Goal: Information Seeking & Learning: Learn about a topic

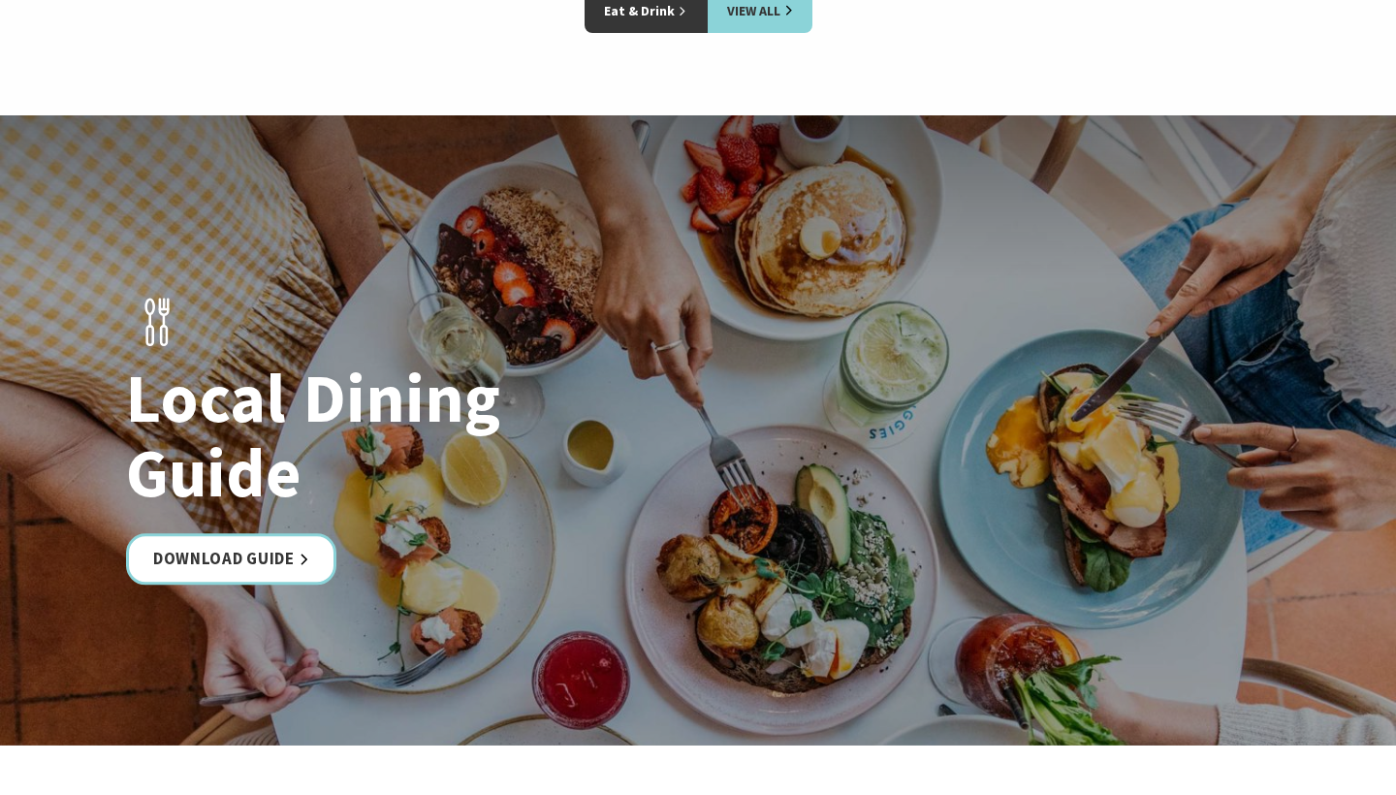
scroll to position [3233, 0]
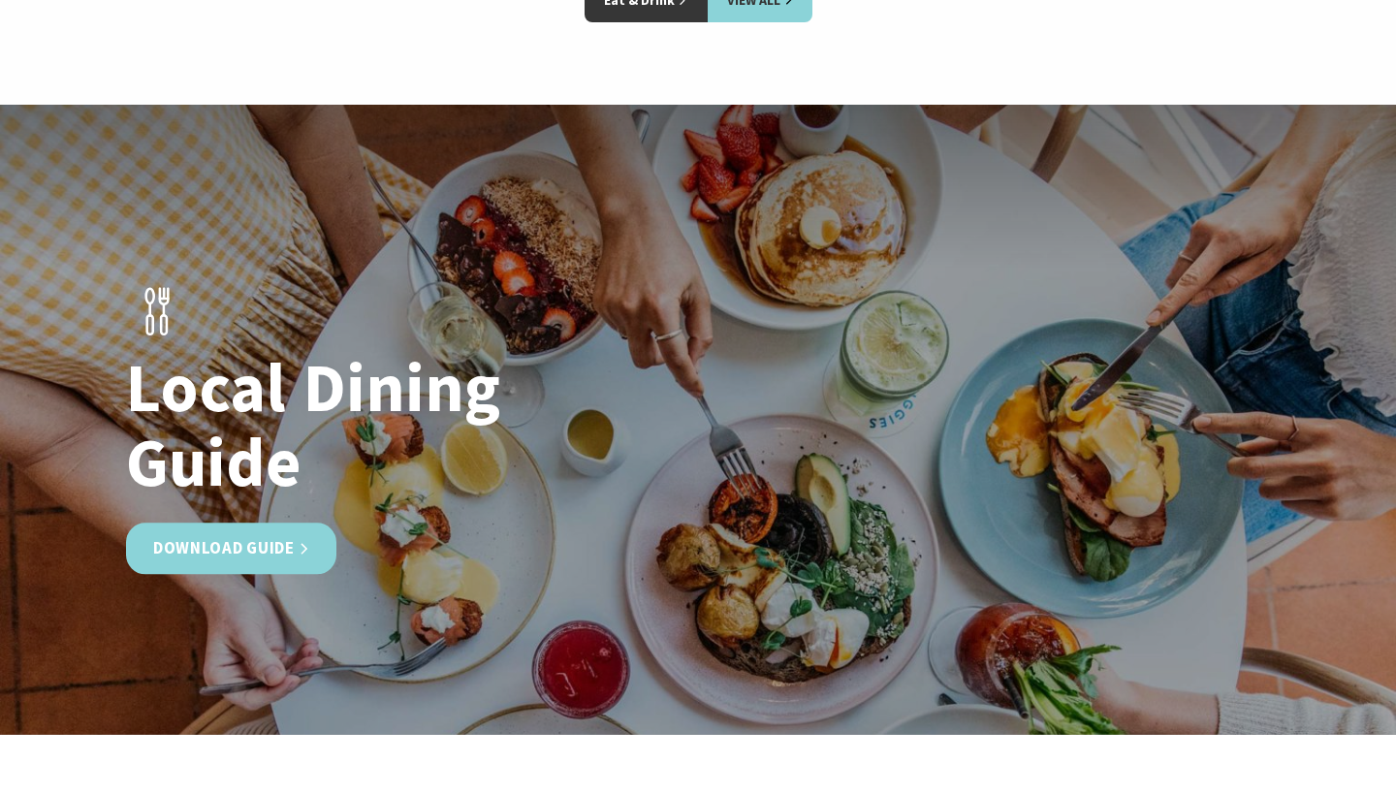
click at [260, 522] on link "Download Guide" at bounding box center [231, 547] width 210 height 51
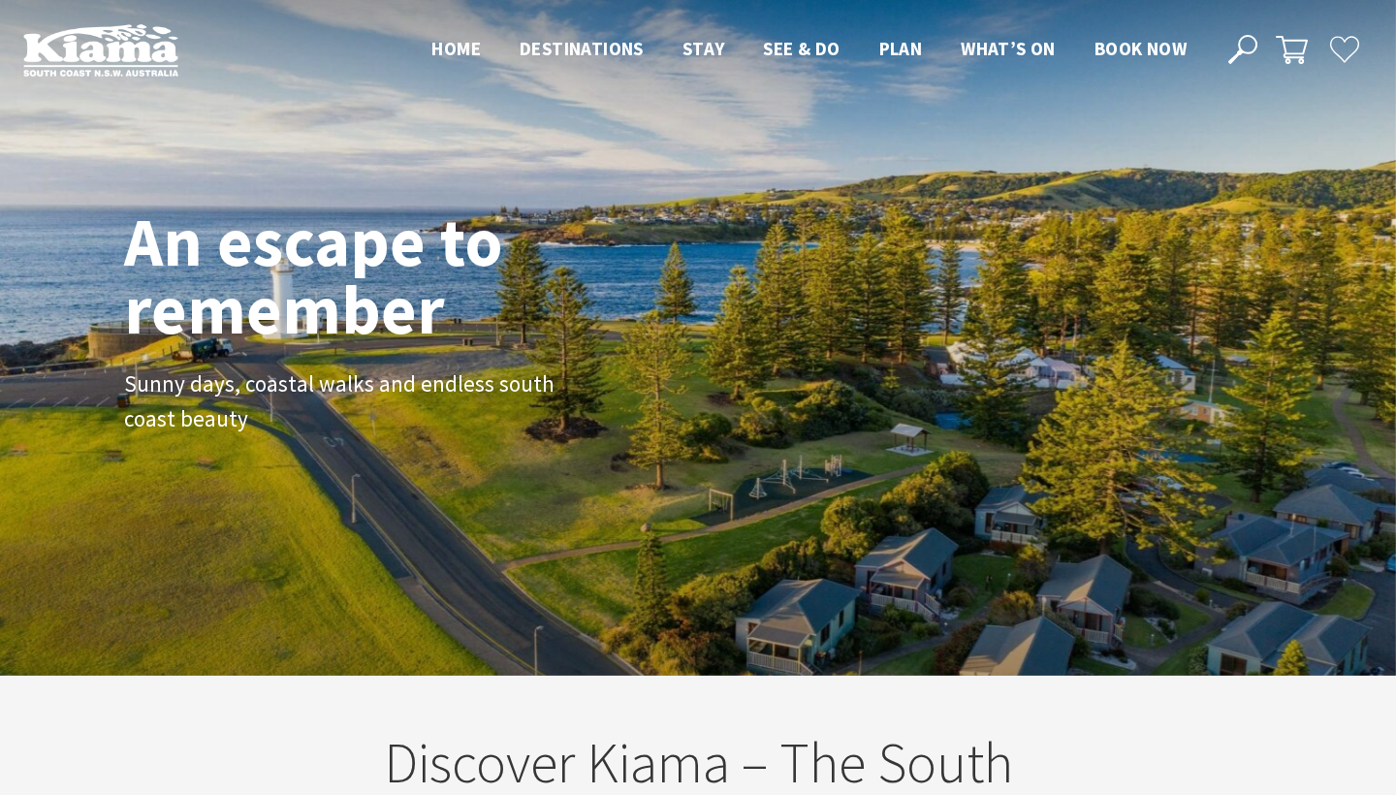
scroll to position [0, 0]
click at [1147, 51] on span "Book now" at bounding box center [1140, 48] width 92 height 23
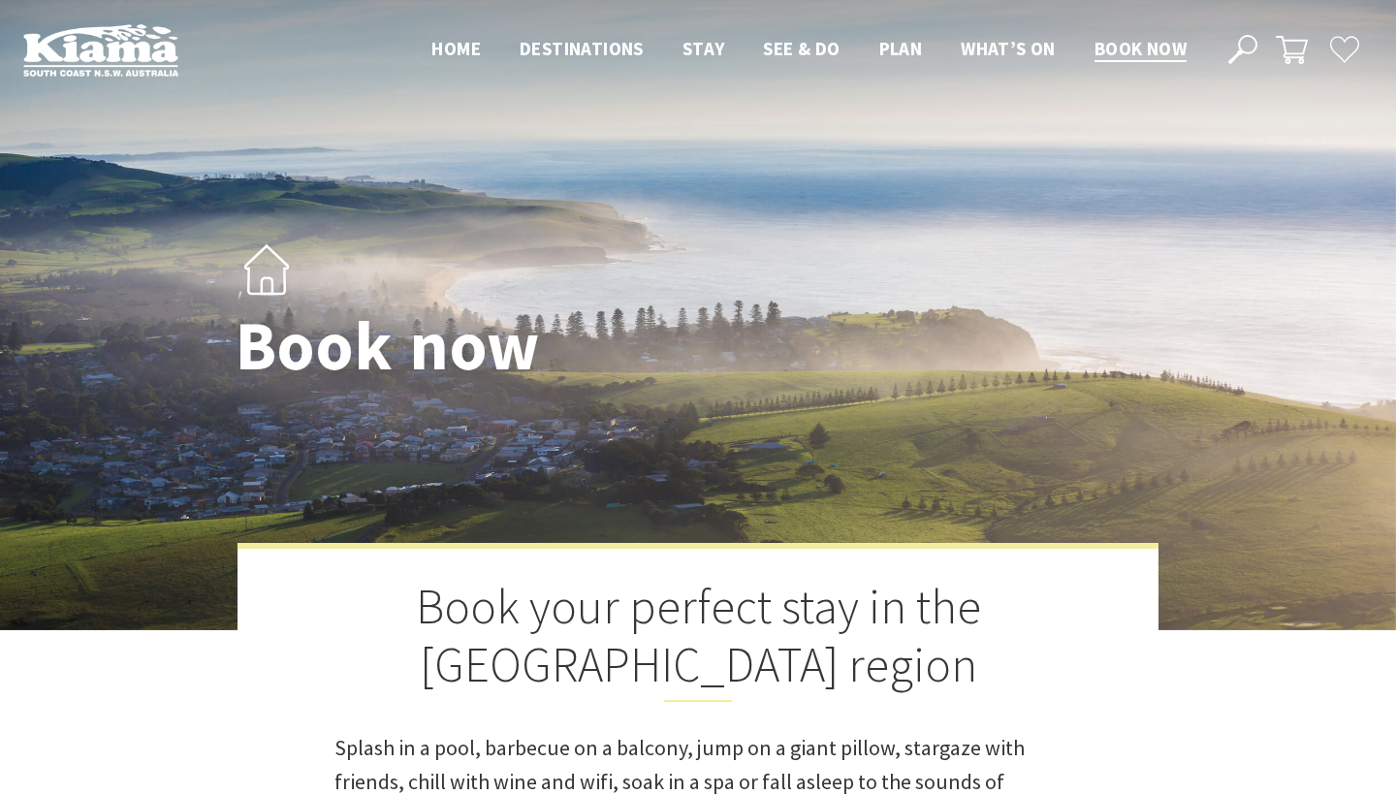
select select "3"
select select "2"
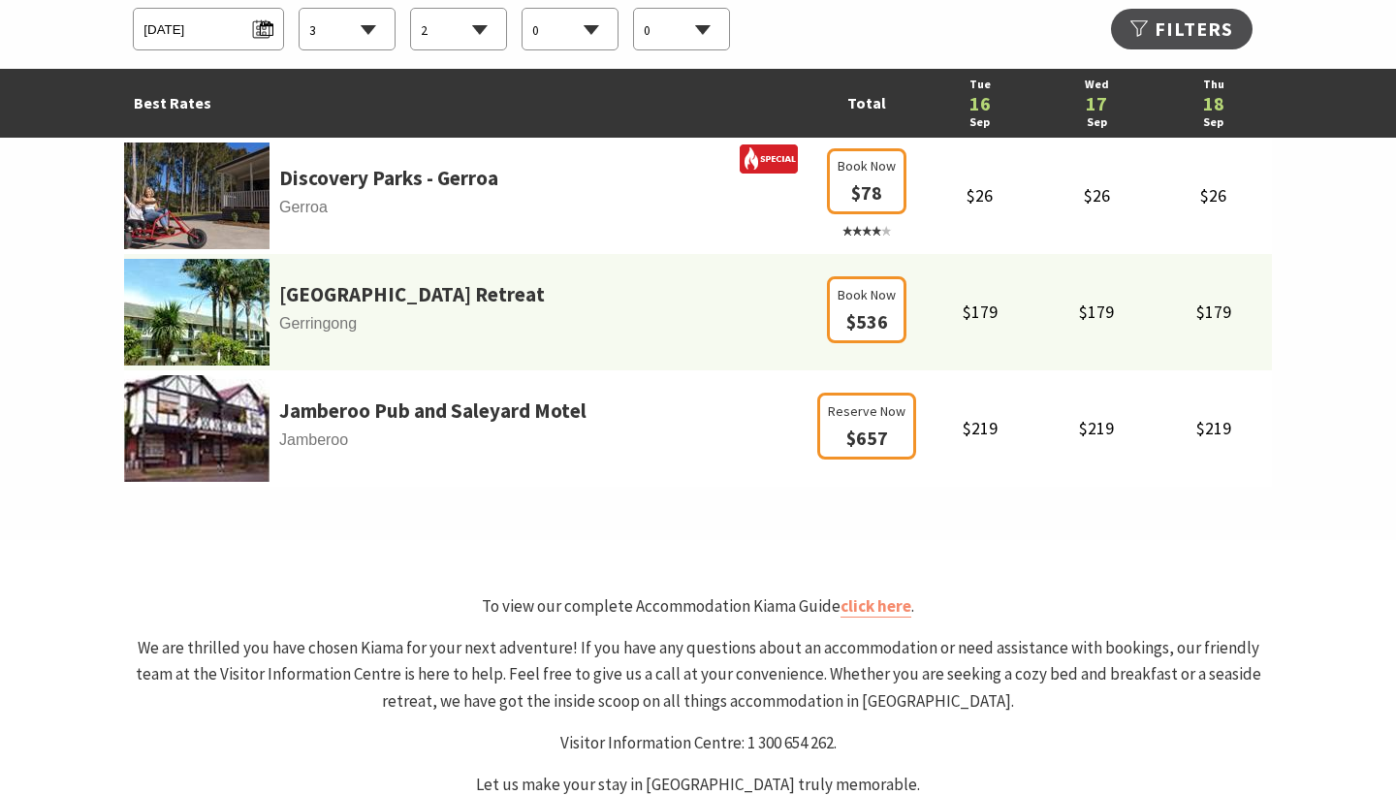
scroll to position [1203, 0]
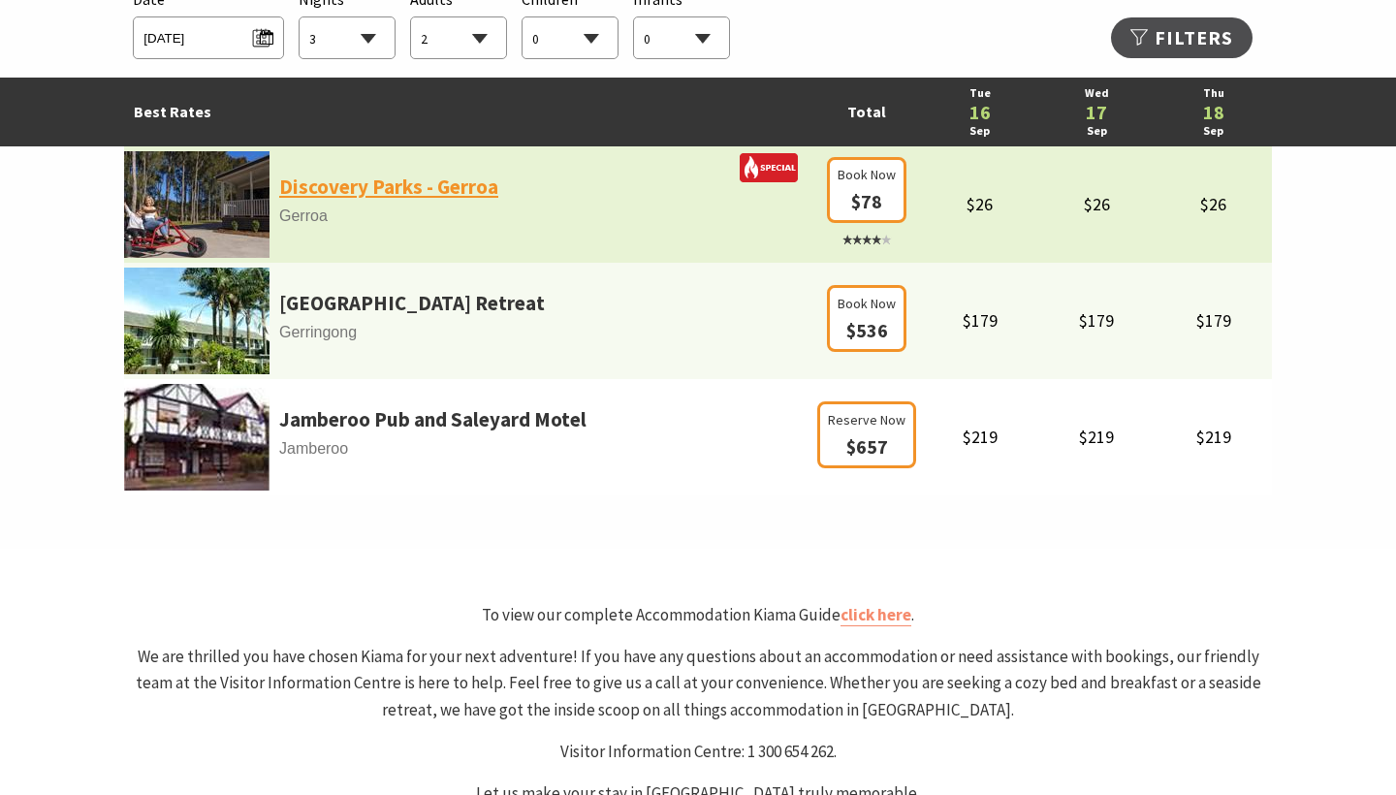
click at [365, 187] on link "Discovery Parks - Gerroa" at bounding box center [388, 187] width 219 height 33
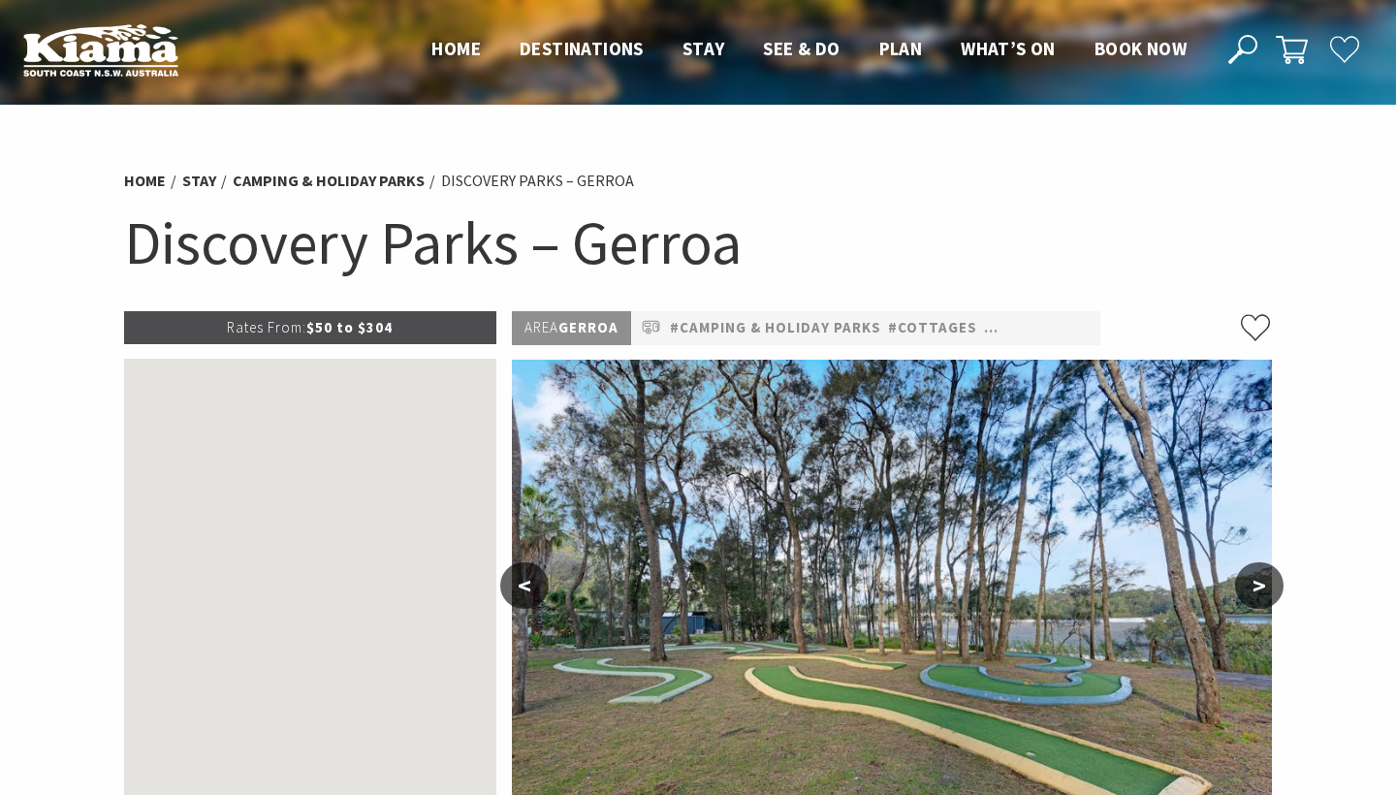
select select "3"
select select "2"
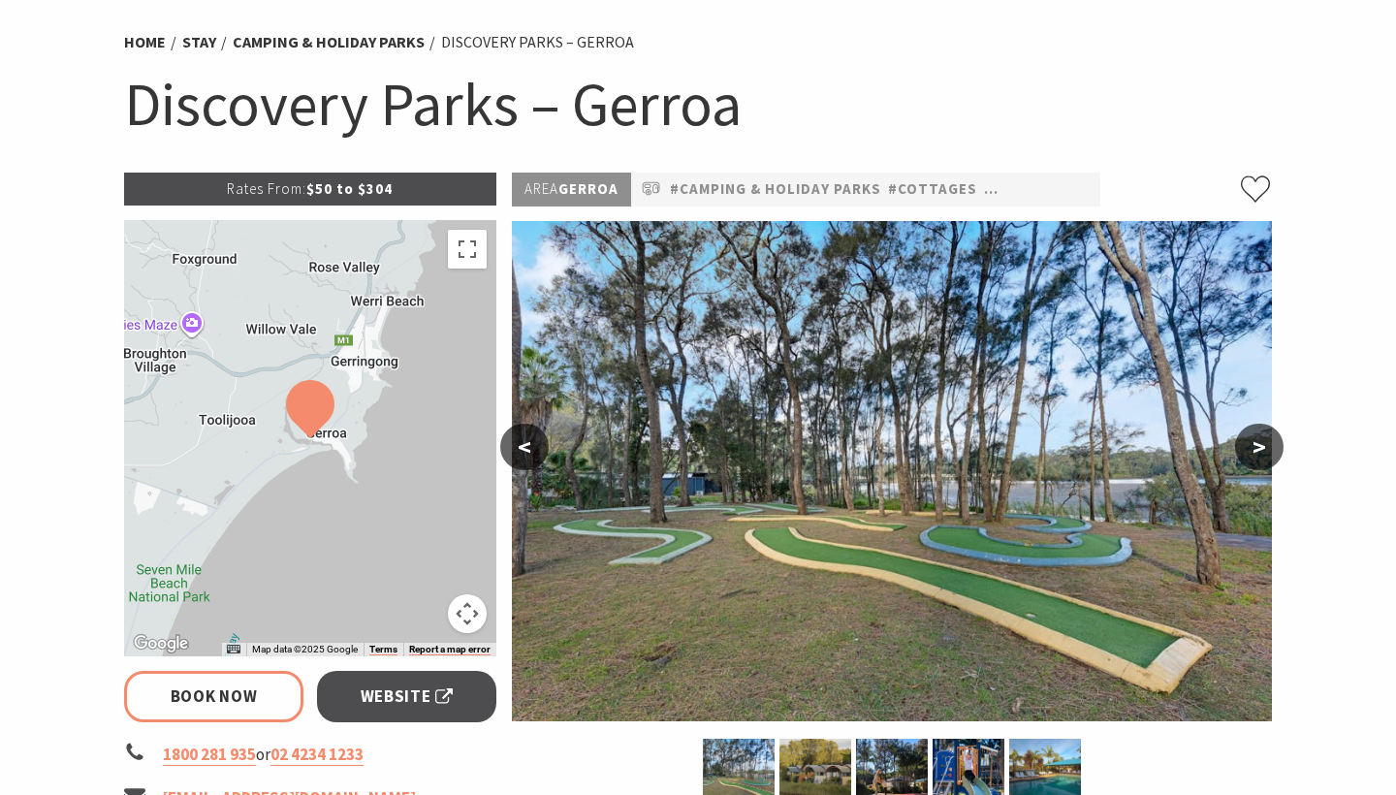
scroll to position [137, 0]
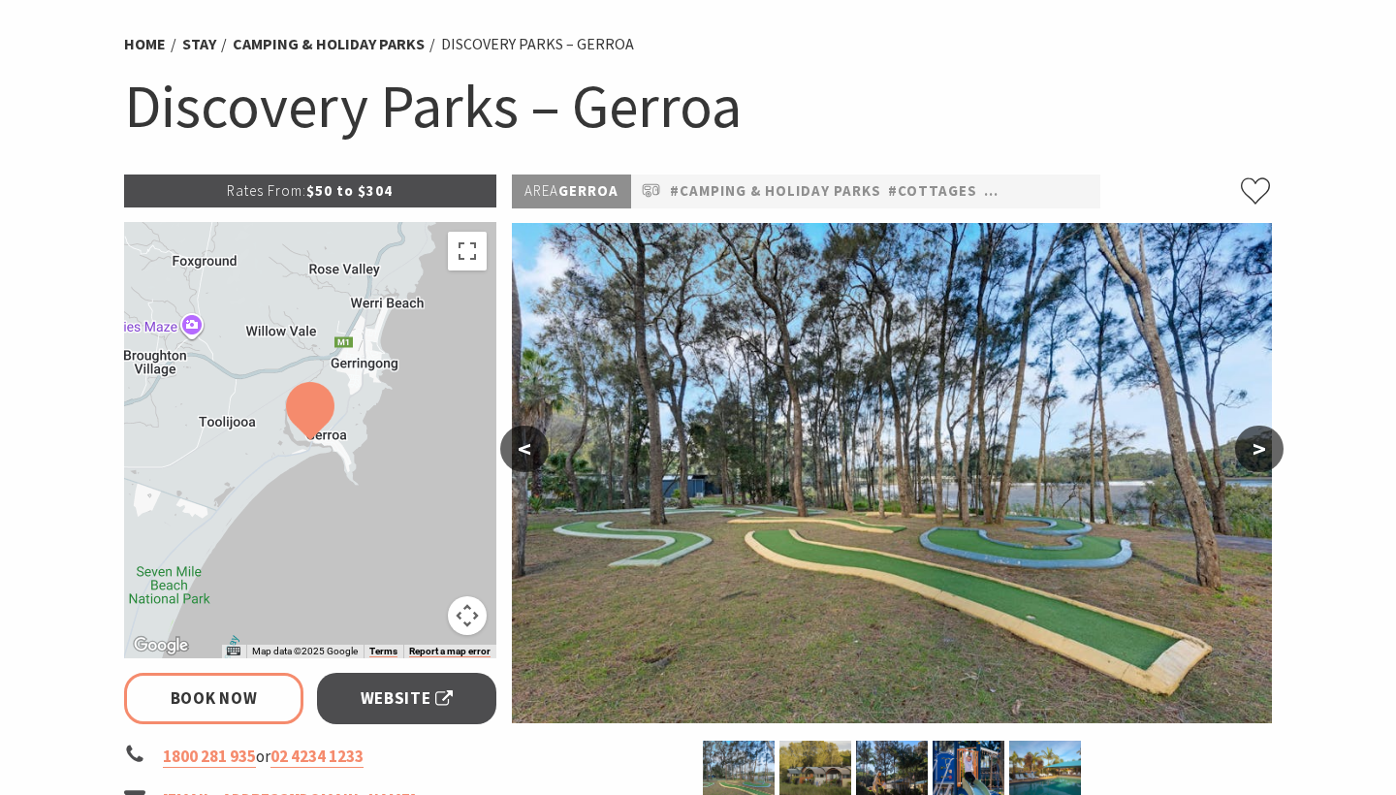
click at [1266, 444] on button ">" at bounding box center [1259, 448] width 48 height 47
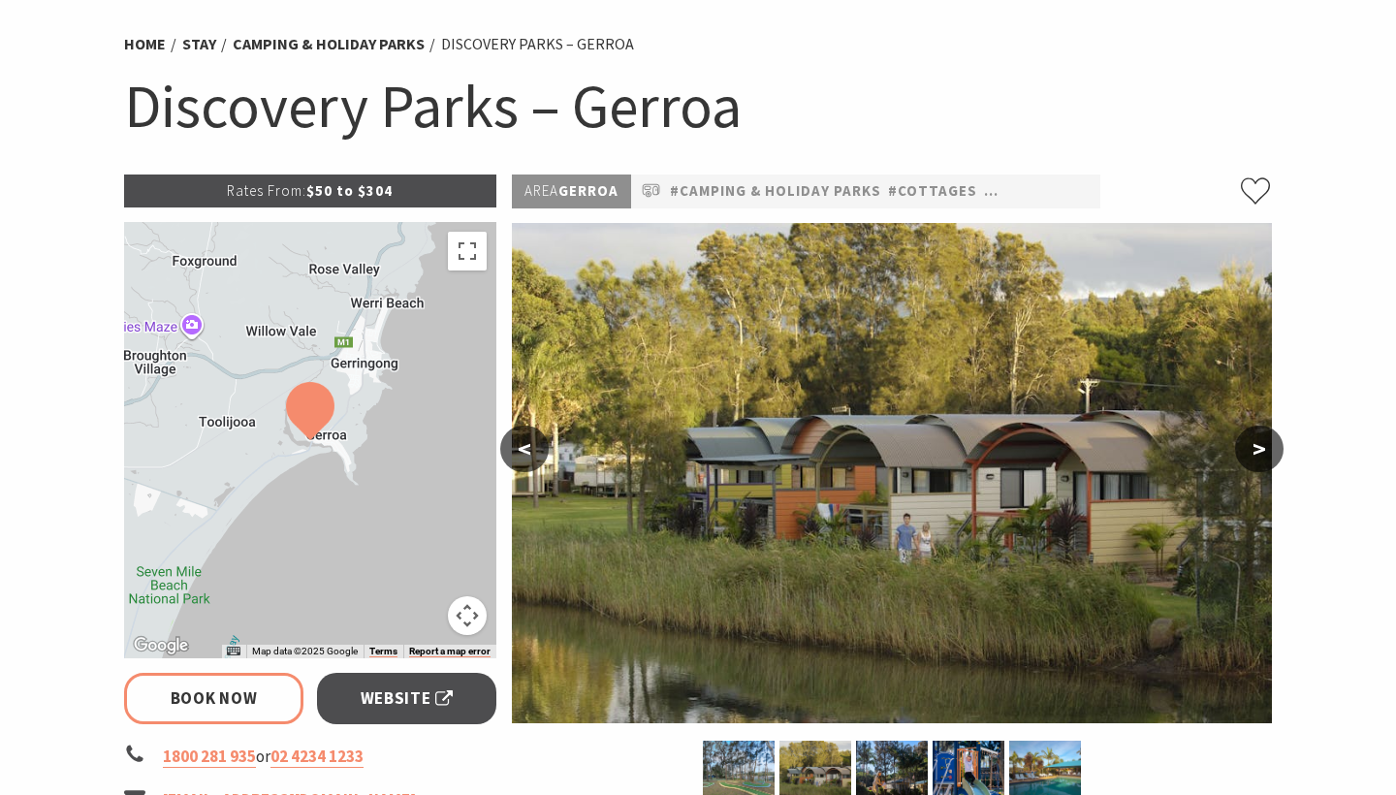
click at [1264, 444] on button ">" at bounding box center [1259, 448] width 48 height 47
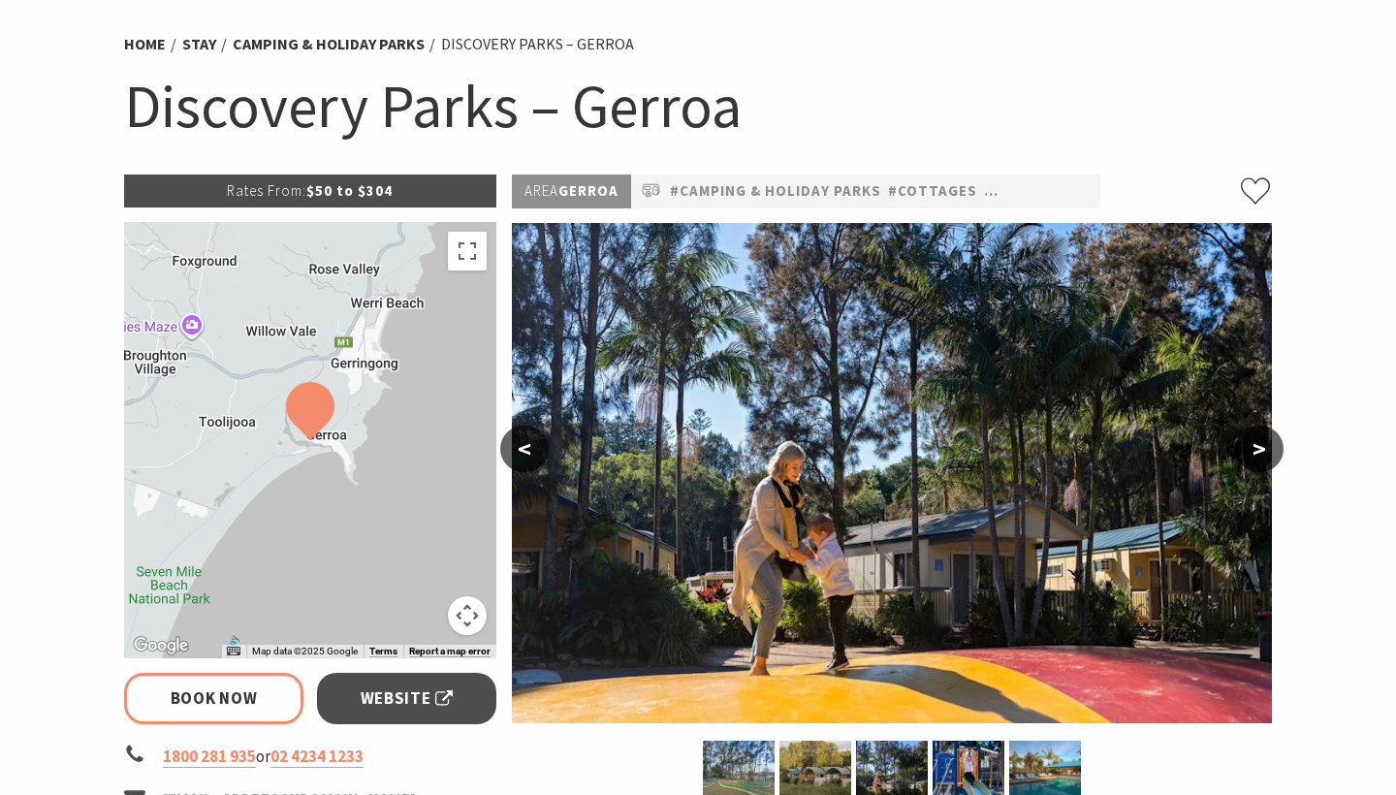
click at [1262, 444] on button ">" at bounding box center [1259, 448] width 48 height 47
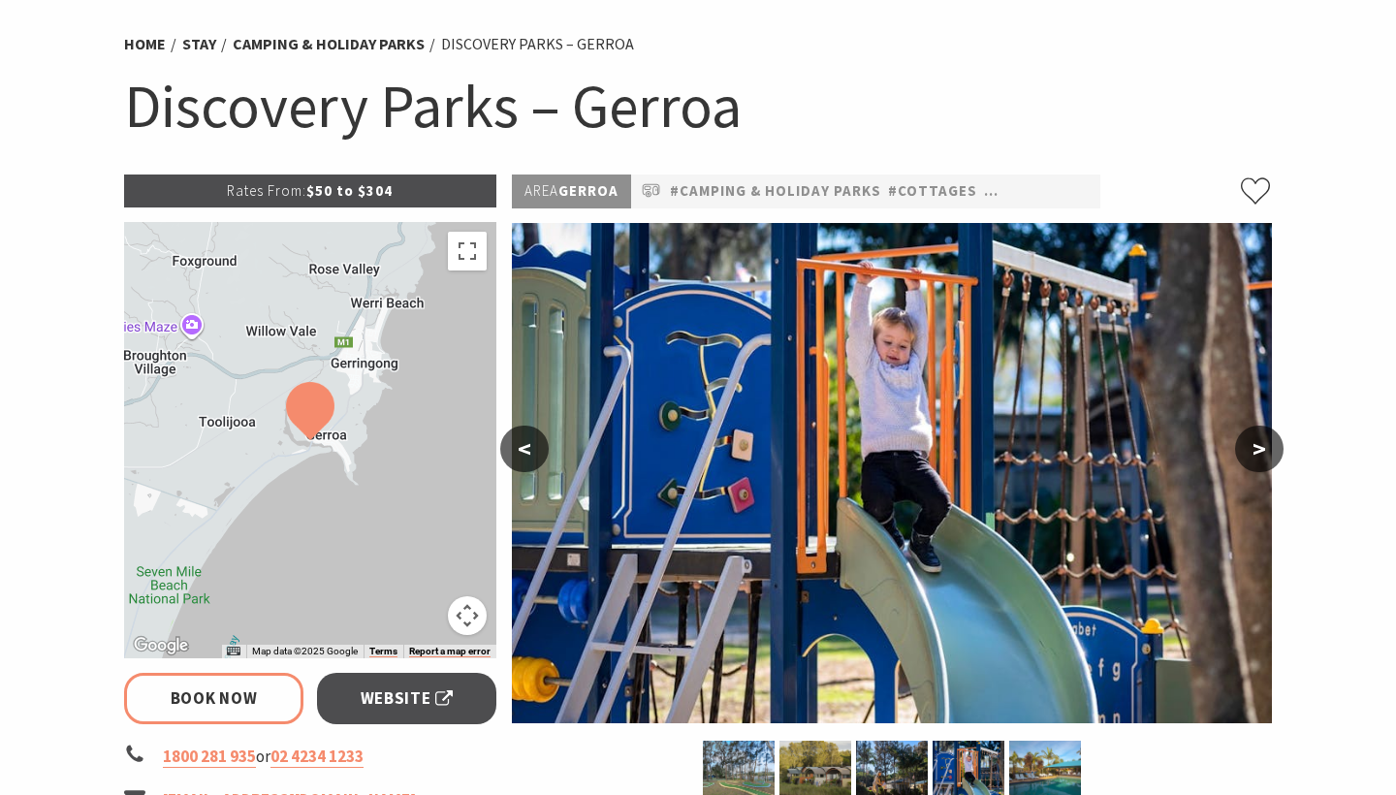
click at [1260, 444] on button ">" at bounding box center [1259, 448] width 48 height 47
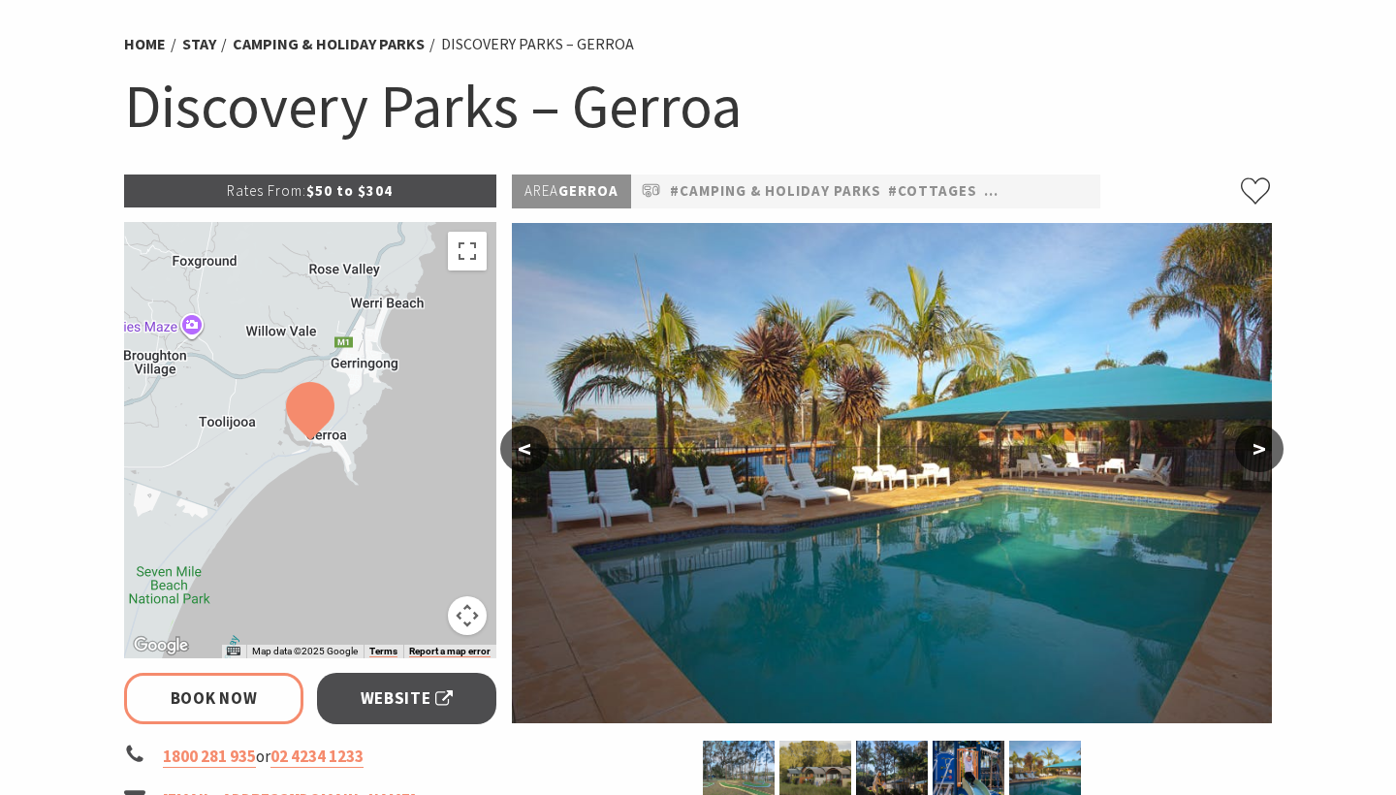
click at [1258, 444] on button ">" at bounding box center [1259, 448] width 48 height 47
click at [1257, 444] on button ">" at bounding box center [1259, 448] width 48 height 47
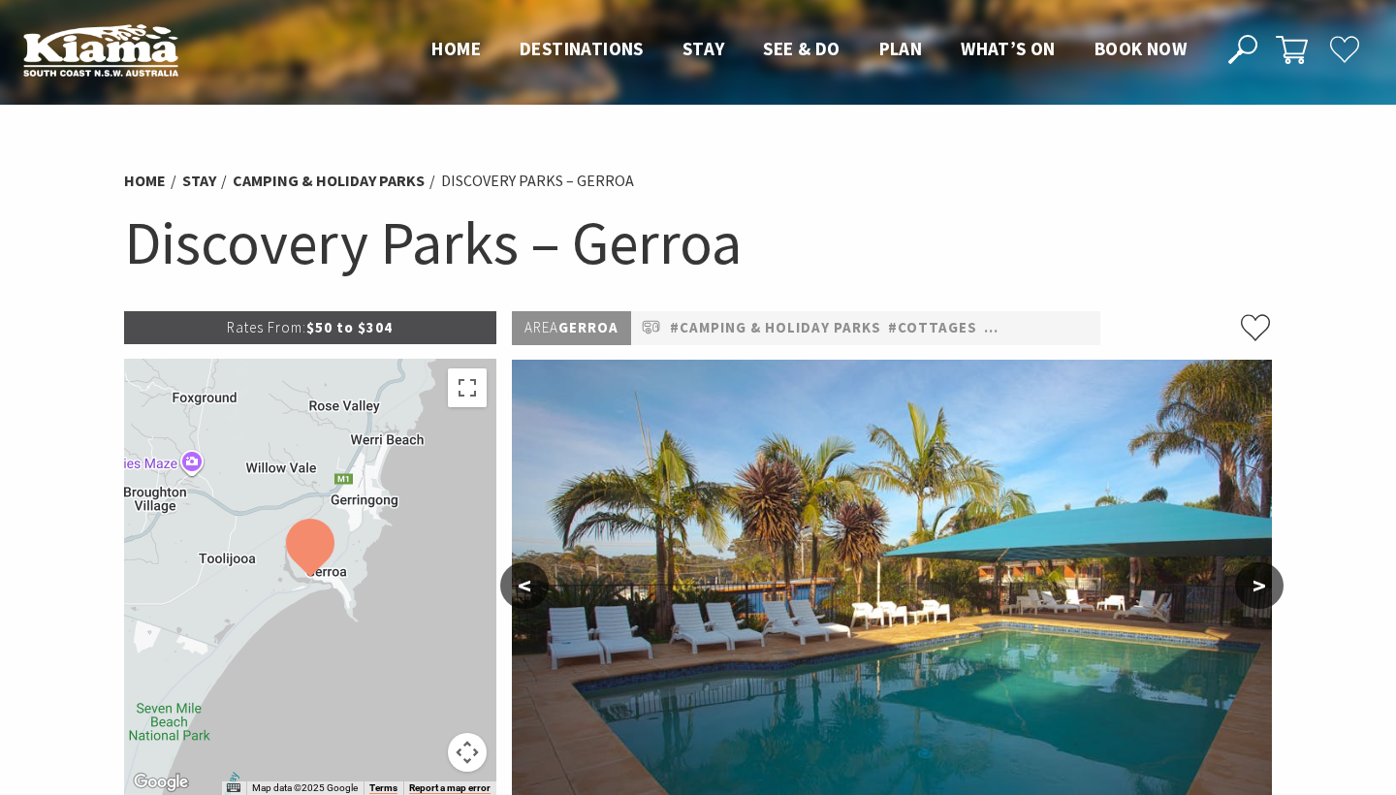
scroll to position [0, 0]
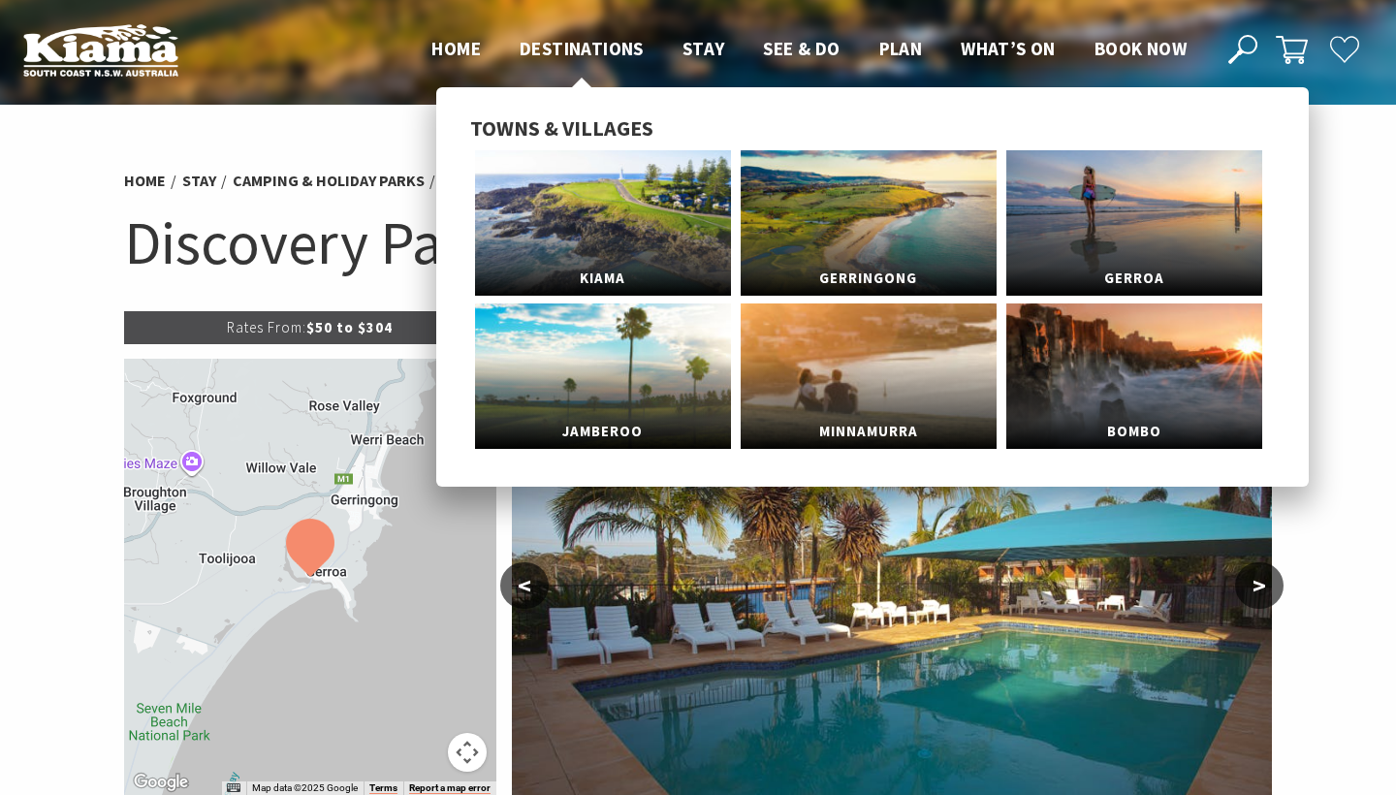
click at [557, 44] on span "Destinations" at bounding box center [581, 48] width 124 height 23
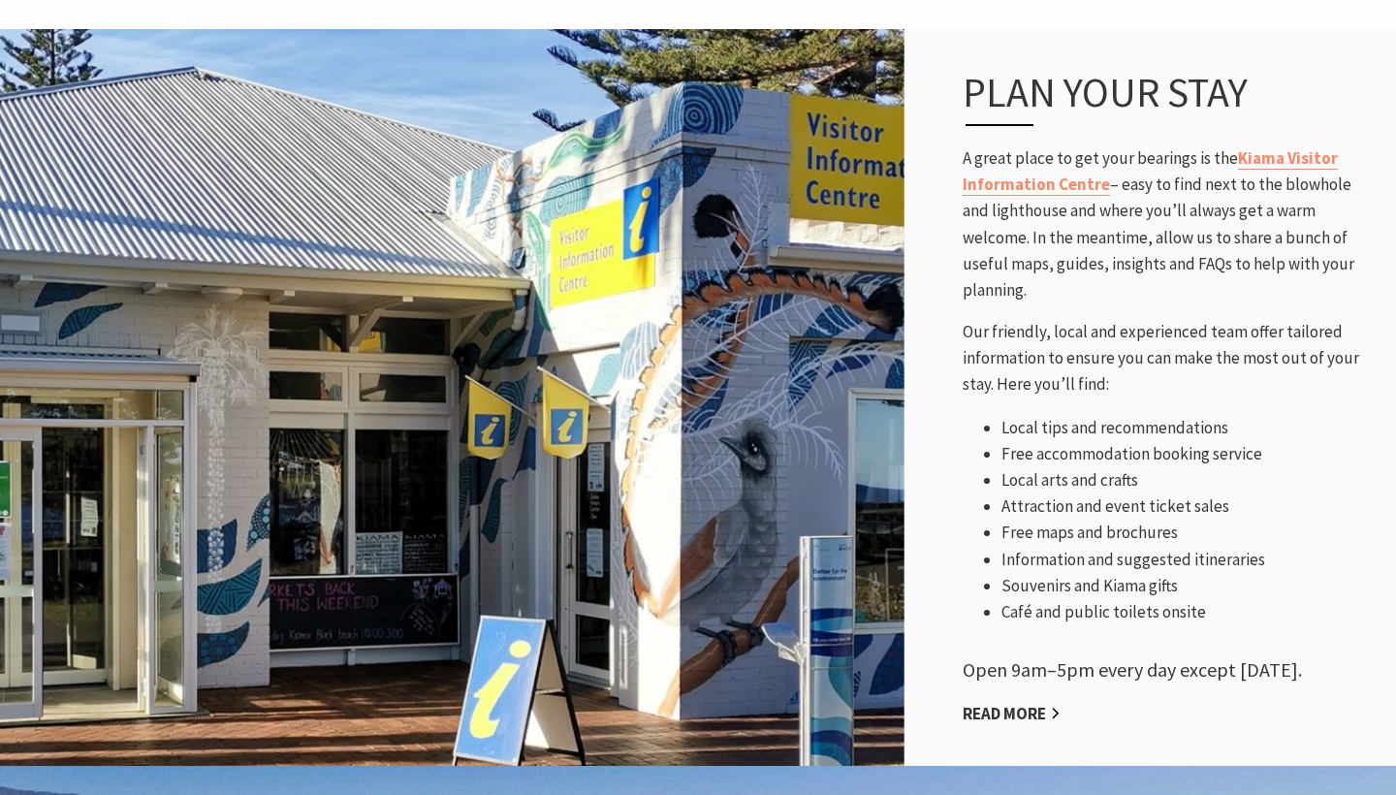
scroll to position [868, 0]
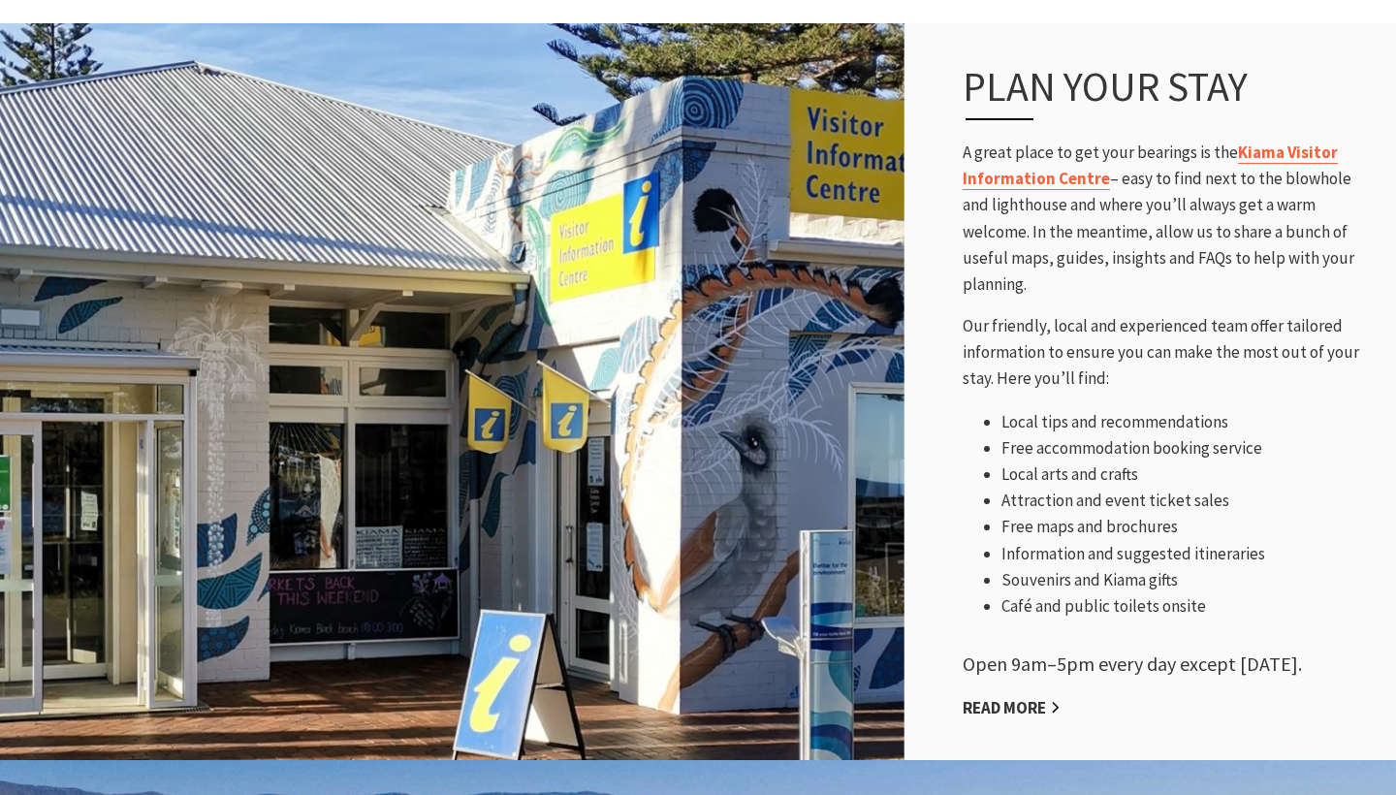
click at [1261, 150] on link "Kiama Visitor Information Centre" at bounding box center [1149, 165] width 375 height 48
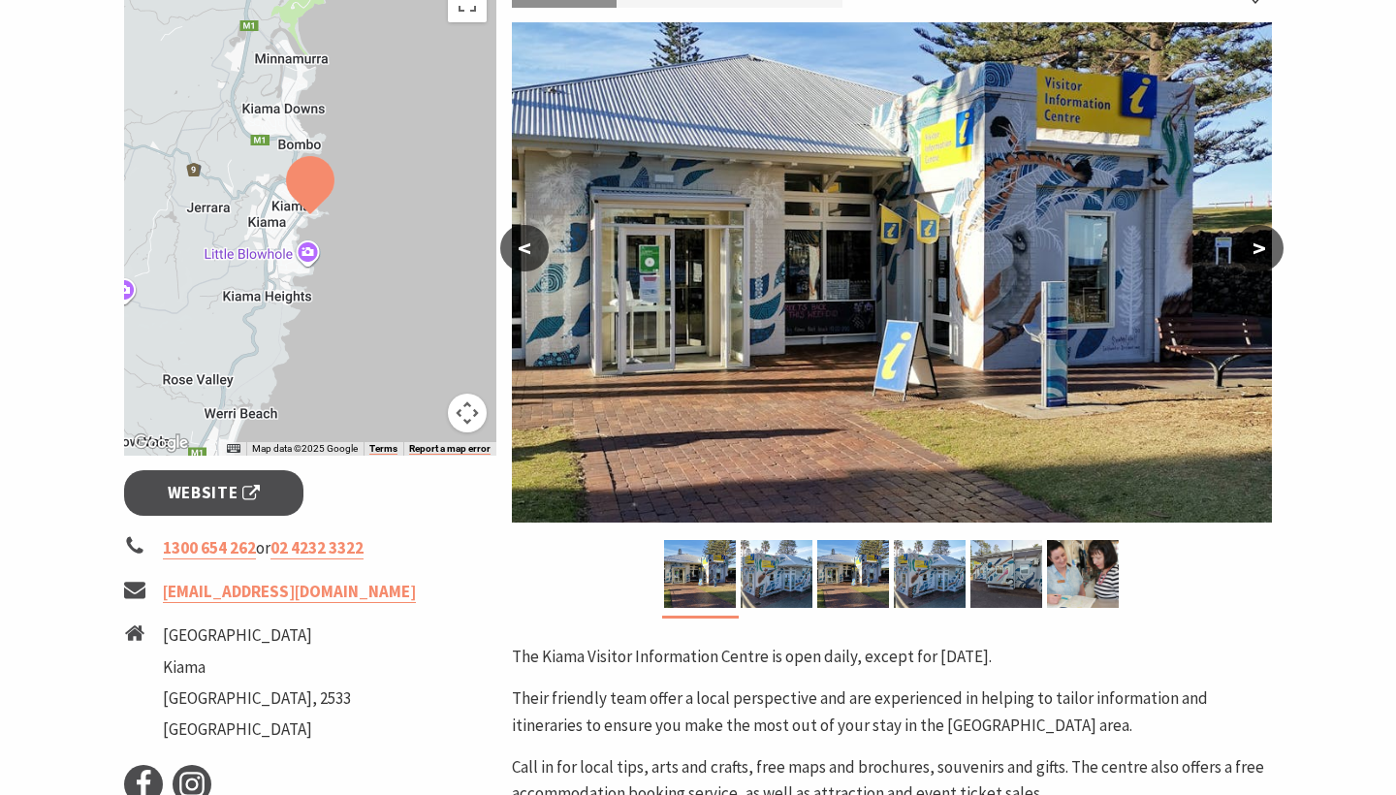
scroll to position [315, 0]
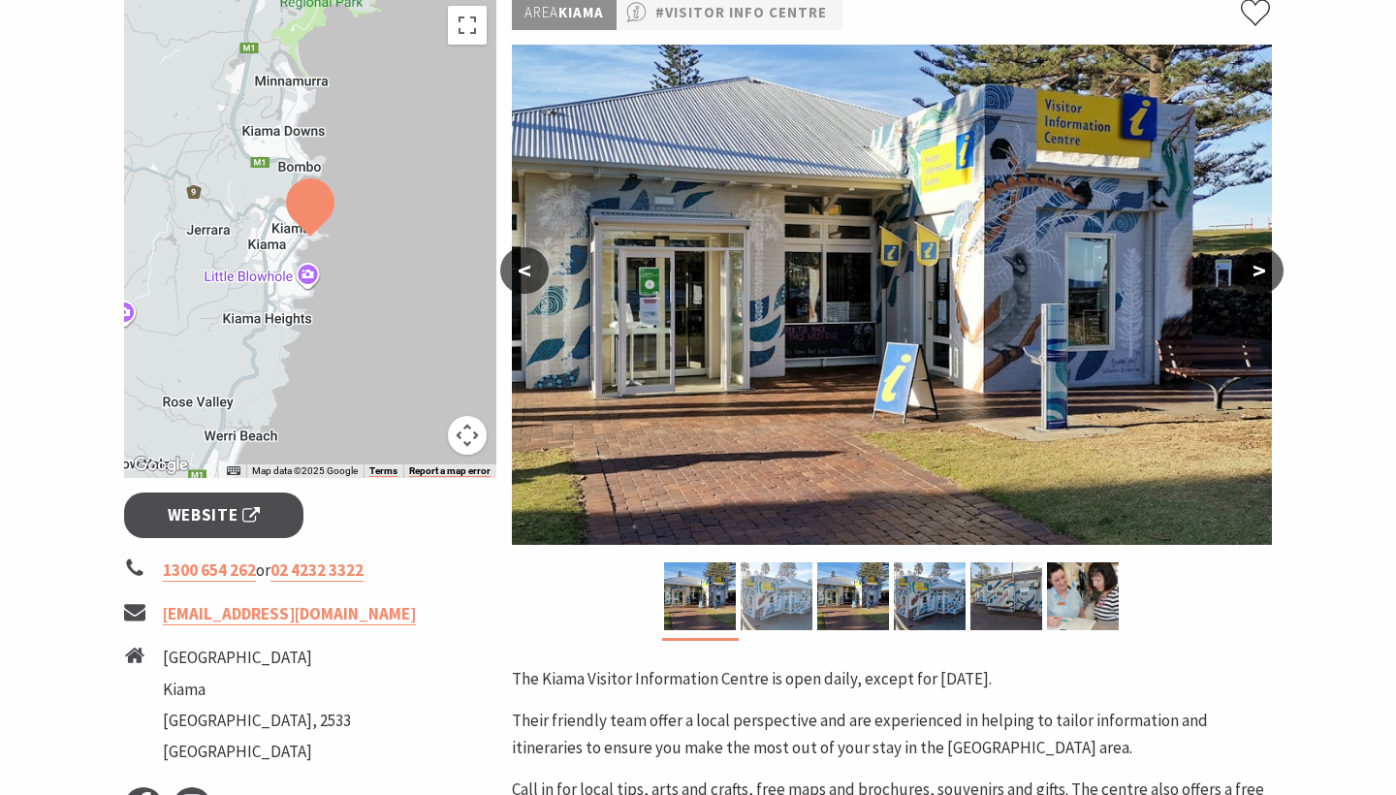
click at [774, 600] on img at bounding box center [776, 596] width 72 height 68
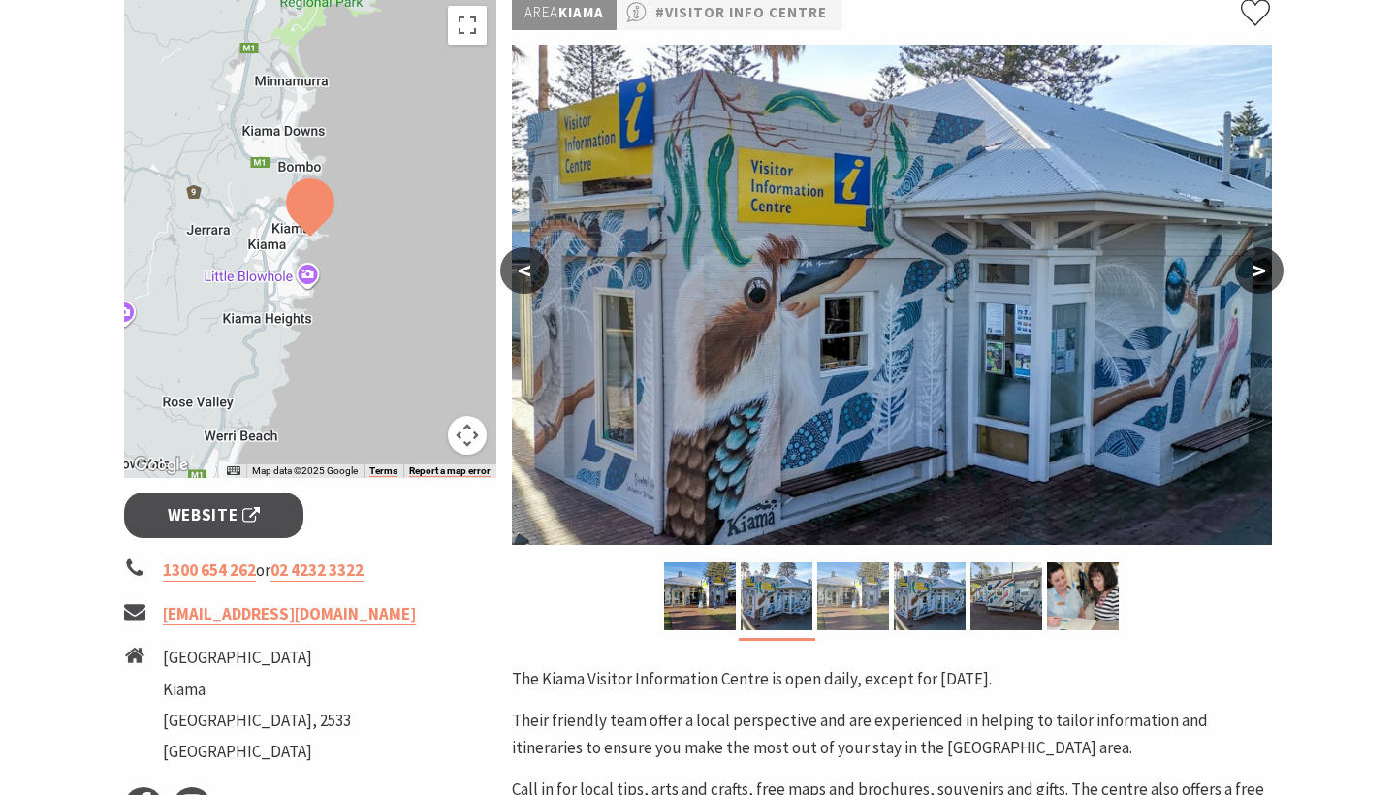
click at [842, 594] on img at bounding box center [853, 596] width 72 height 68
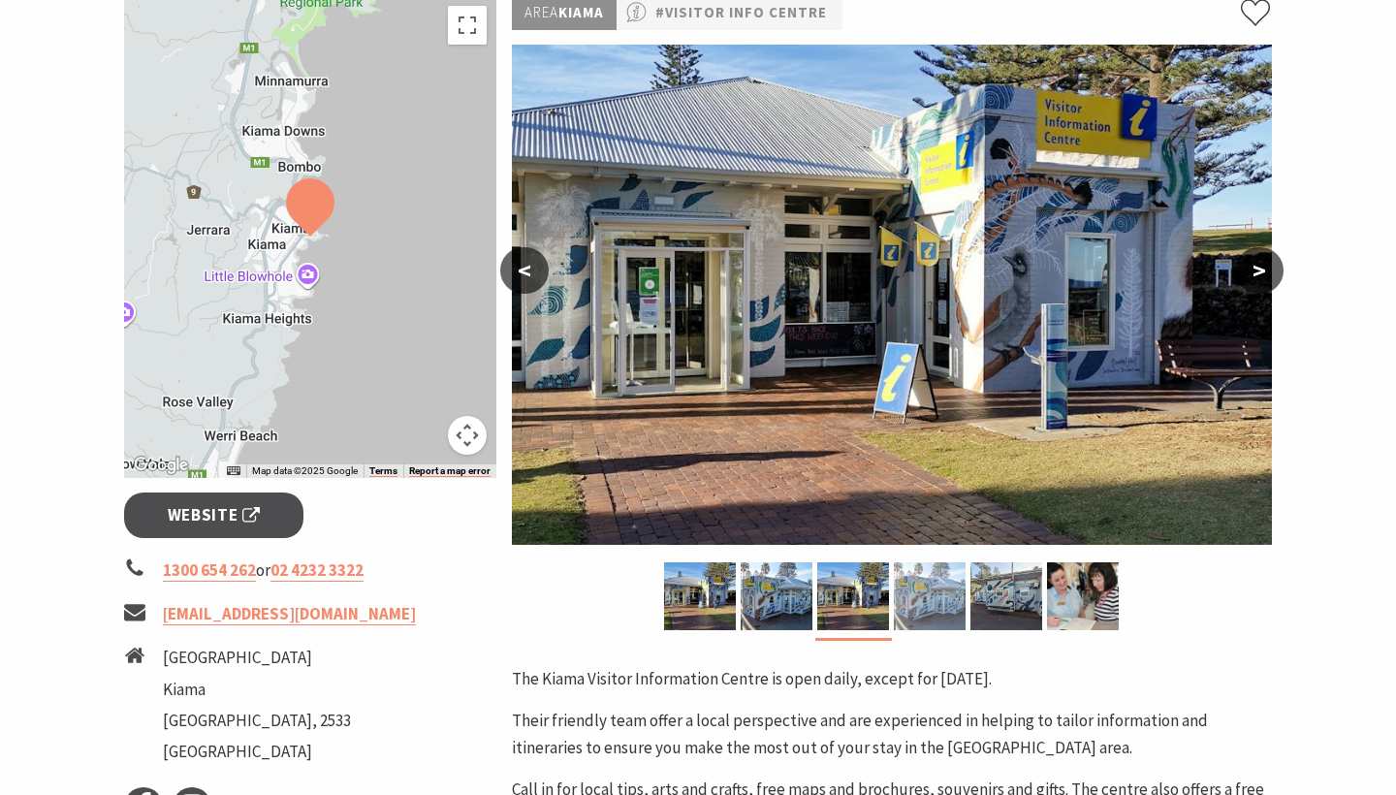
click at [918, 589] on img at bounding box center [930, 596] width 72 height 68
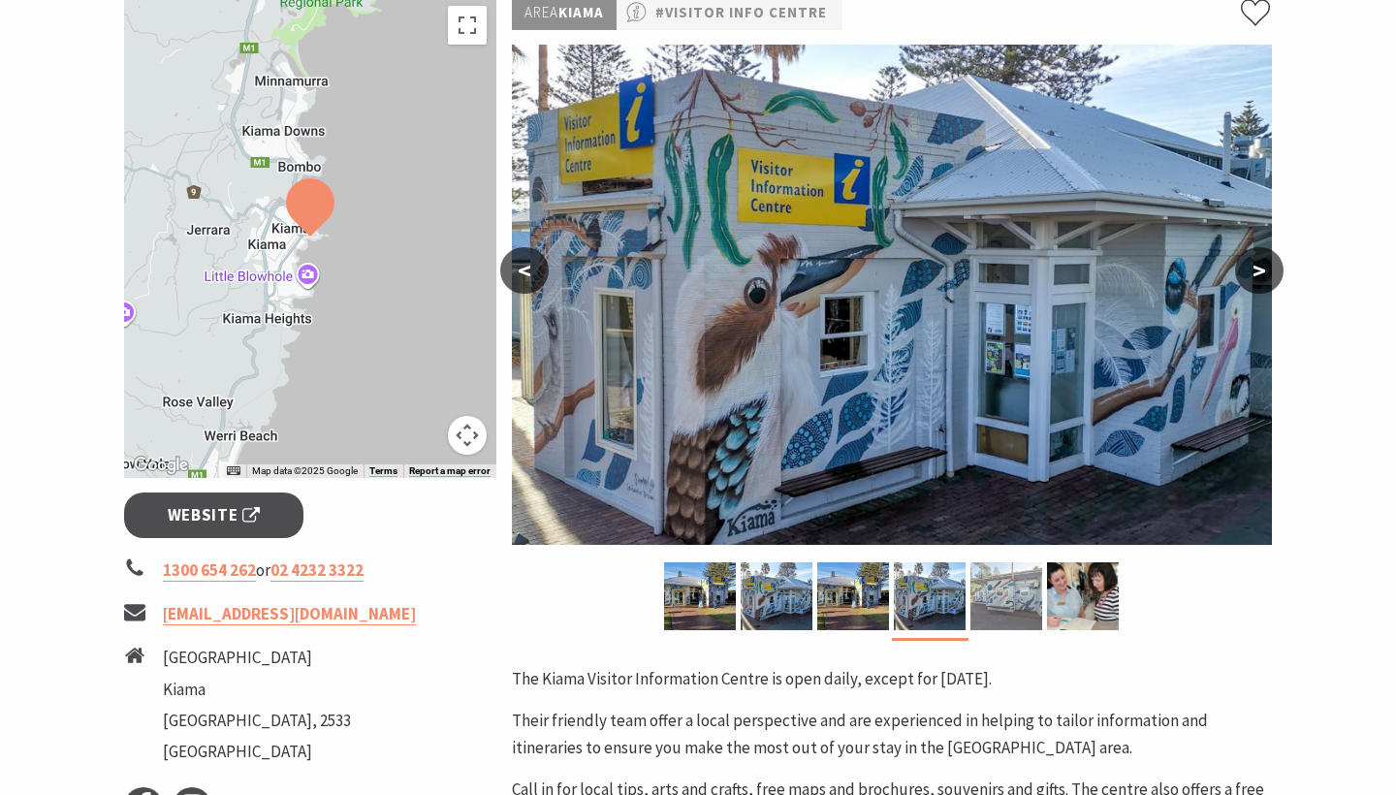
click at [981, 587] on img at bounding box center [1006, 596] width 72 height 68
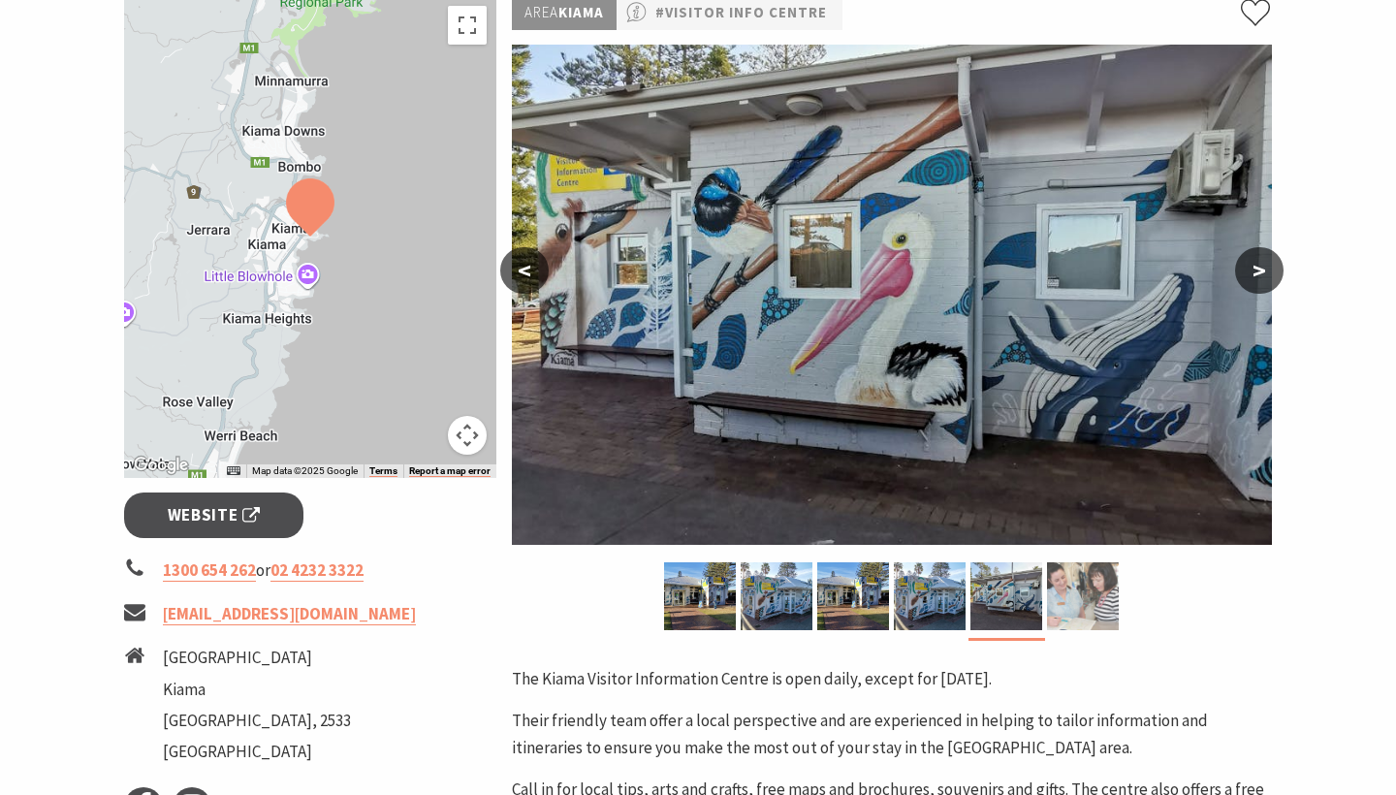
click at [1099, 585] on img at bounding box center [1083, 596] width 72 height 68
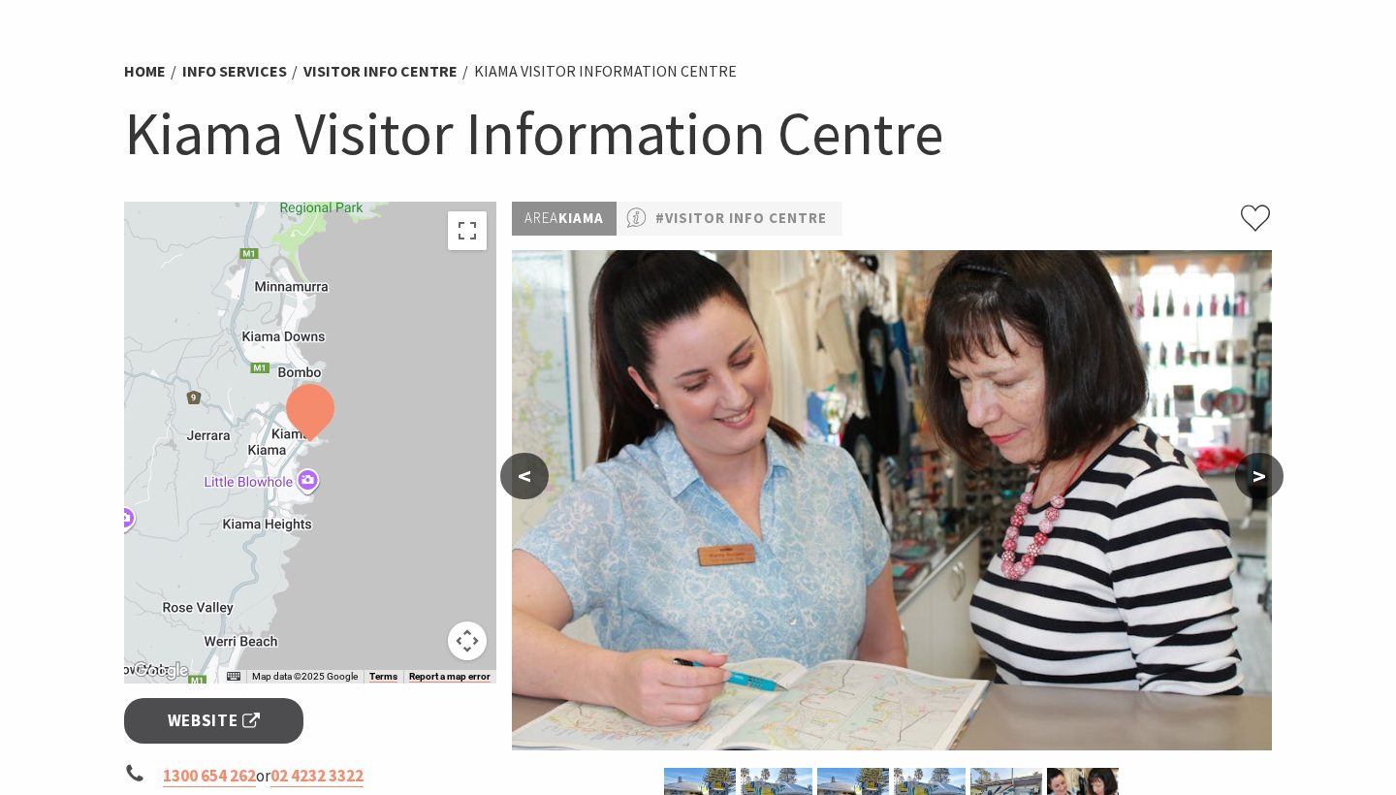
scroll to position [109, 0]
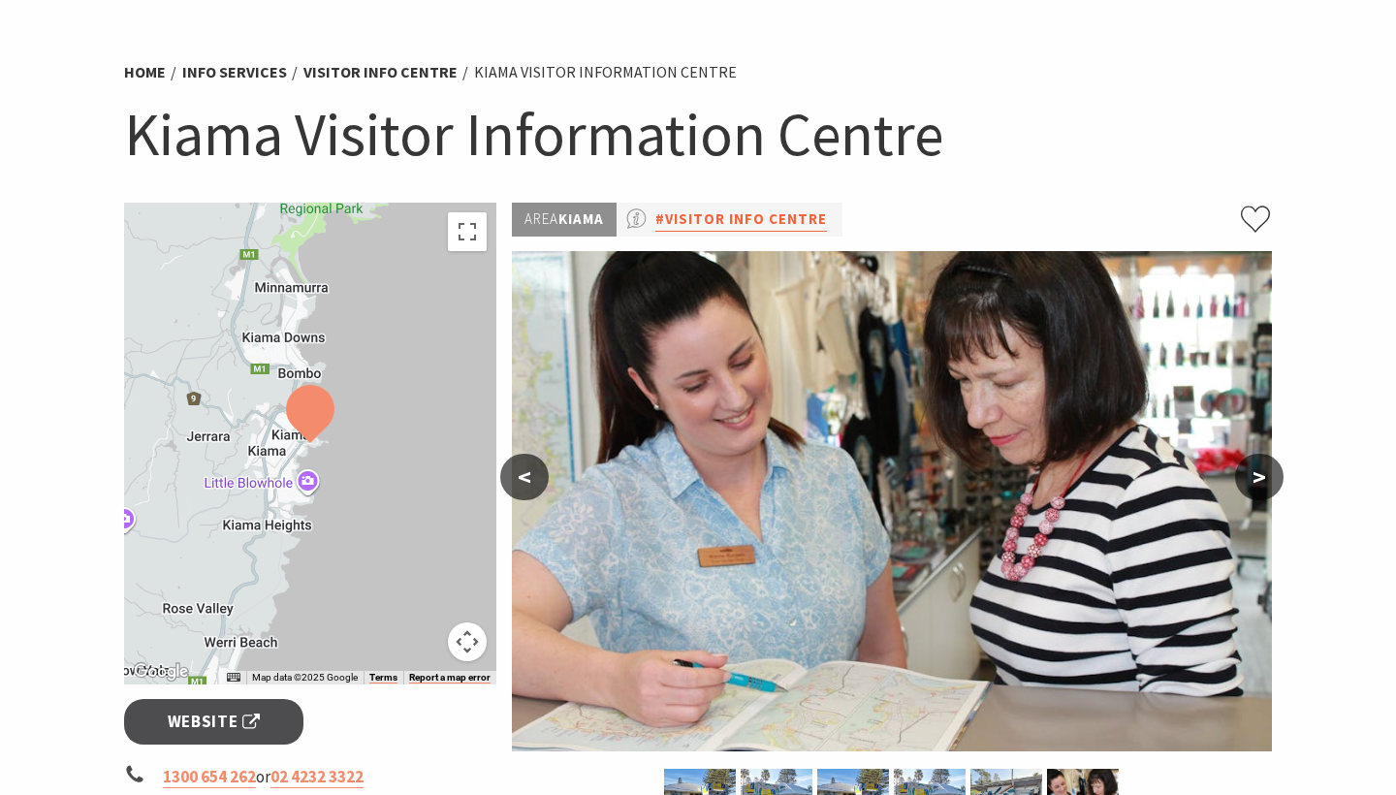
click at [732, 217] on link "#Visitor Info Centre" at bounding box center [741, 219] width 172 height 24
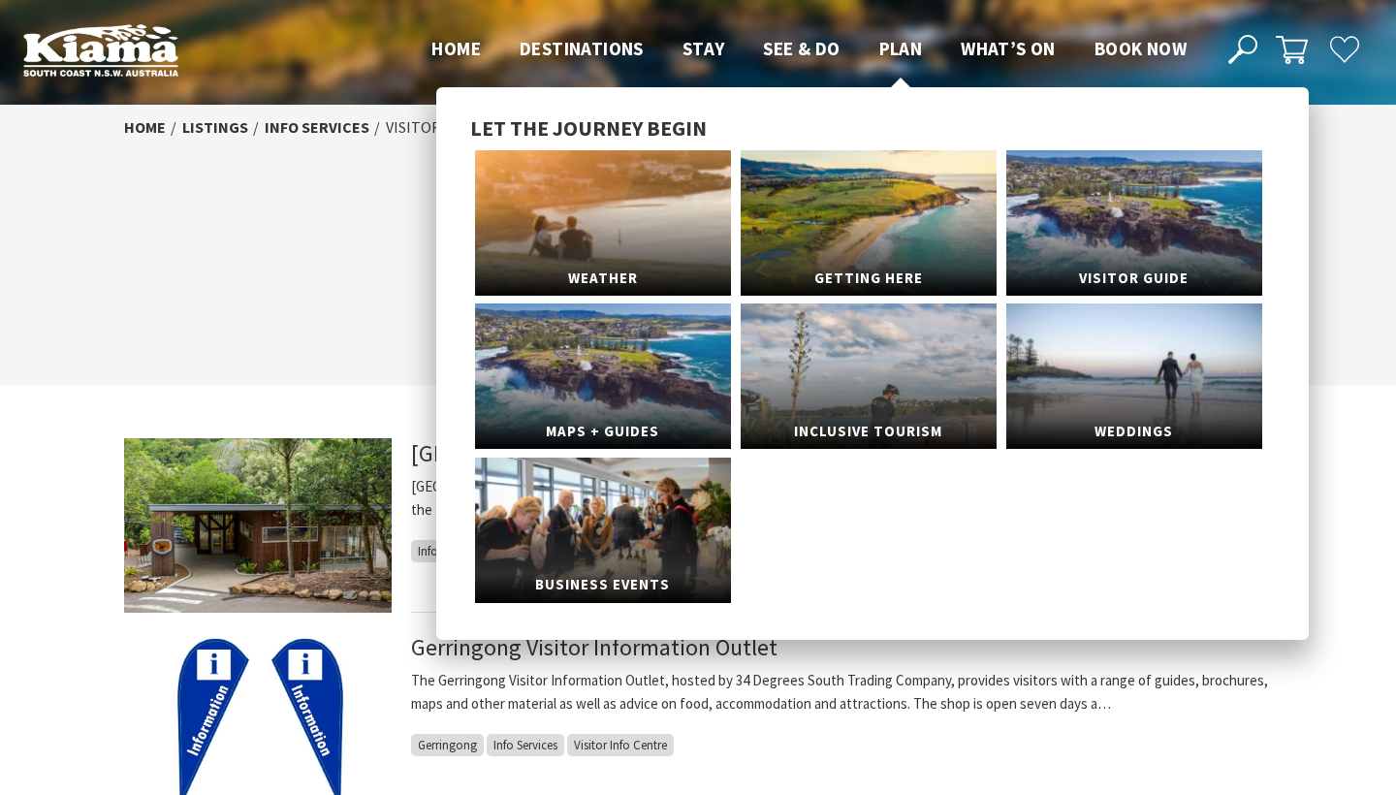
click at [898, 52] on span "Plan" at bounding box center [901, 48] width 44 height 23
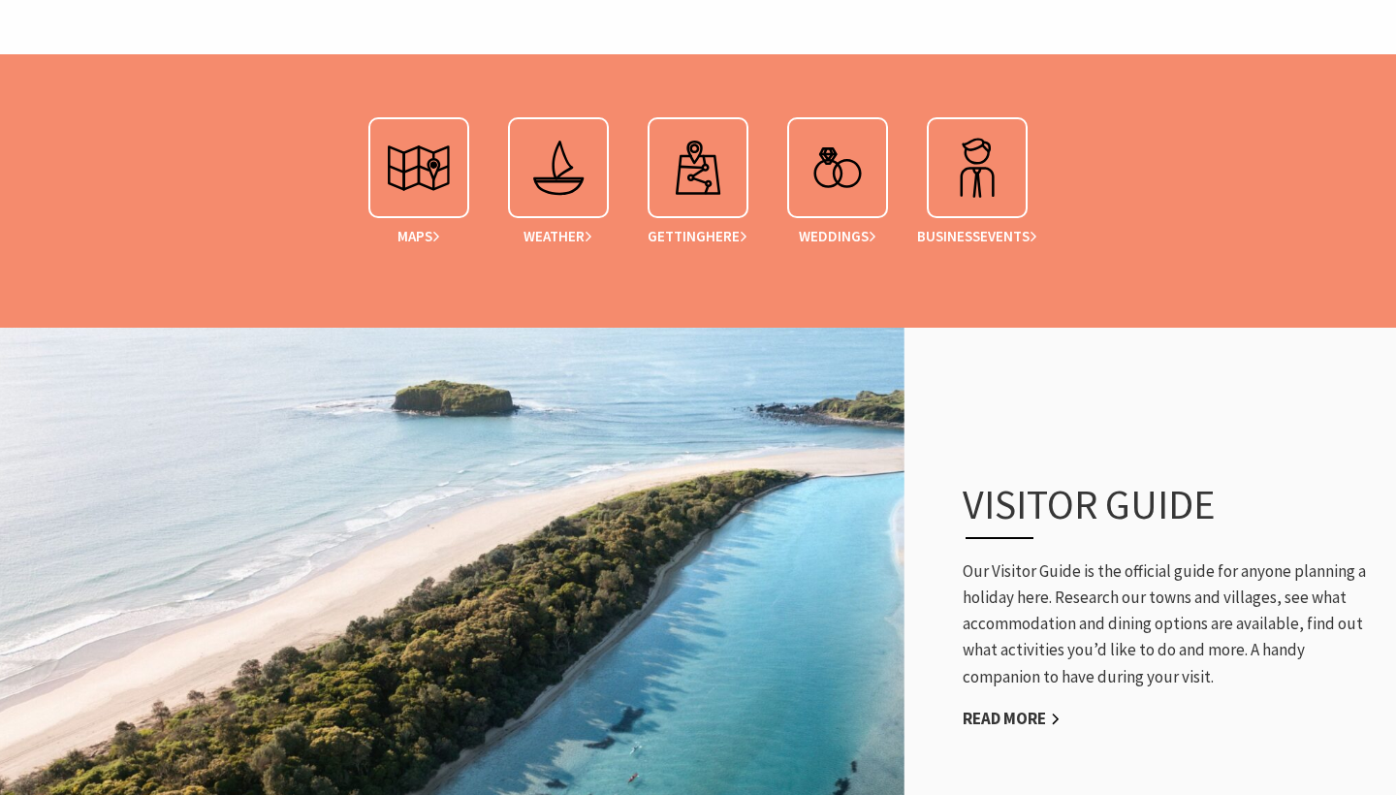
scroll to position [815, 0]
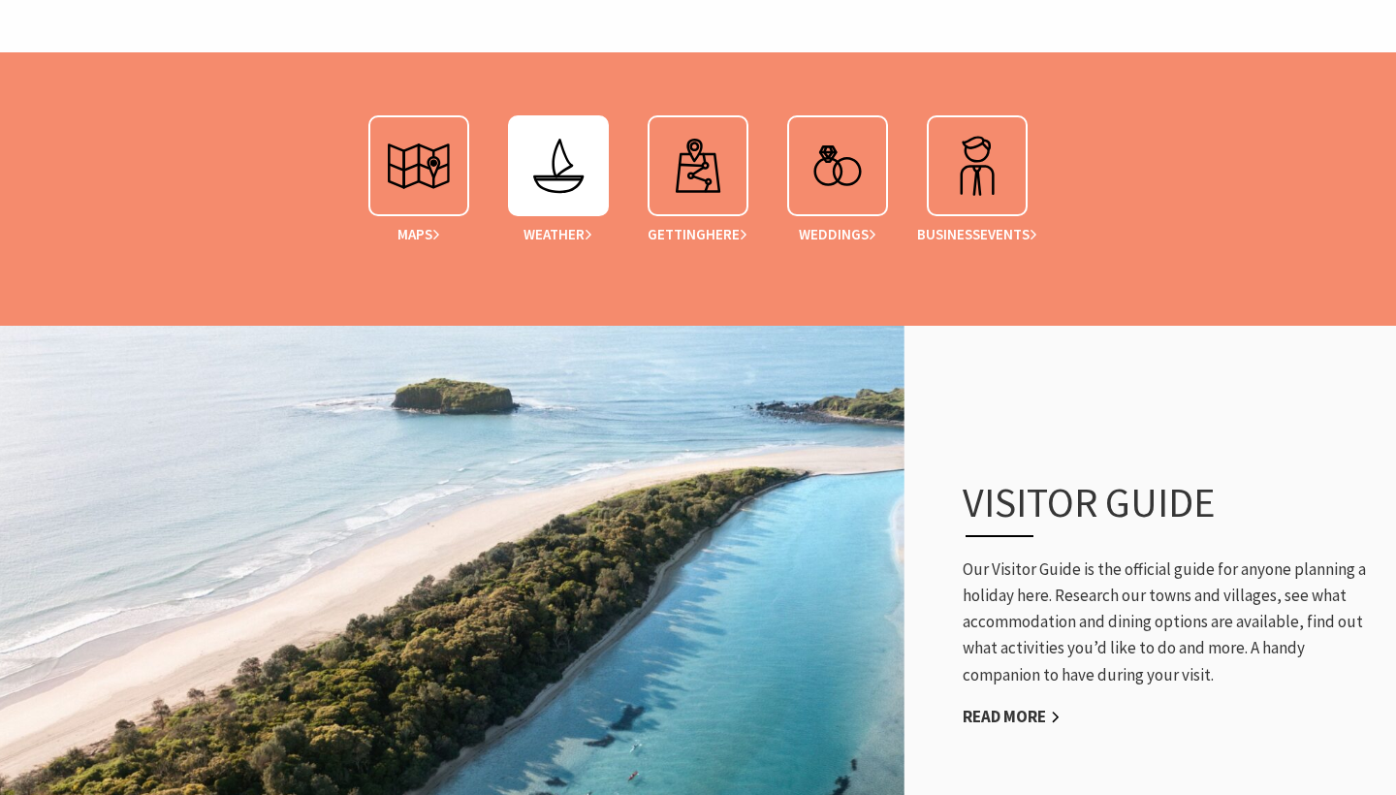
click at [563, 160] on img at bounding box center [558, 166] width 78 height 78
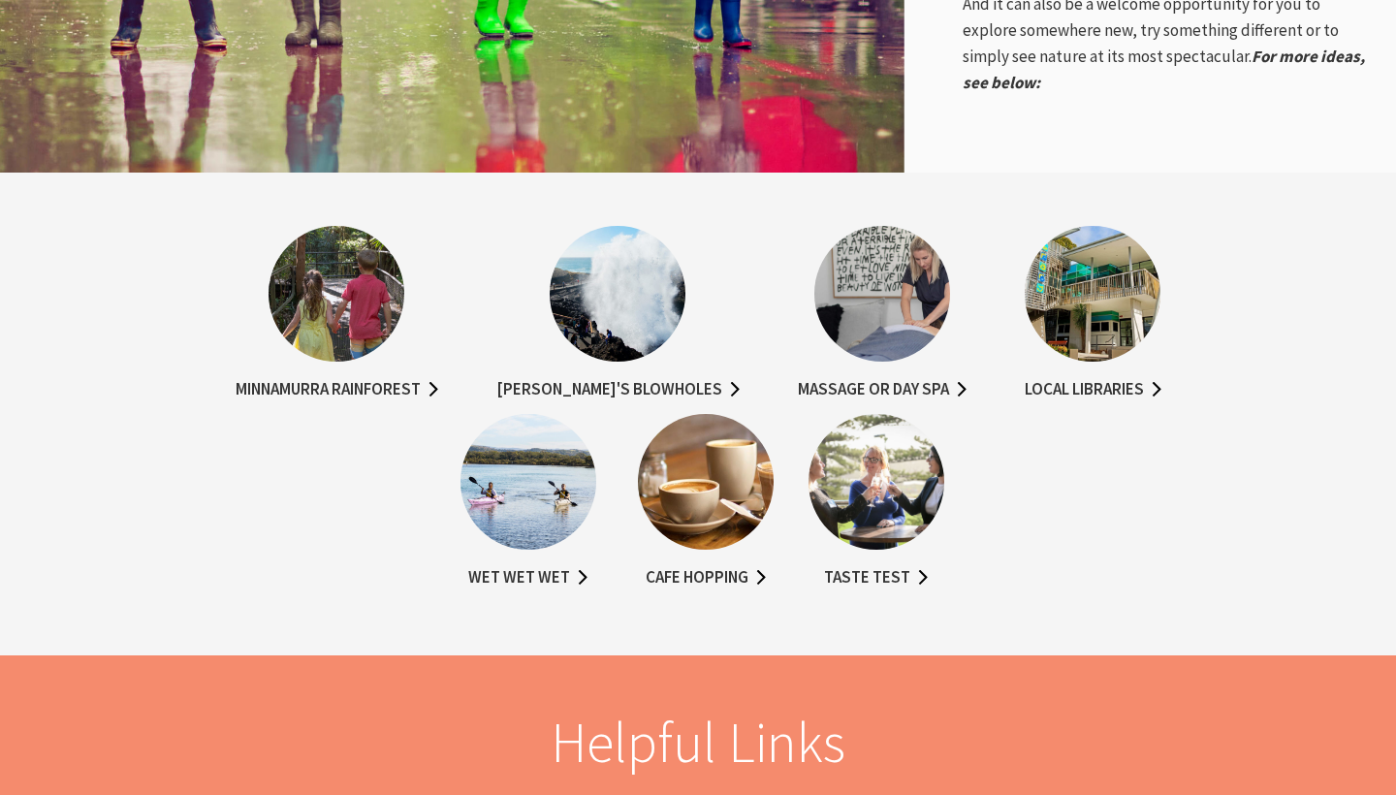
scroll to position [3647, 0]
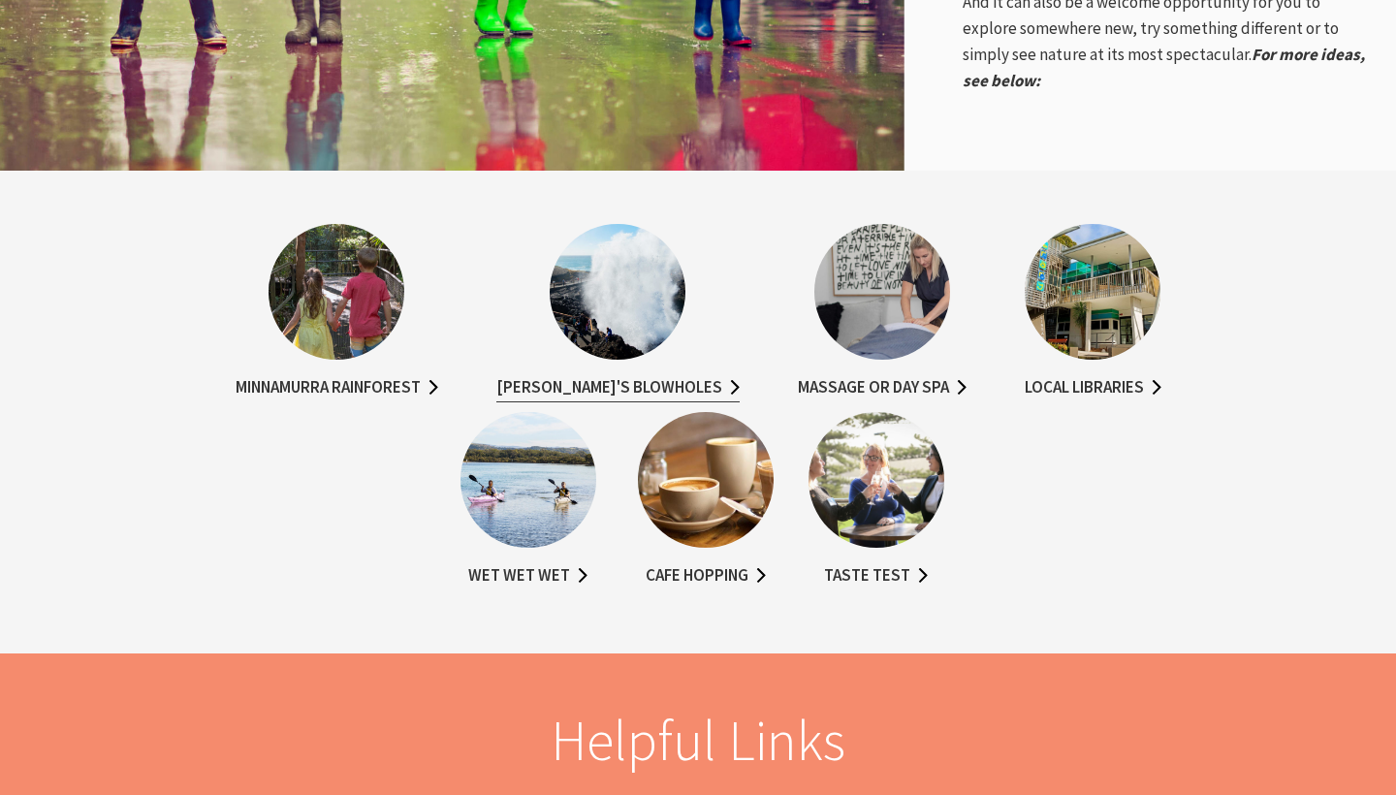
click at [544, 374] on link "Kiama's Blowholes" at bounding box center [617, 388] width 243 height 28
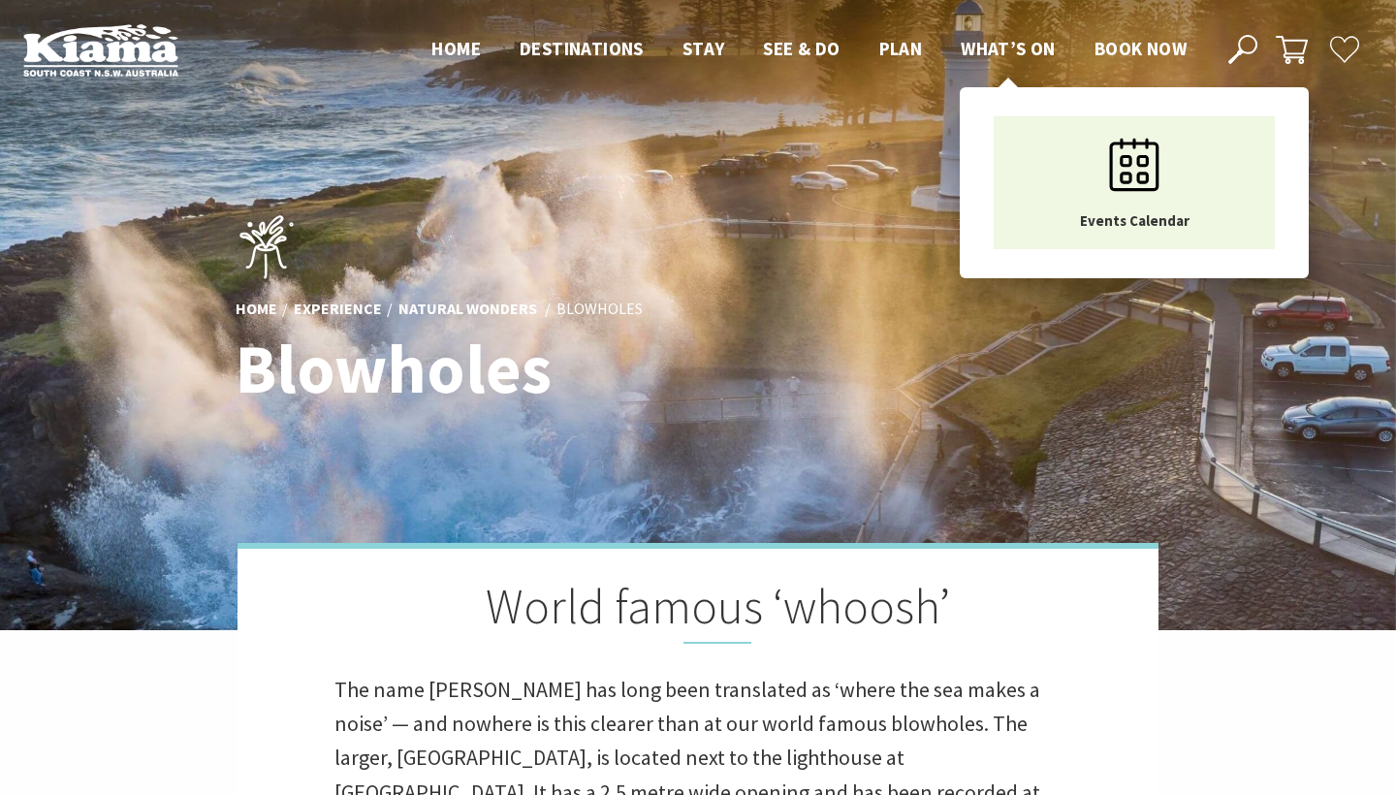
click at [1014, 44] on span "What’s On" at bounding box center [1007, 48] width 95 height 23
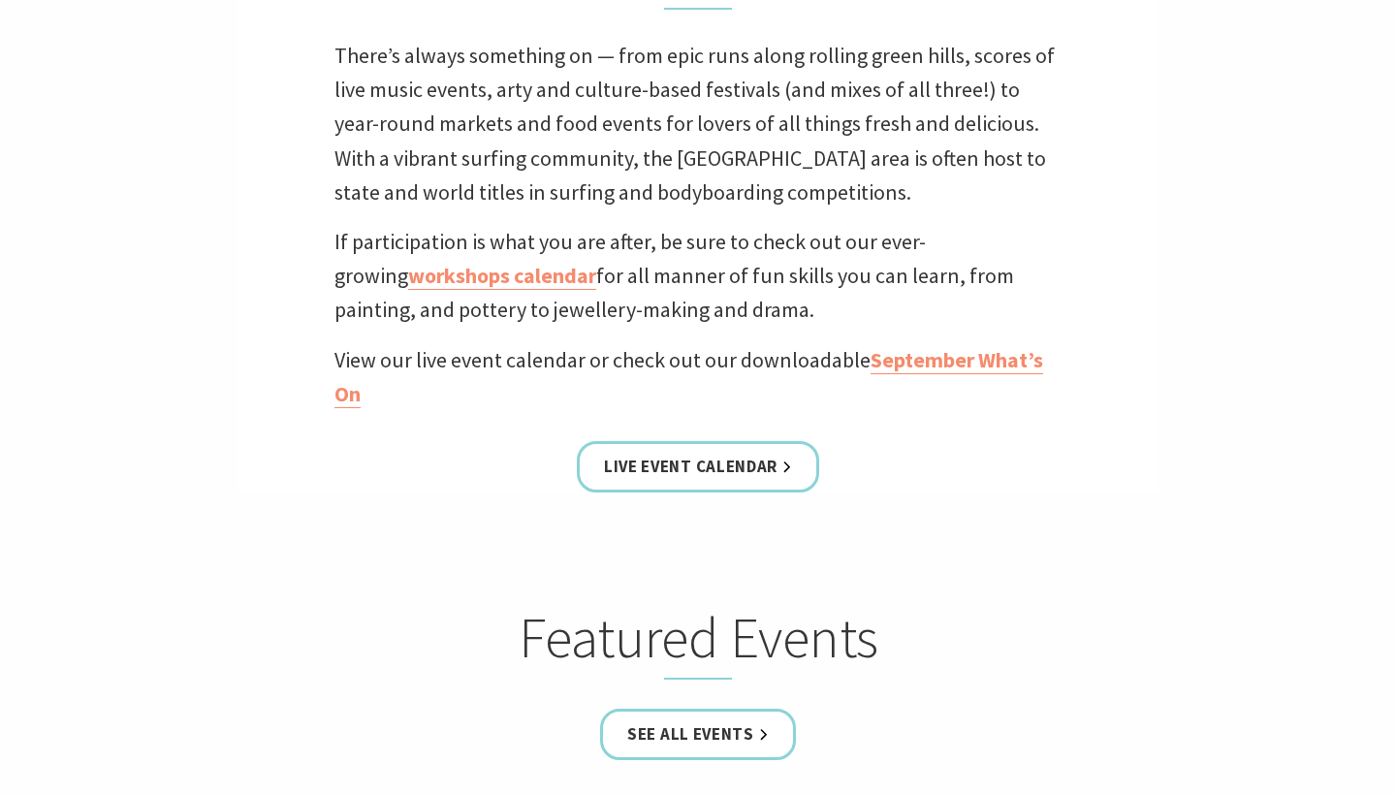
scroll to position [649, 0]
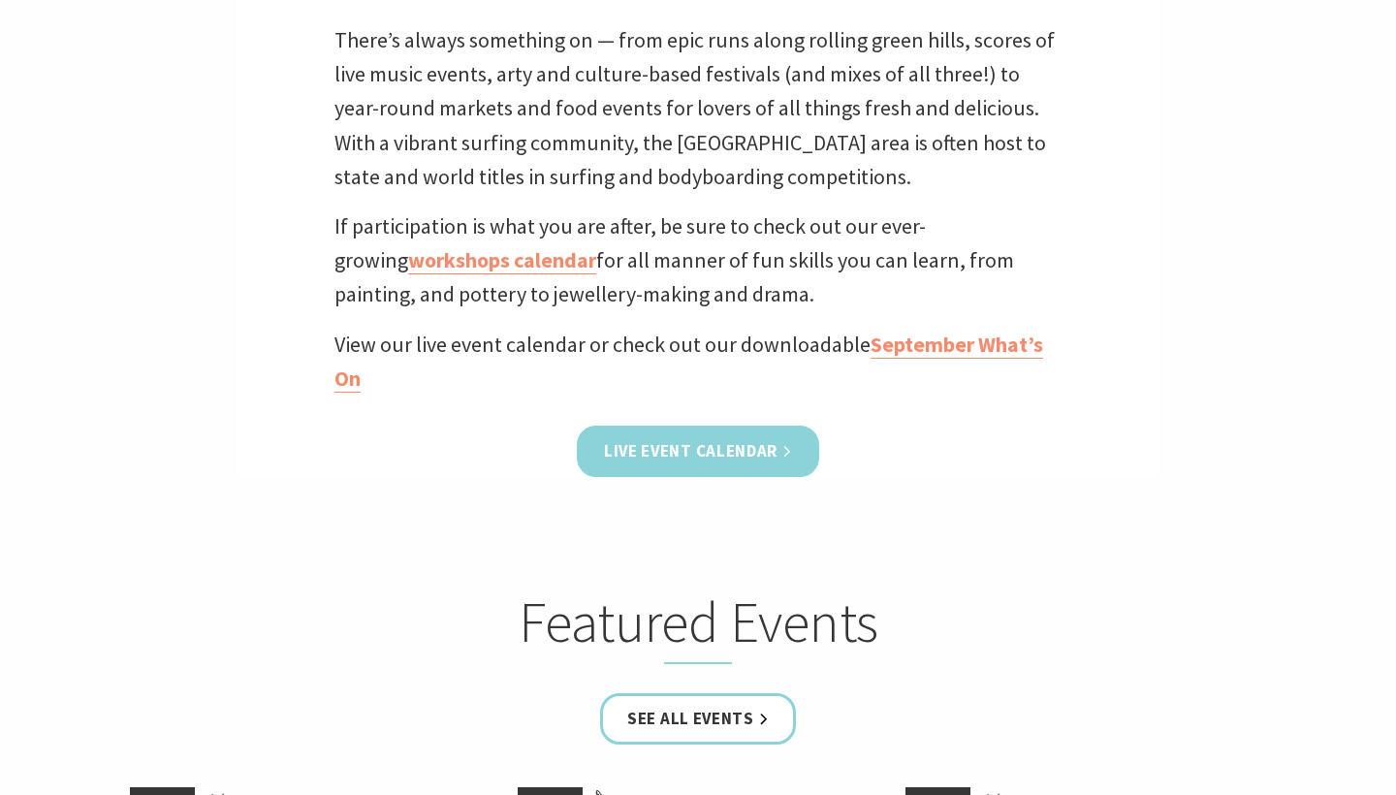
click at [750, 446] on link "Live Event Calendar" at bounding box center [698, 450] width 242 height 51
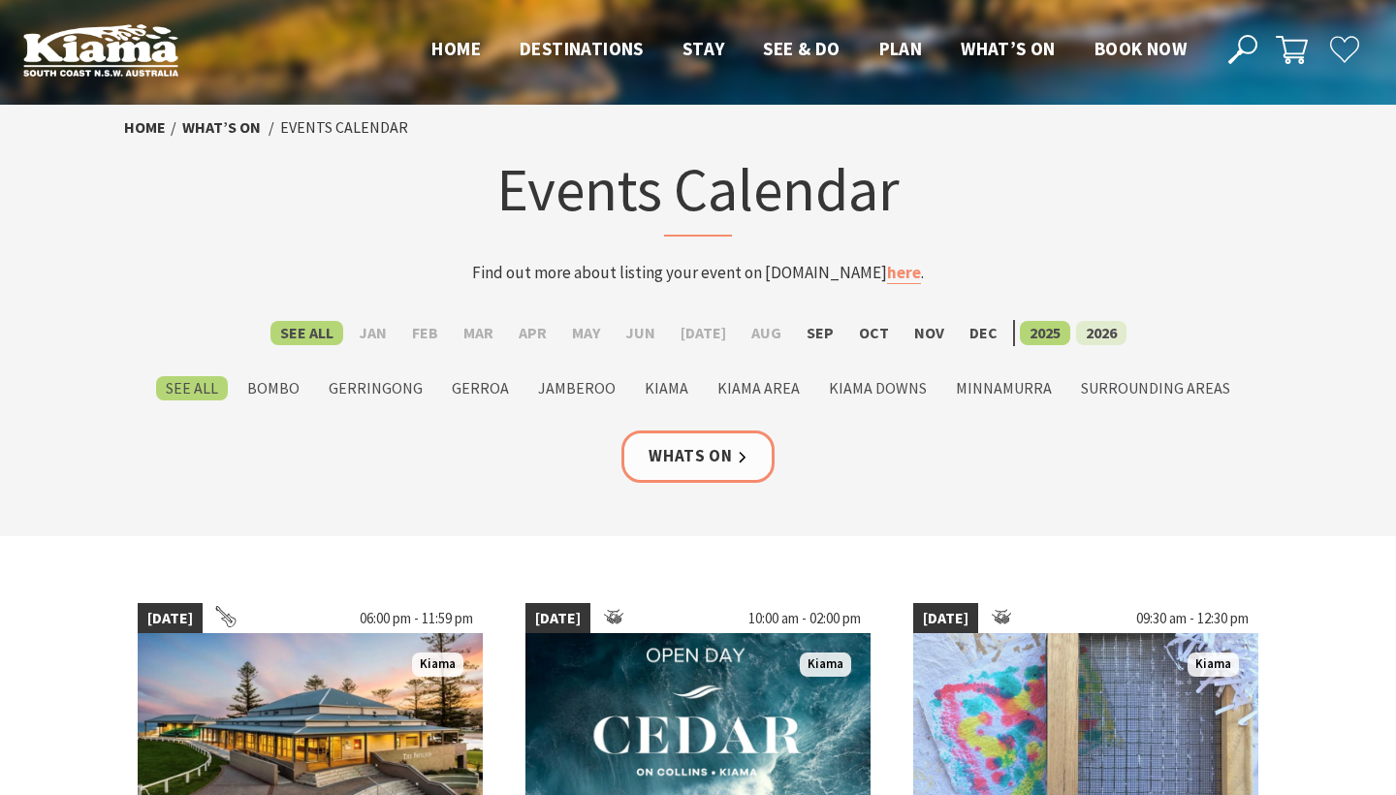
click at [1088, 326] on label "2026" at bounding box center [1101, 333] width 50 height 24
click at [0, 0] on input "2026" at bounding box center [0, 0] width 0 height 0
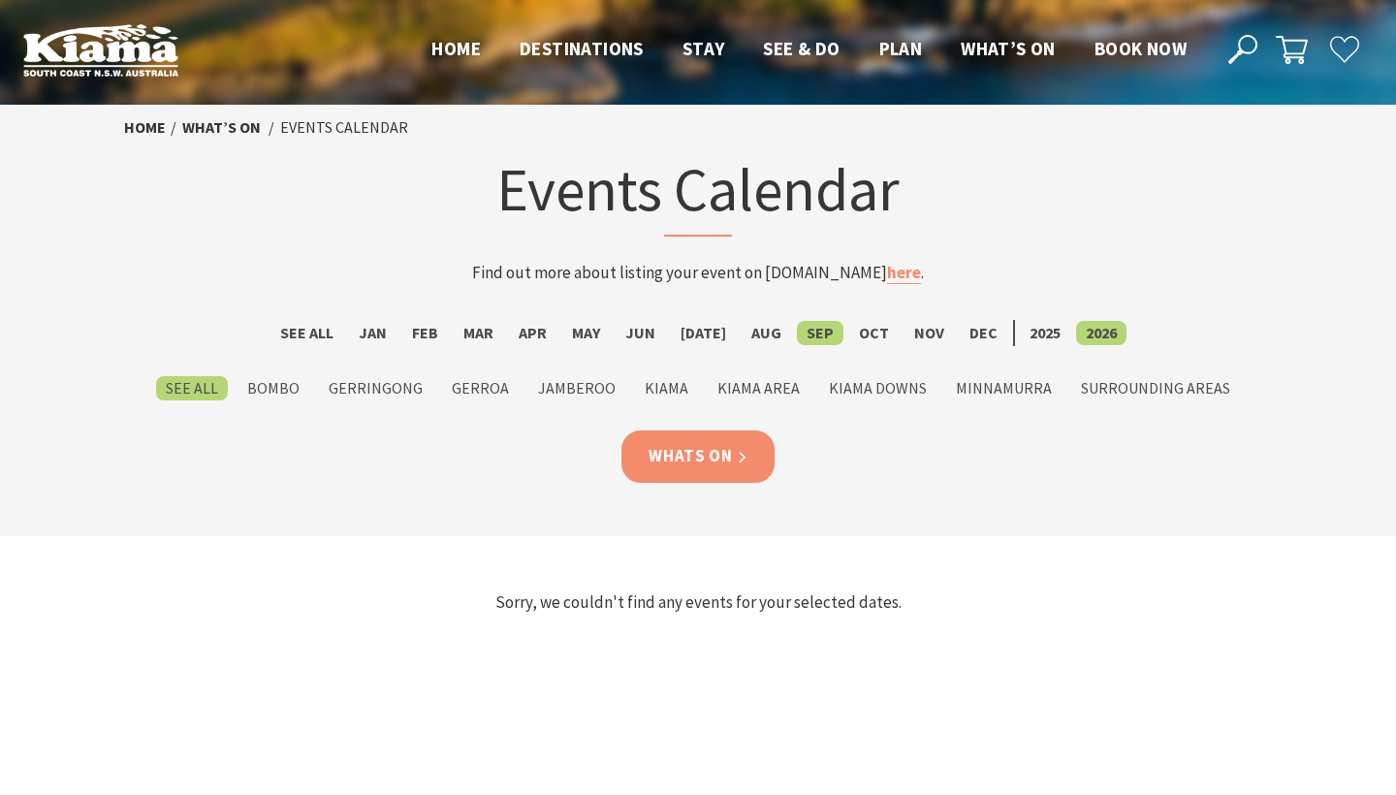
click at [720, 445] on link "Whats On" at bounding box center [697, 455] width 153 height 51
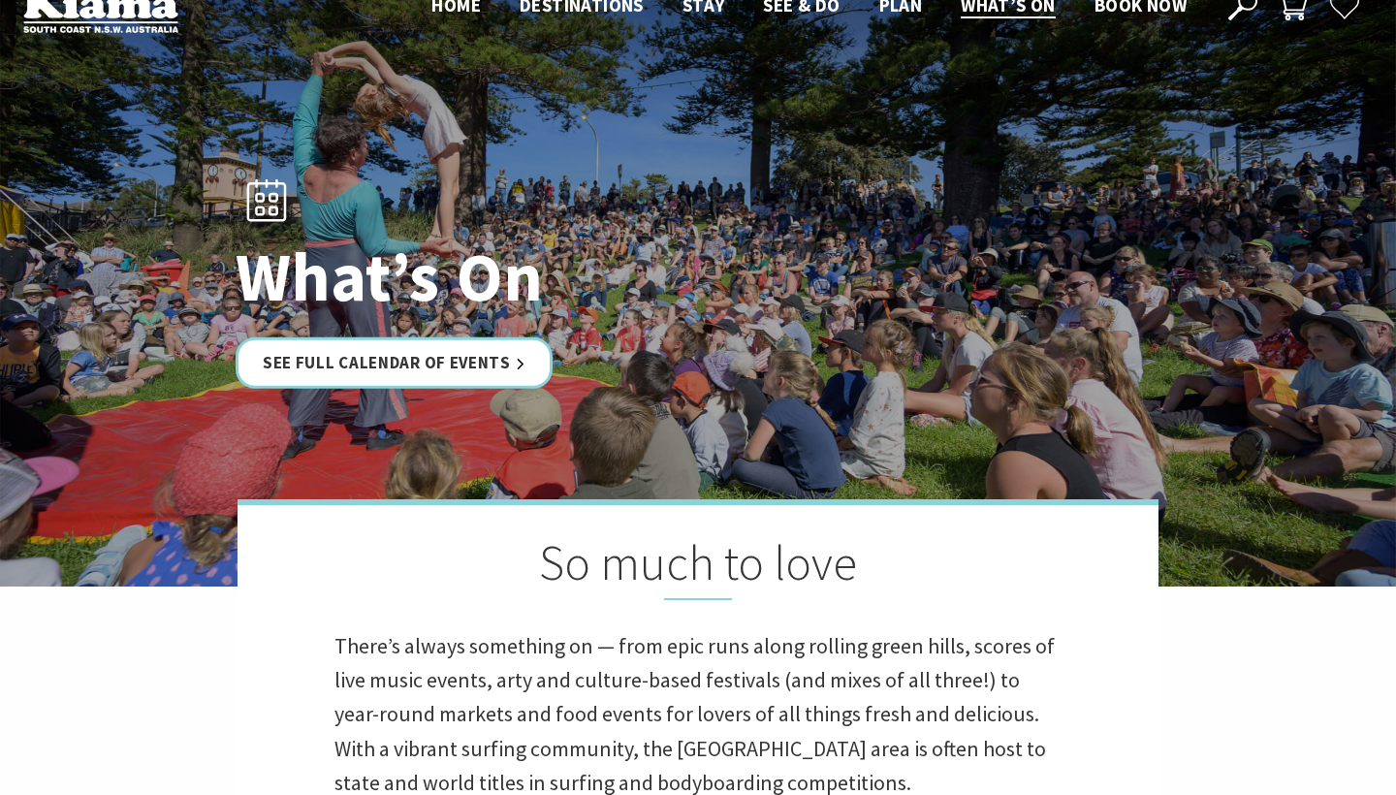
scroll to position [45, 0]
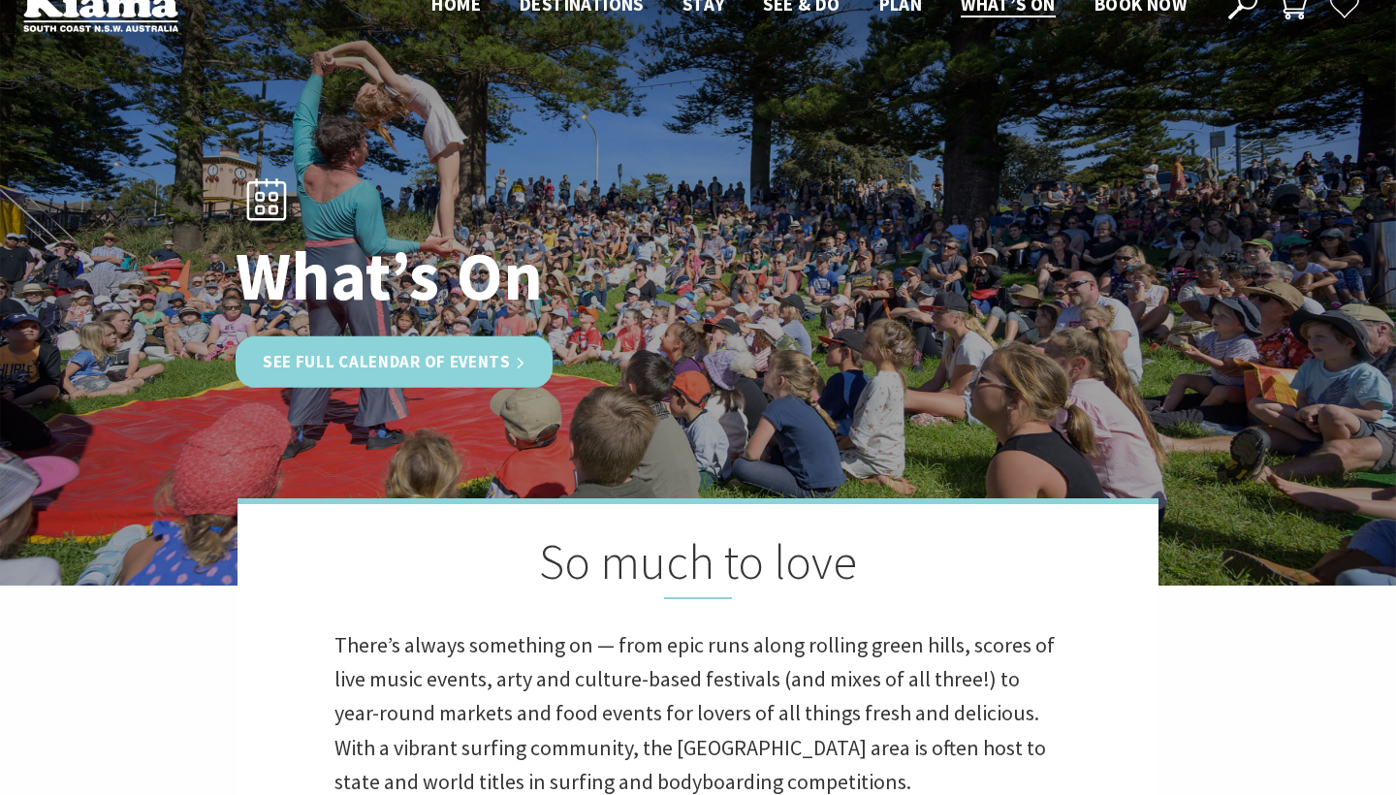
click at [492, 370] on link "See Full Calendar of Events" at bounding box center [393, 361] width 317 height 51
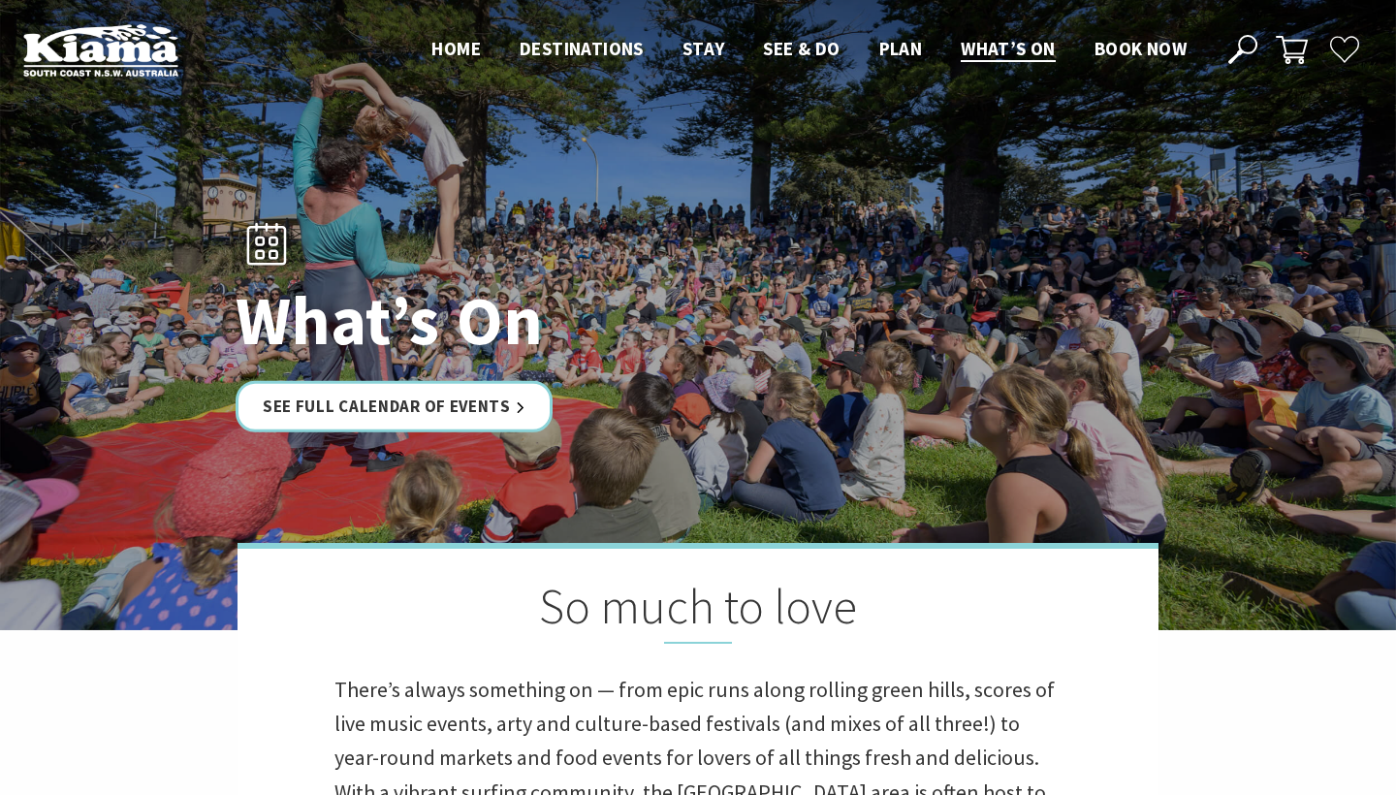
scroll to position [0, 0]
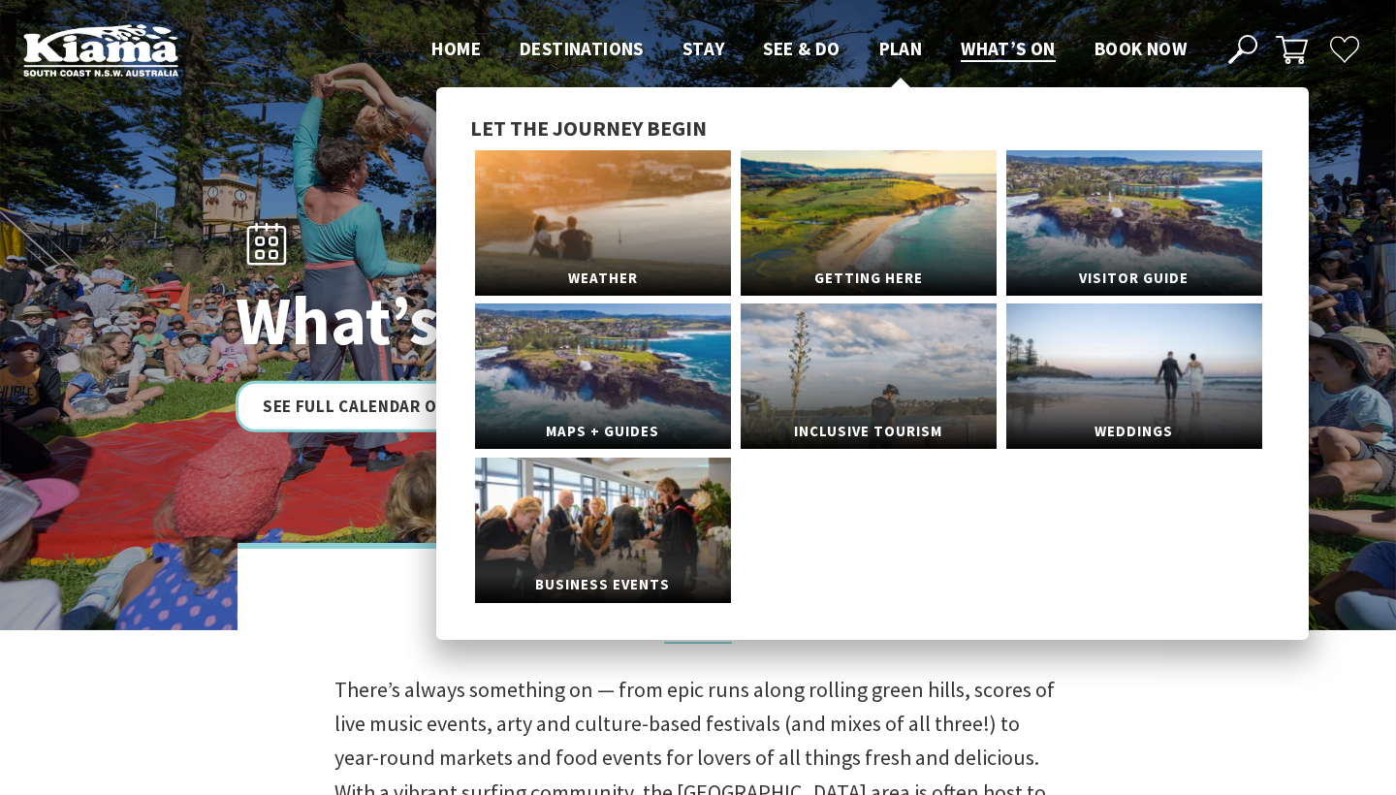
click at [901, 58] on span "Plan" at bounding box center [901, 48] width 44 height 23
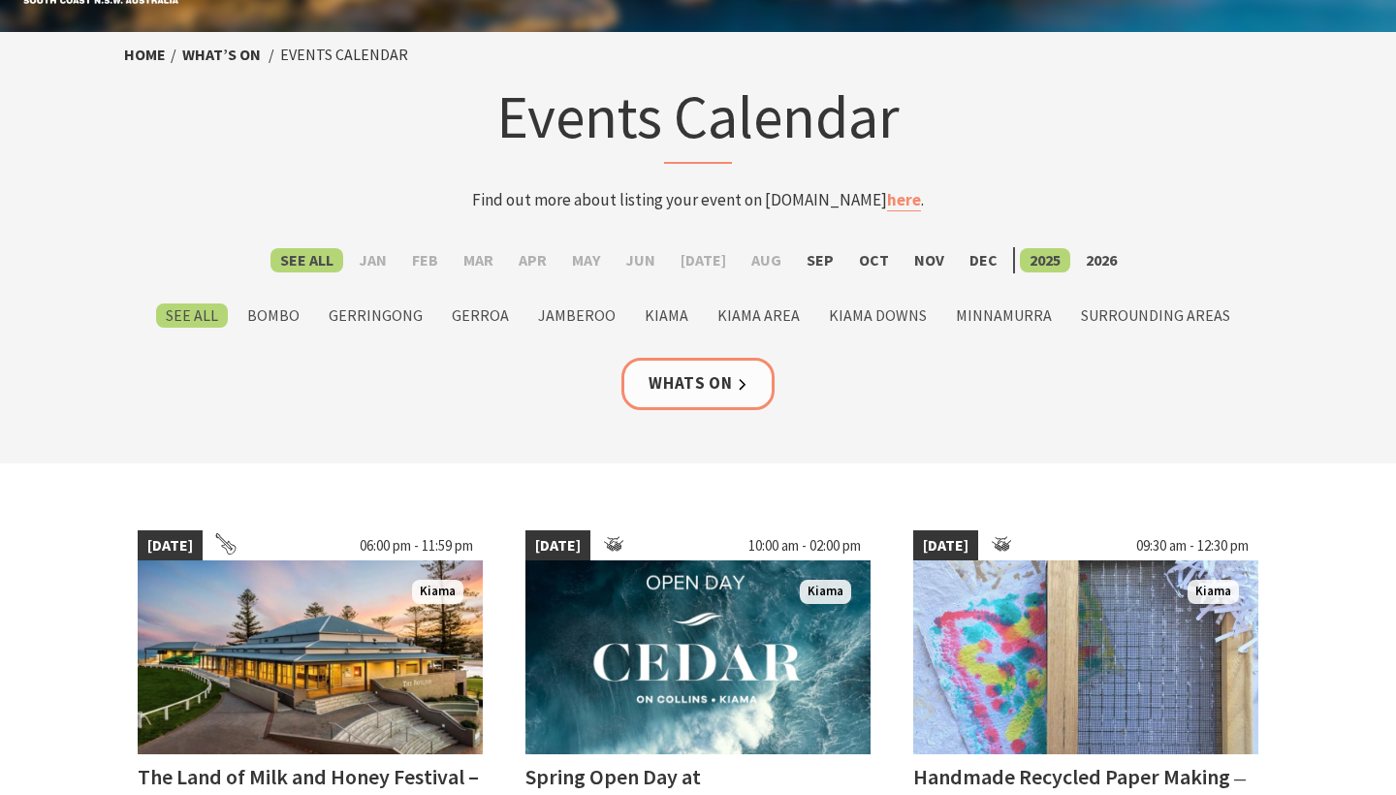
scroll to position [87, 0]
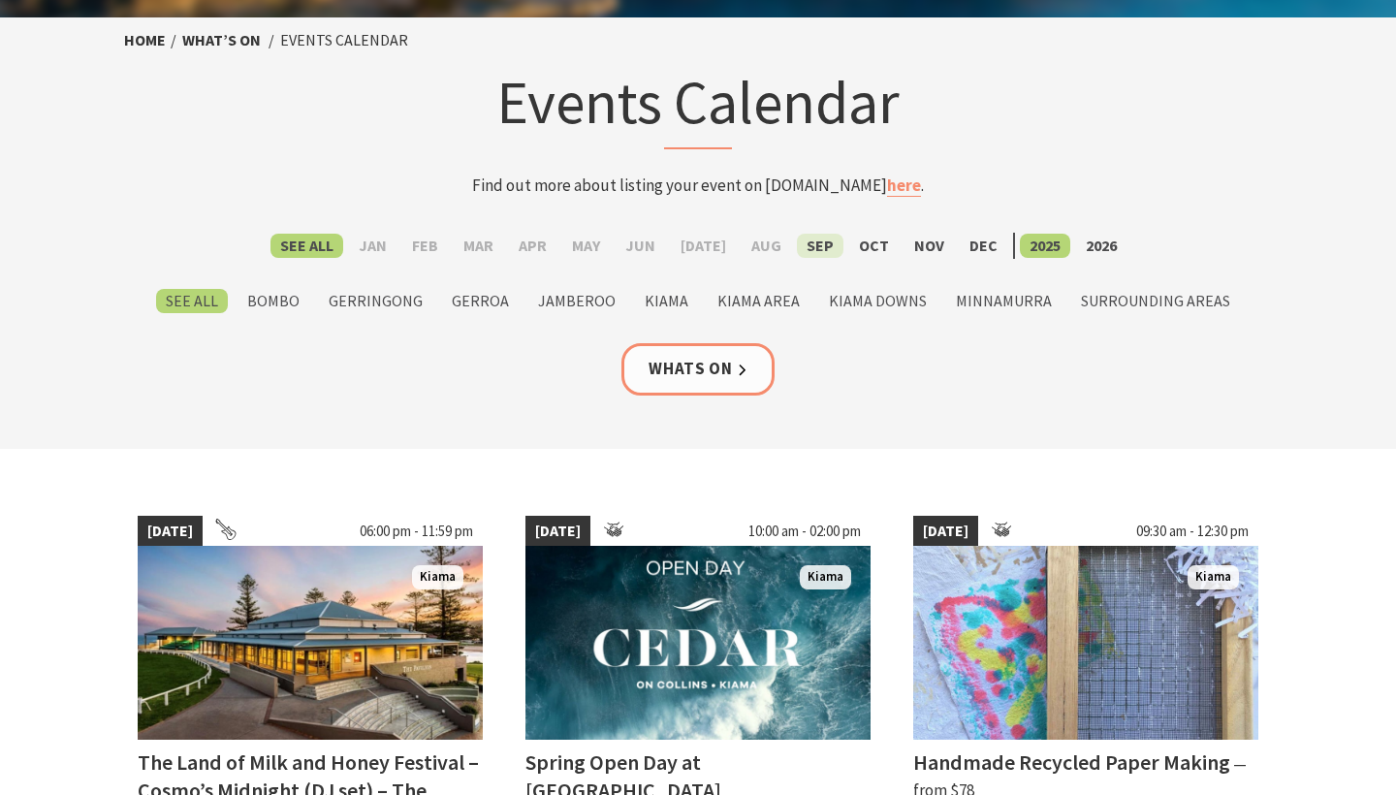
click at [815, 246] on label "Sep" at bounding box center [820, 246] width 47 height 24
click at [0, 0] on input "Sep" at bounding box center [0, 0] width 0 height 0
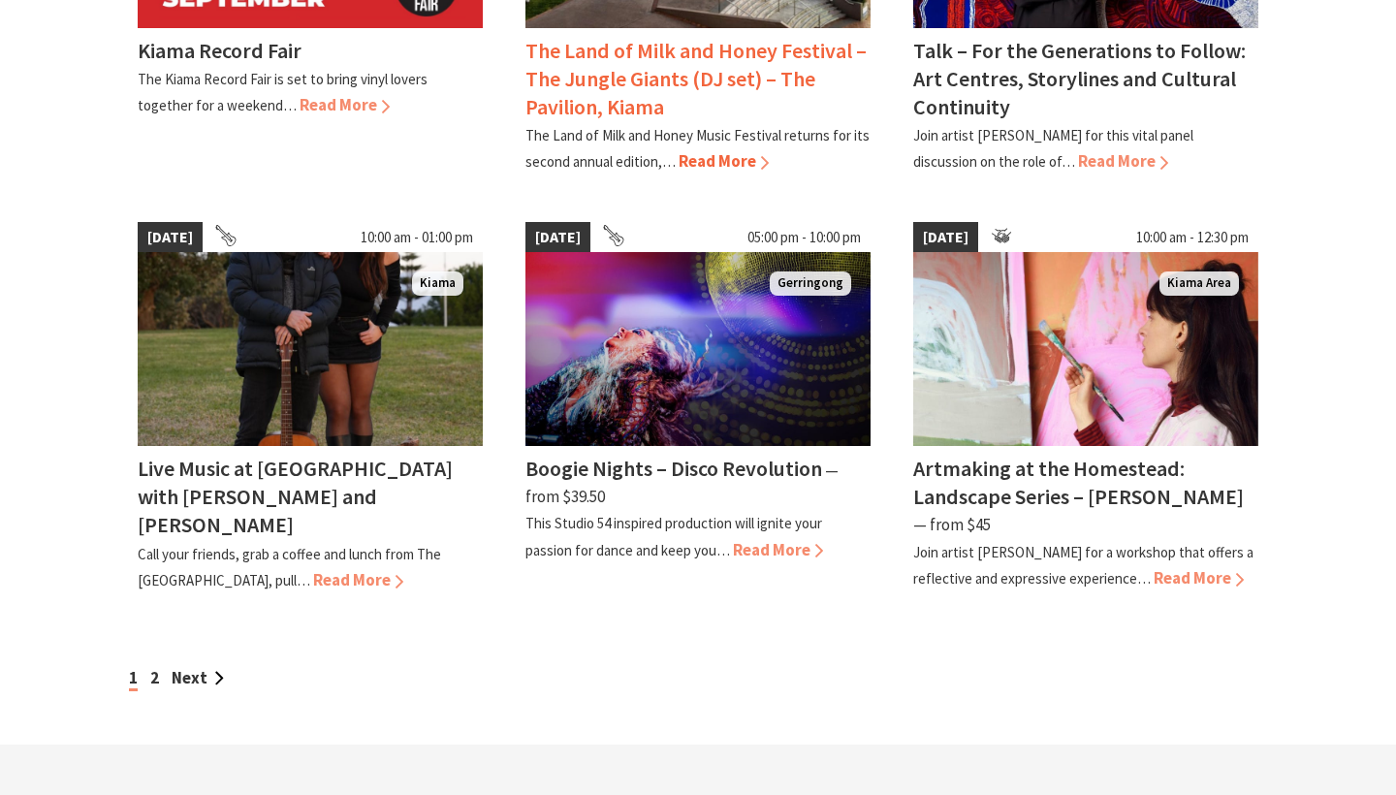
scroll to position [1690, 0]
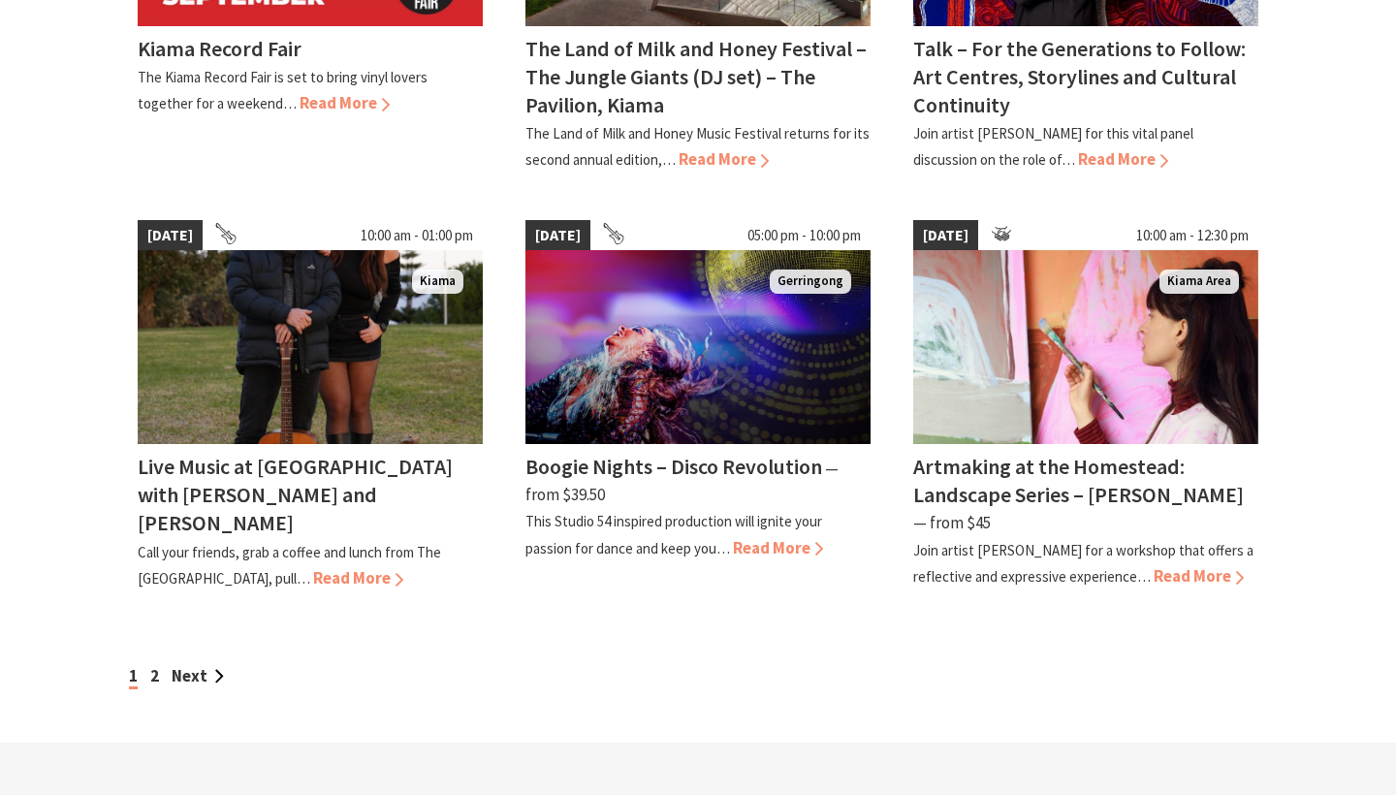
click at [162, 663] on div "1 2 Next" at bounding box center [697, 676] width 1147 height 26
click at [154, 665] on link "2" at bounding box center [154, 675] width 9 height 21
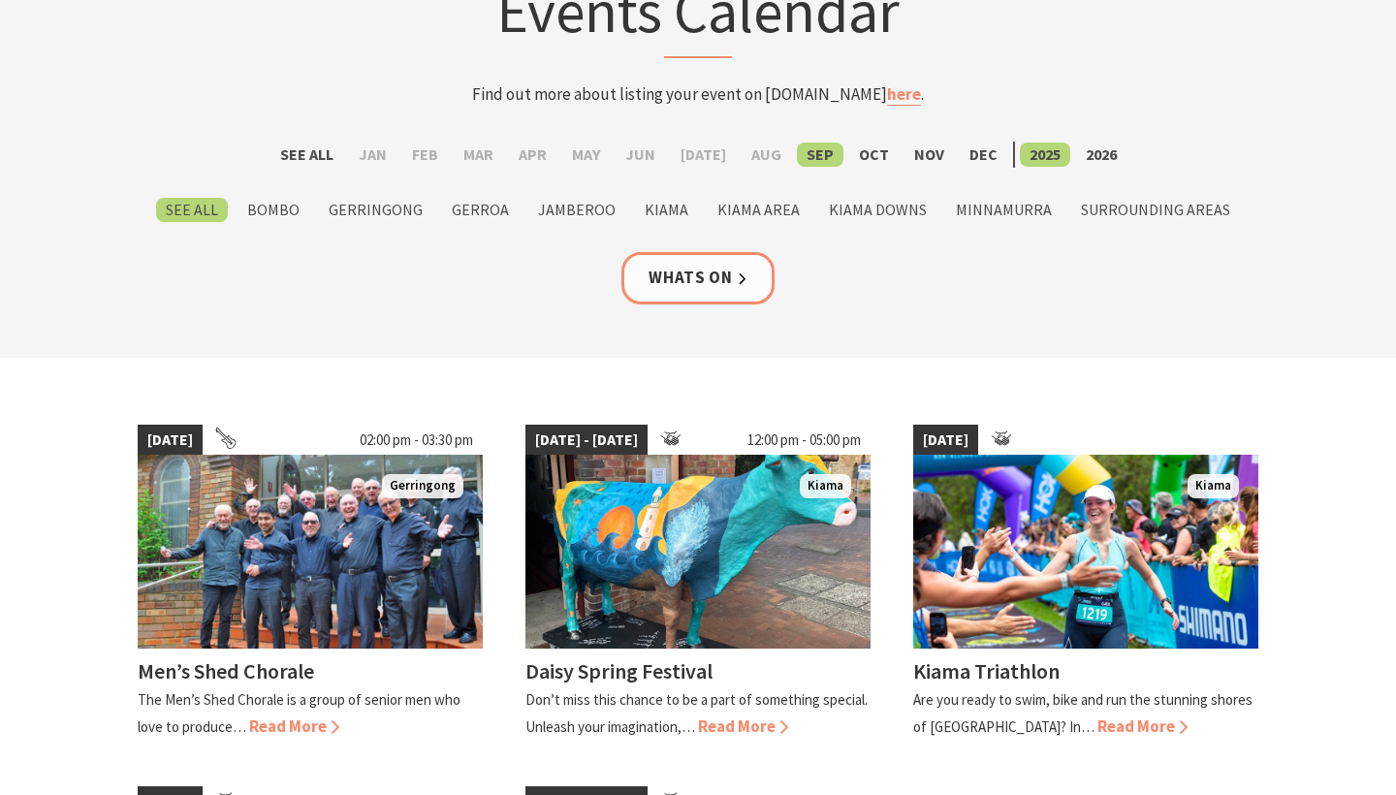
scroll to position [176, 0]
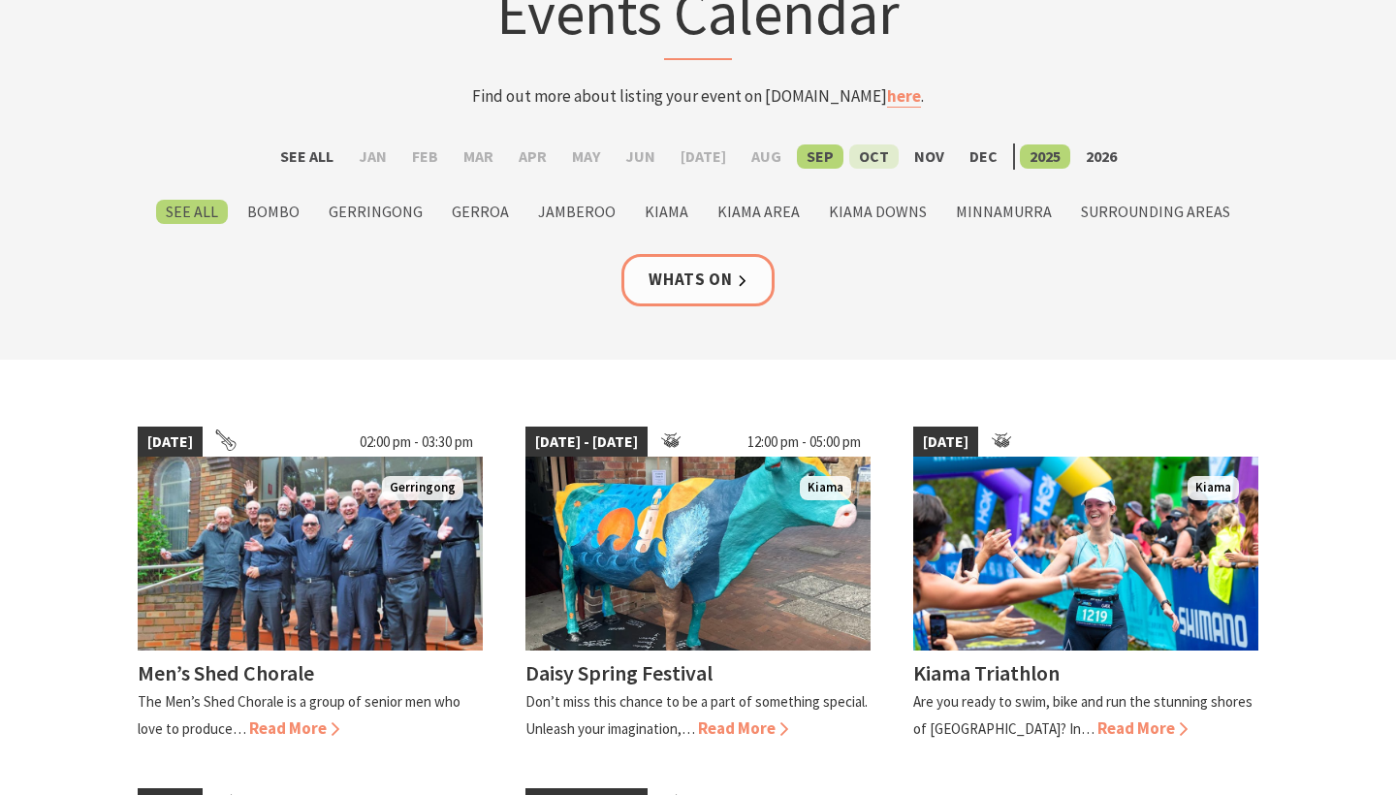
click at [863, 157] on label "Oct" at bounding box center [873, 156] width 49 height 24
click at [0, 0] on input "Oct" at bounding box center [0, 0] width 0 height 0
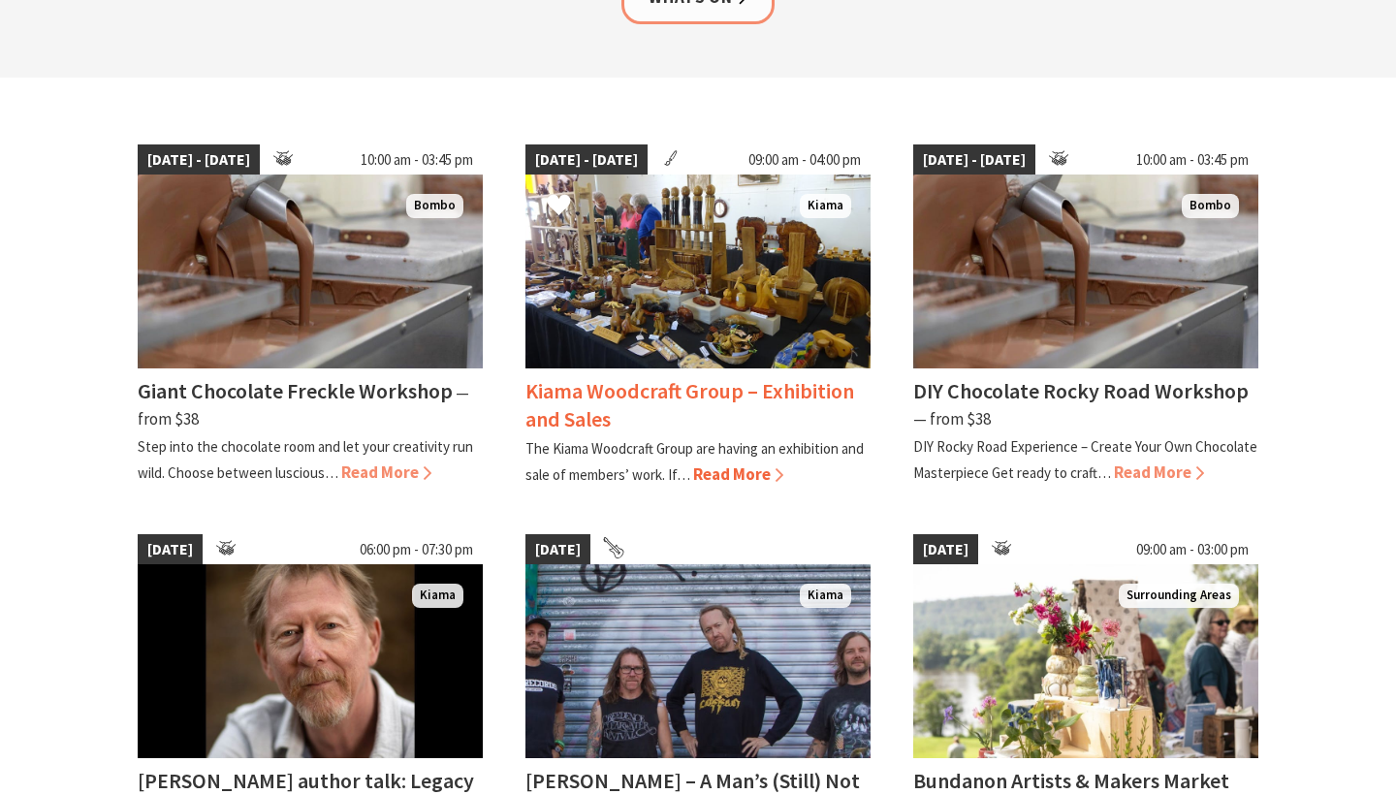
scroll to position [469, 0]
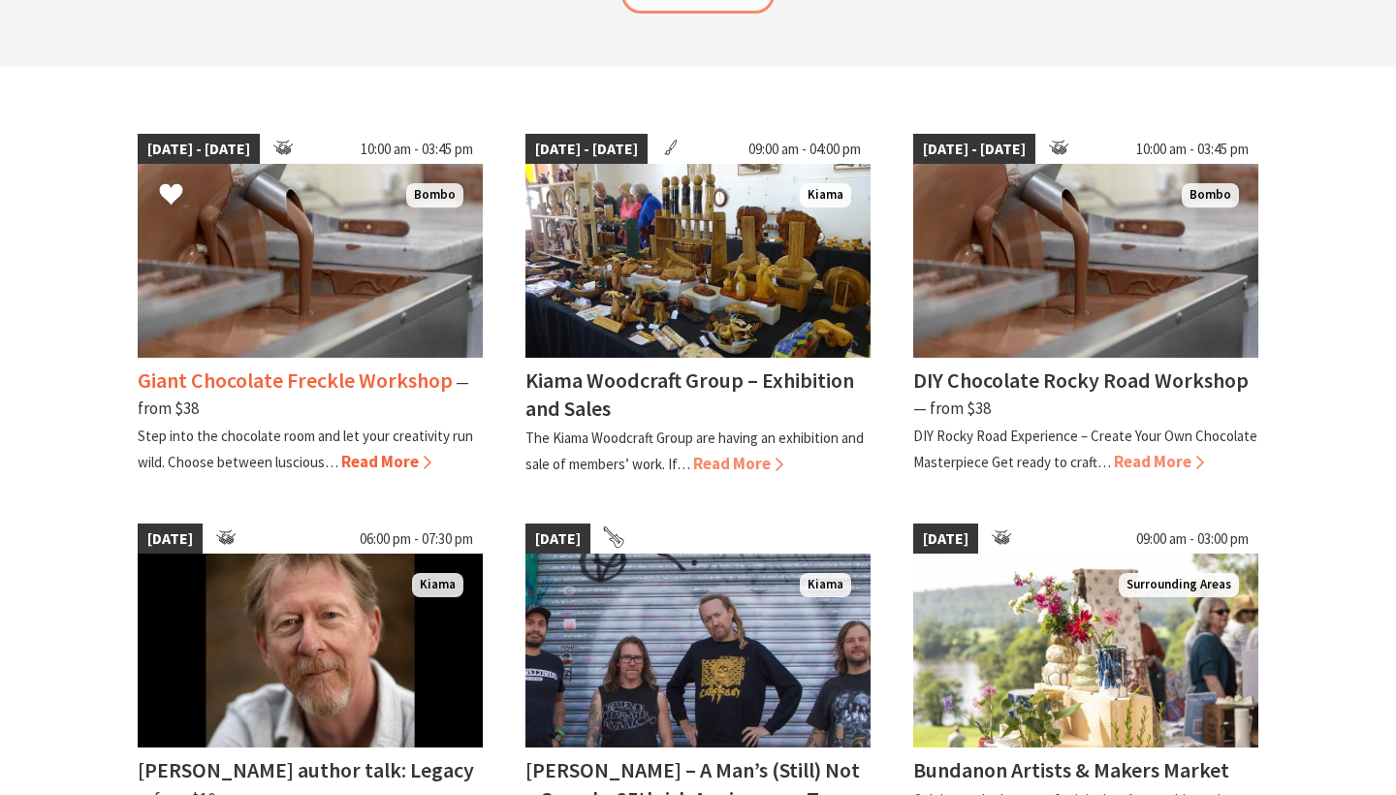
click at [378, 389] on h4 "Giant Chocolate Freckle Workshop" at bounding box center [295, 379] width 315 height 27
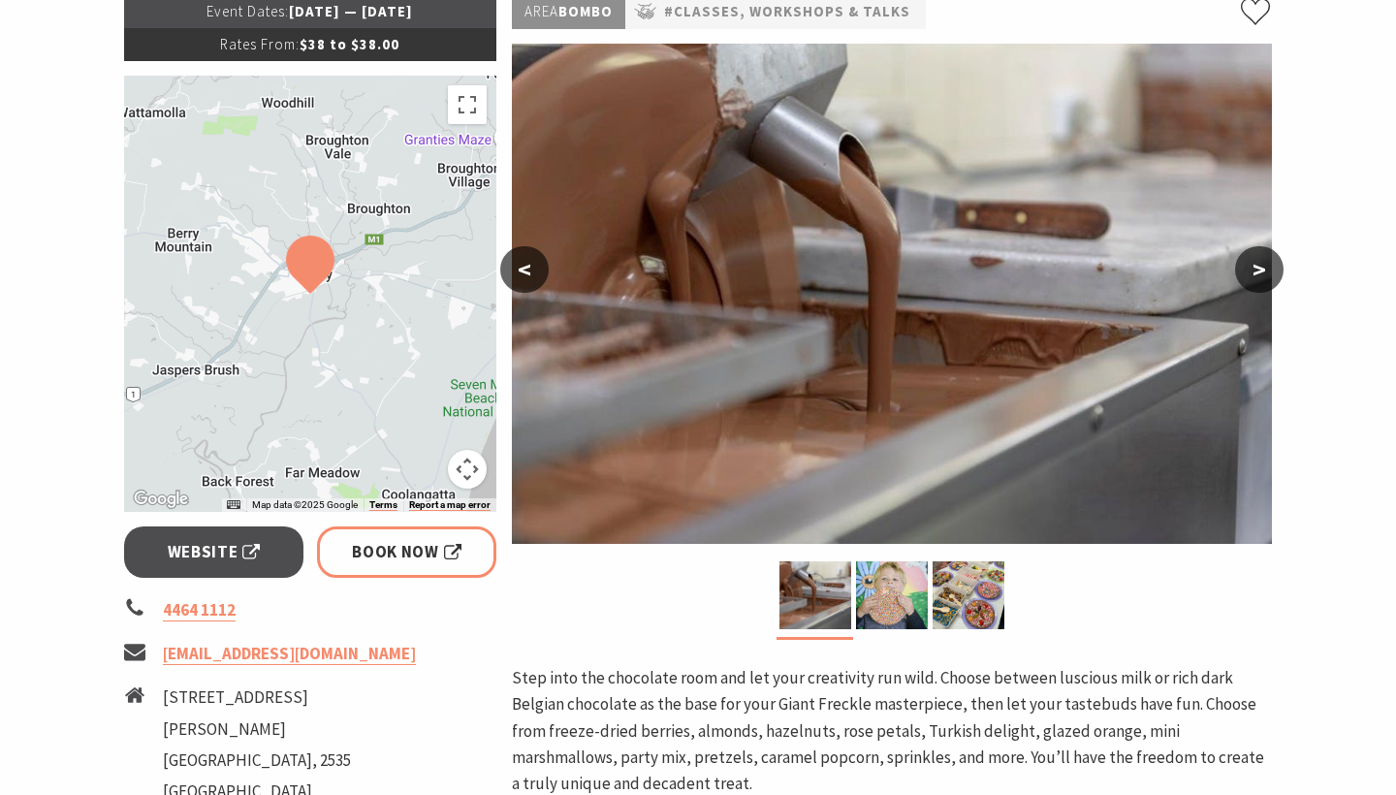
scroll to position [318, 0]
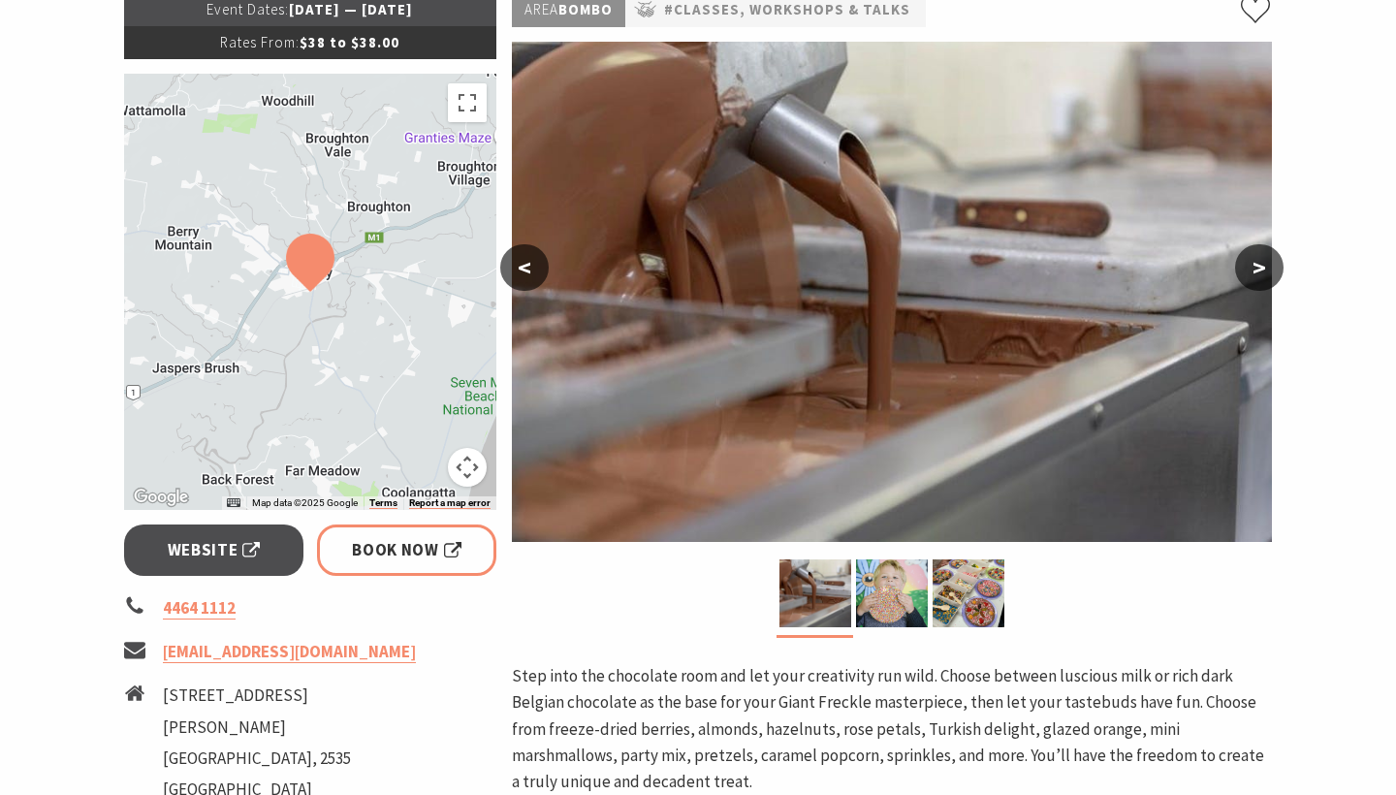
click at [418, 280] on div at bounding box center [310, 292] width 372 height 436
click at [469, 463] on button "Map camera controls" at bounding box center [467, 467] width 39 height 39
click at [417, 460] on button "Zoom out" at bounding box center [418, 467] width 39 height 39
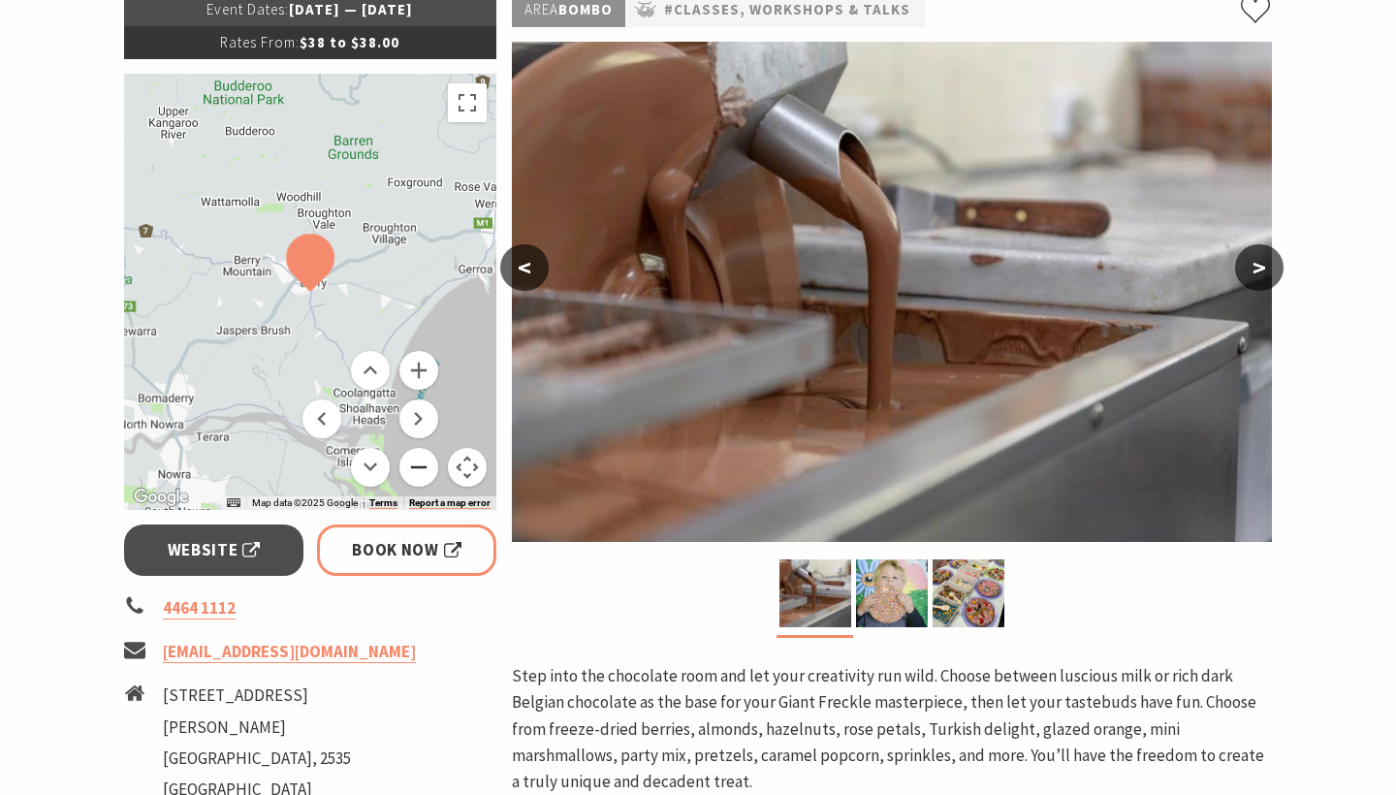
click at [417, 460] on button "Zoom out" at bounding box center [418, 467] width 39 height 39
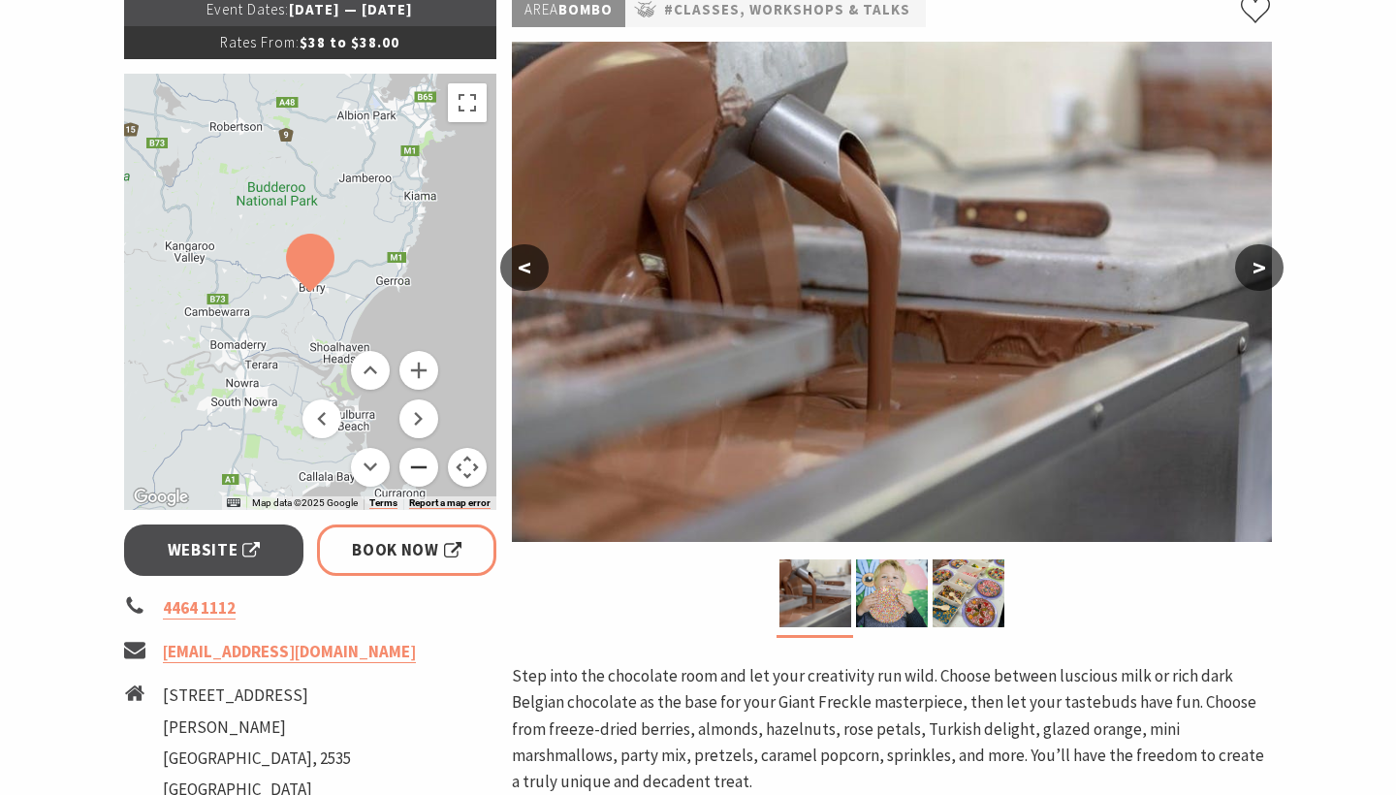
click at [417, 460] on button "Zoom out" at bounding box center [418, 467] width 39 height 39
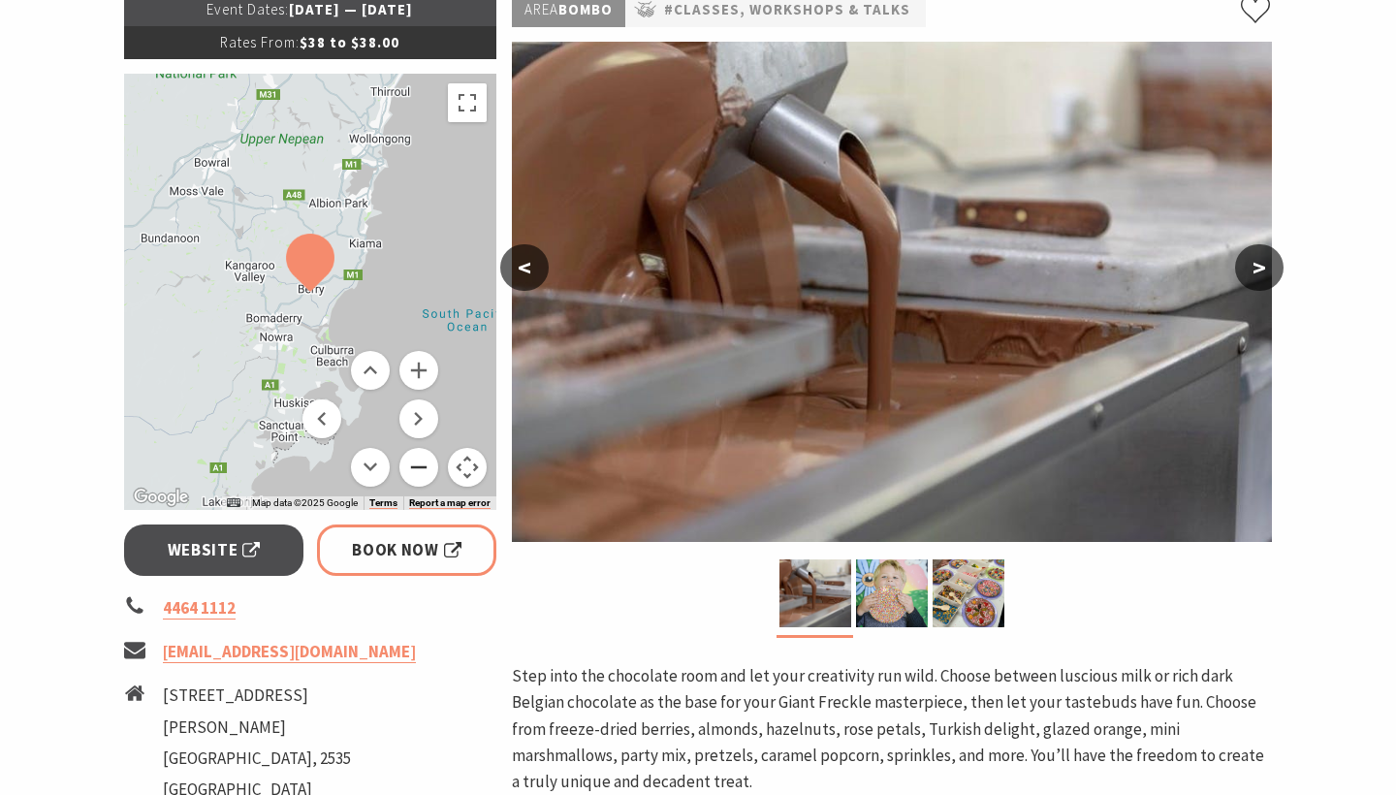
click at [417, 460] on button "Zoom out" at bounding box center [418, 467] width 39 height 39
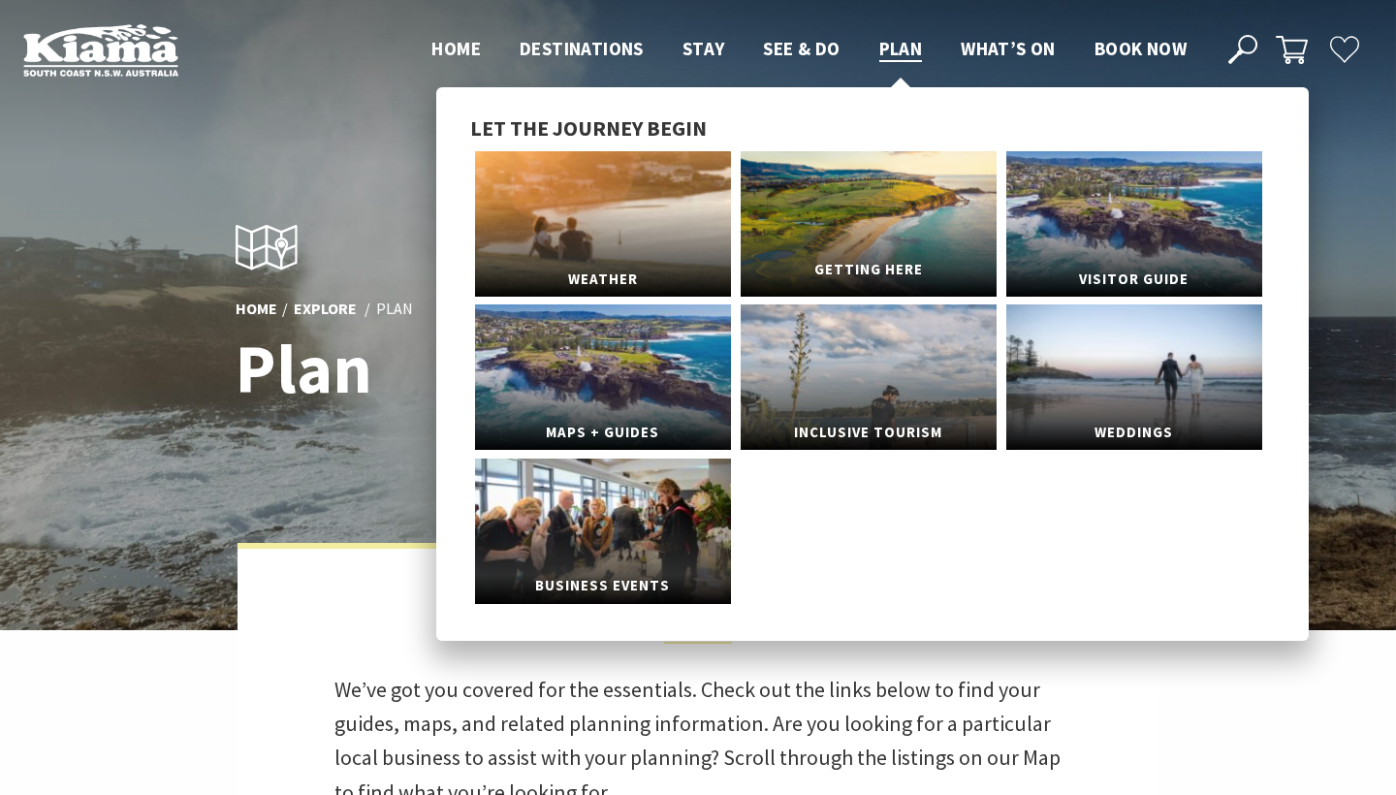
click at [889, 207] on link "Getting Here" at bounding box center [868, 223] width 256 height 145
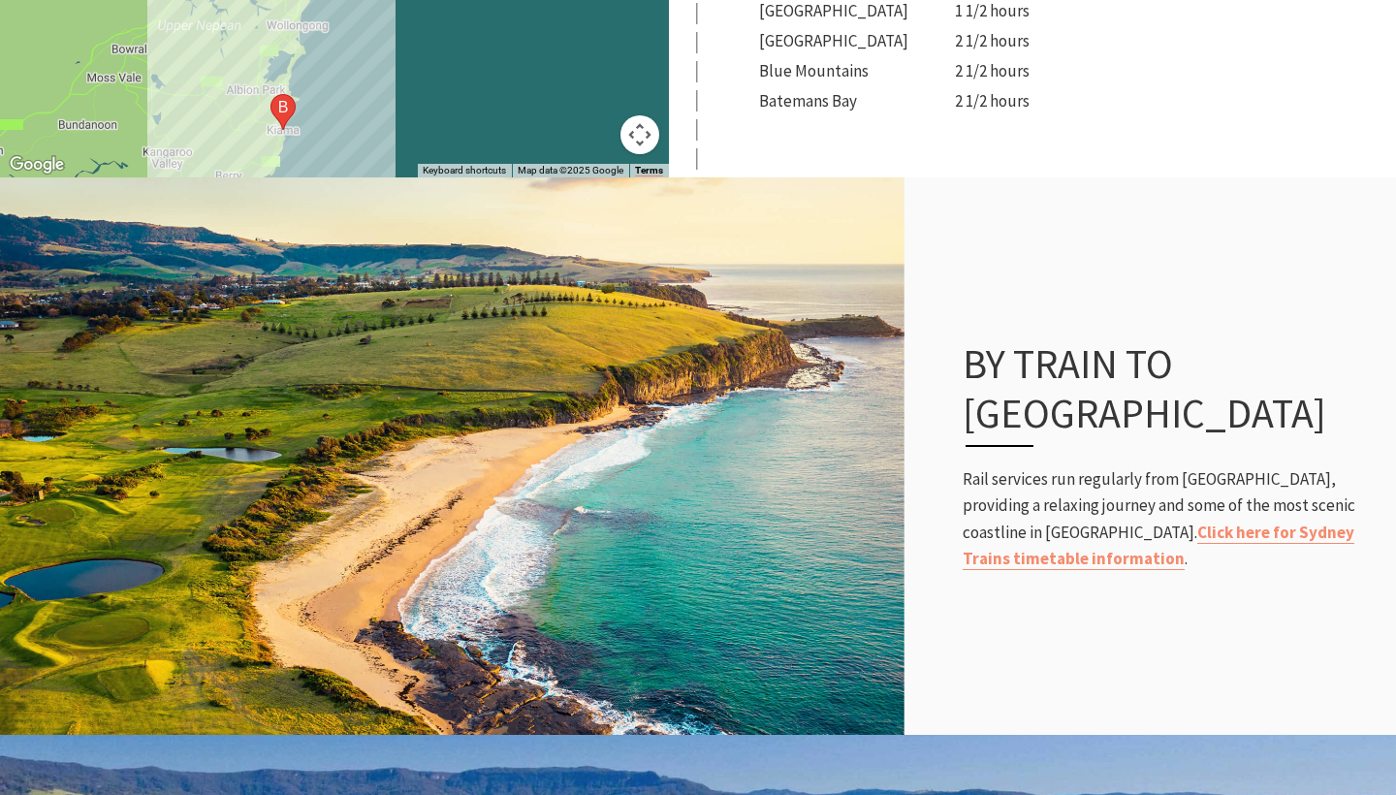
scroll to position [1055, 0]
click at [1128, 520] on link "Click here for Sydney Trains timetable information" at bounding box center [1158, 544] width 392 height 48
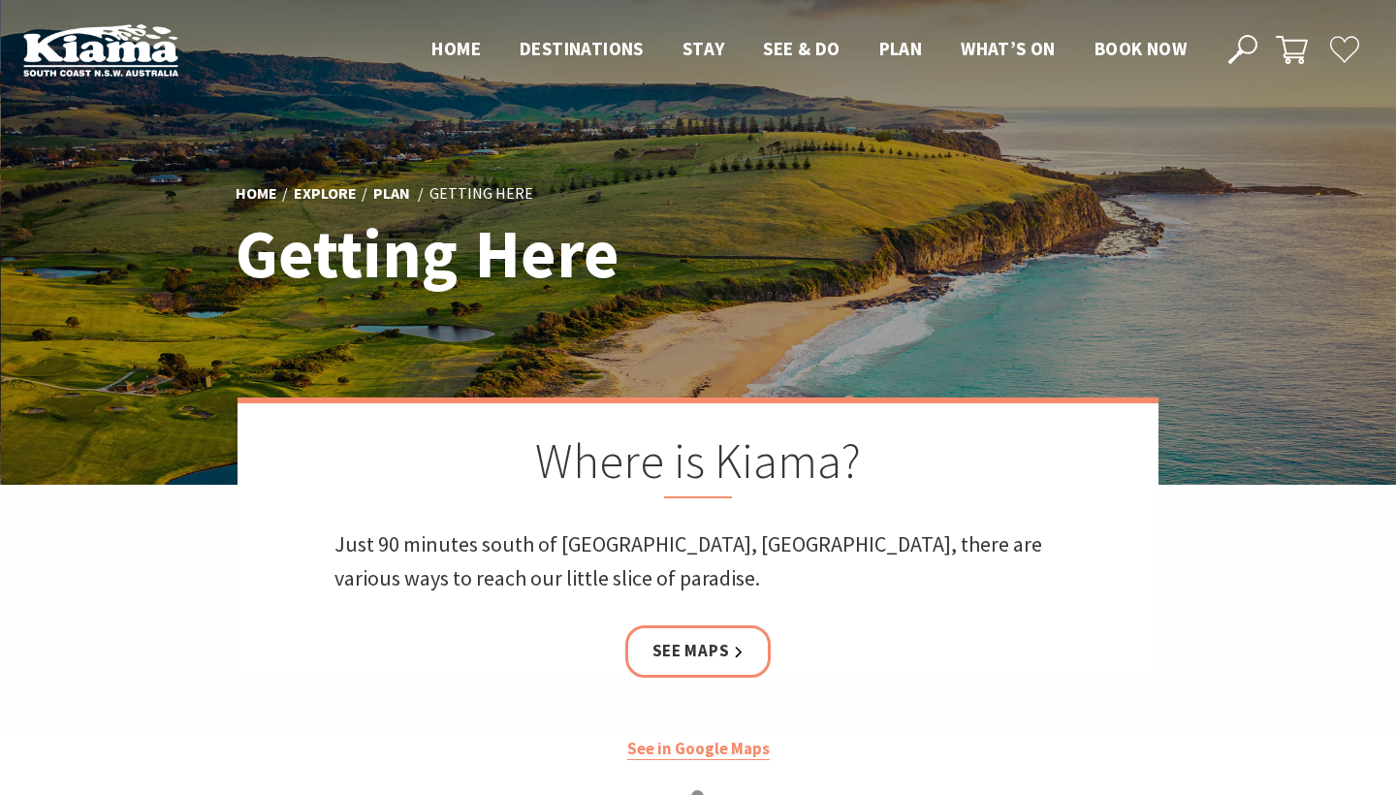
scroll to position [0, 0]
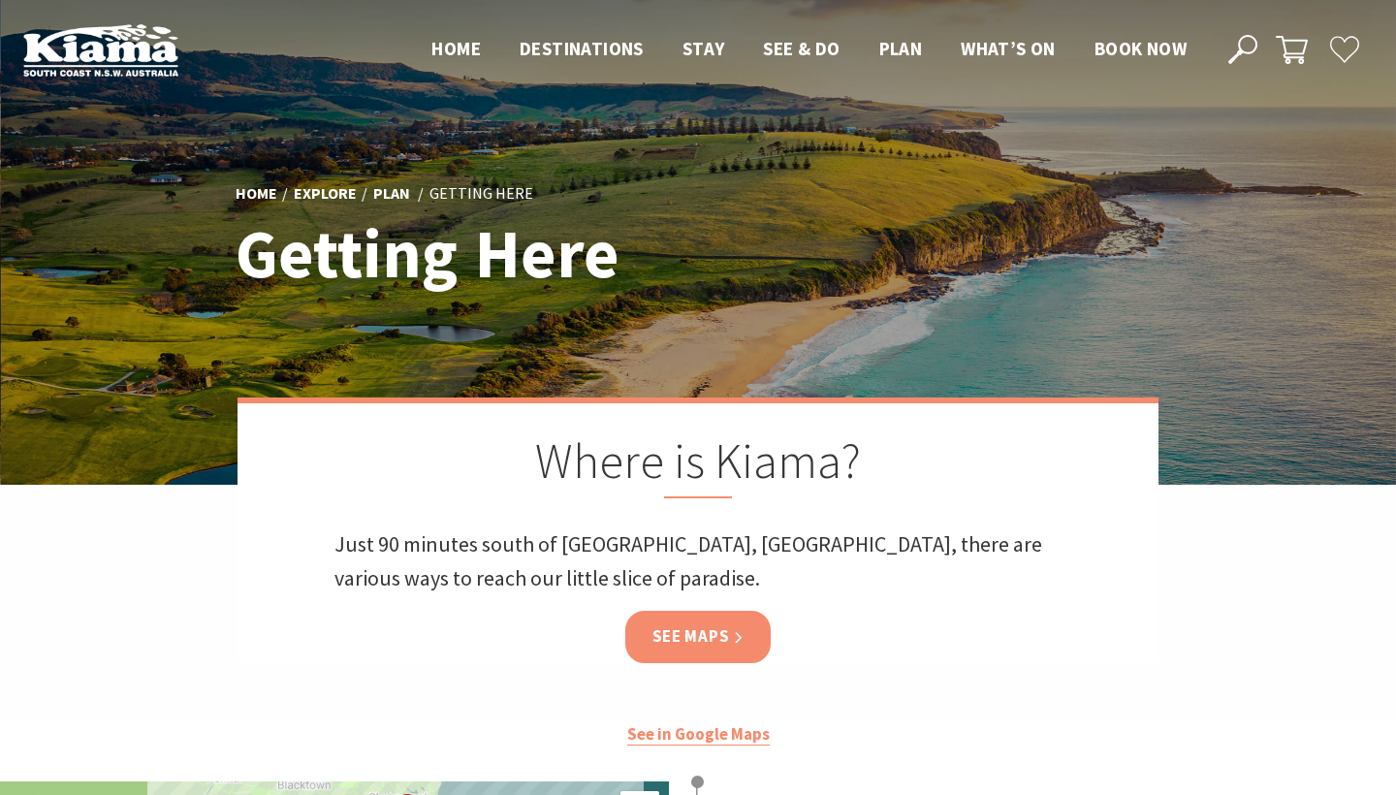
click at [700, 638] on link "See Maps" at bounding box center [698, 636] width 146 height 51
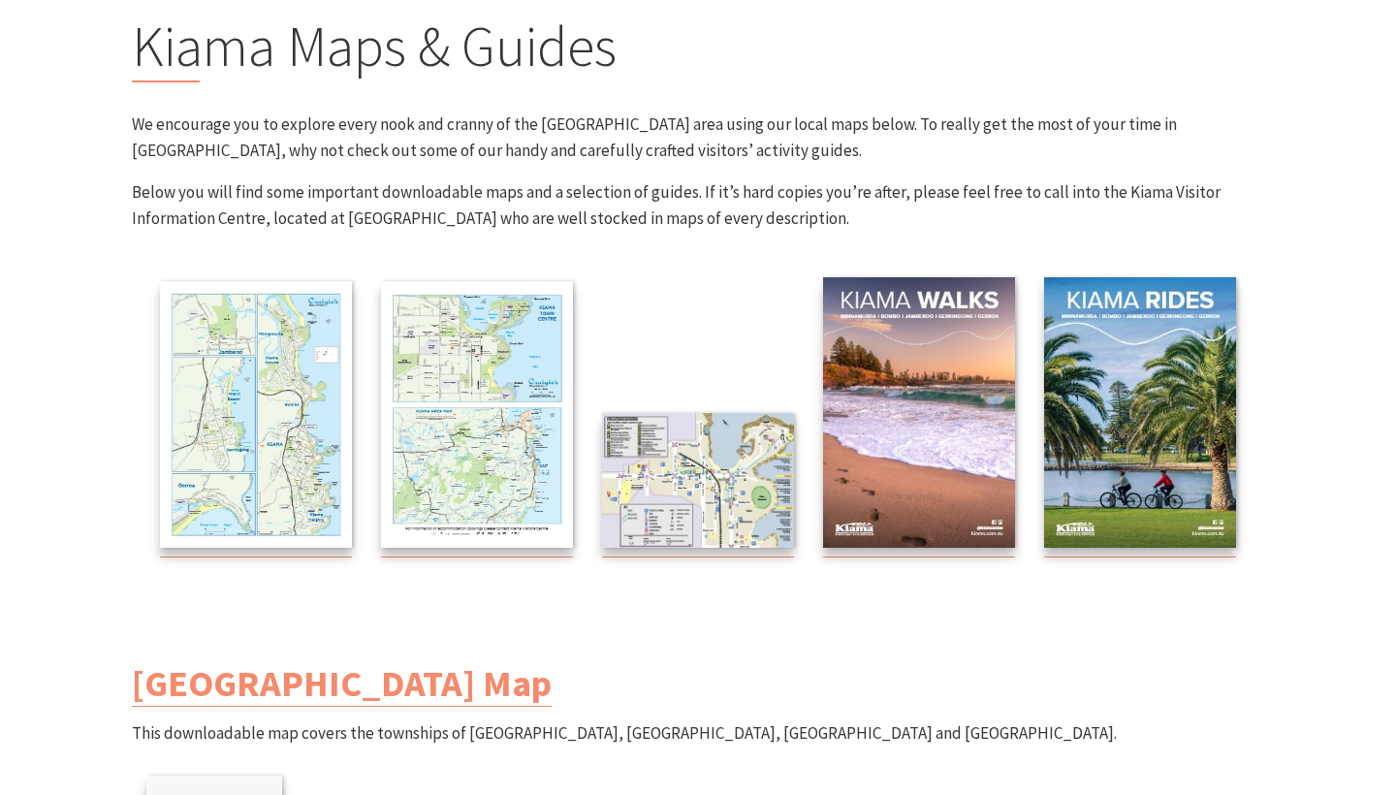
scroll to position [197, 0]
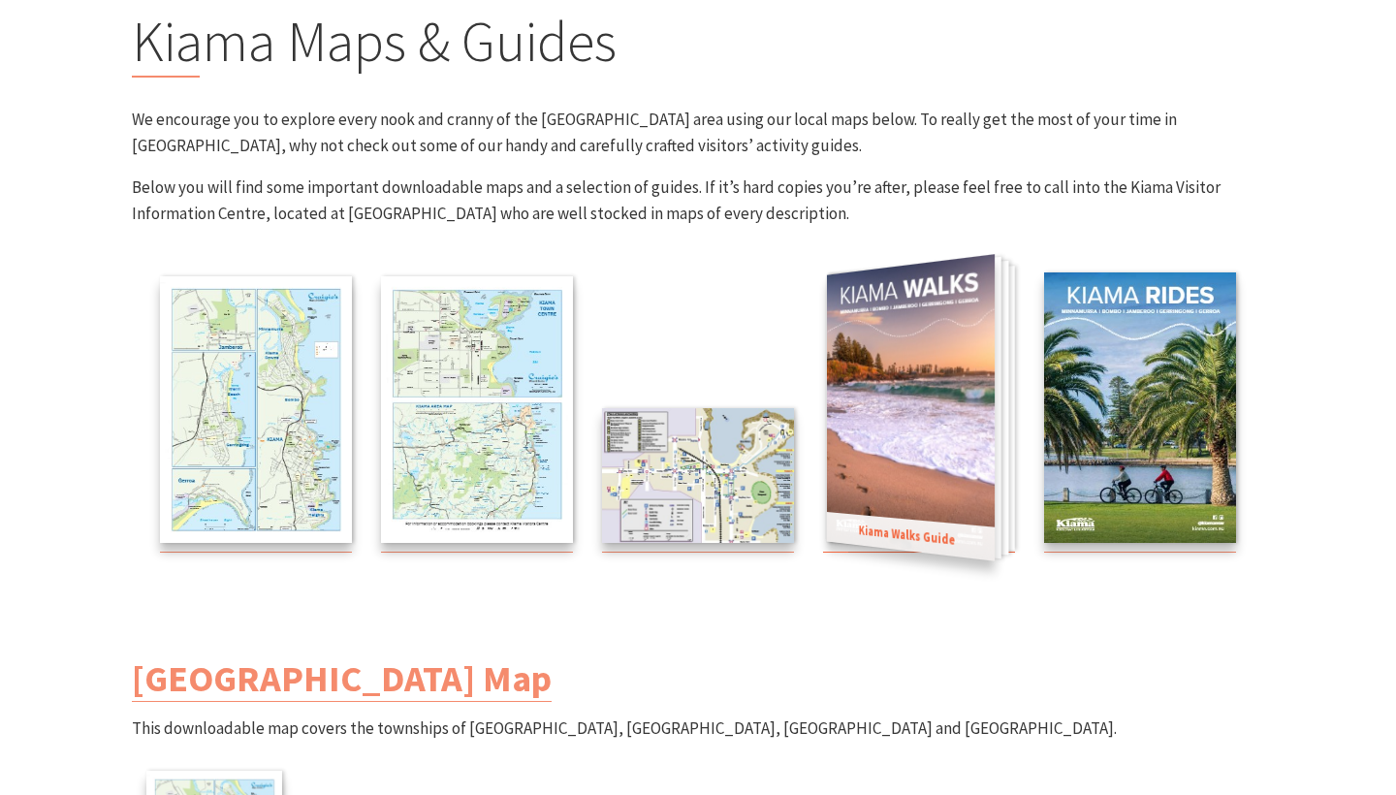
click at [940, 363] on img at bounding box center [911, 407] width 168 height 306
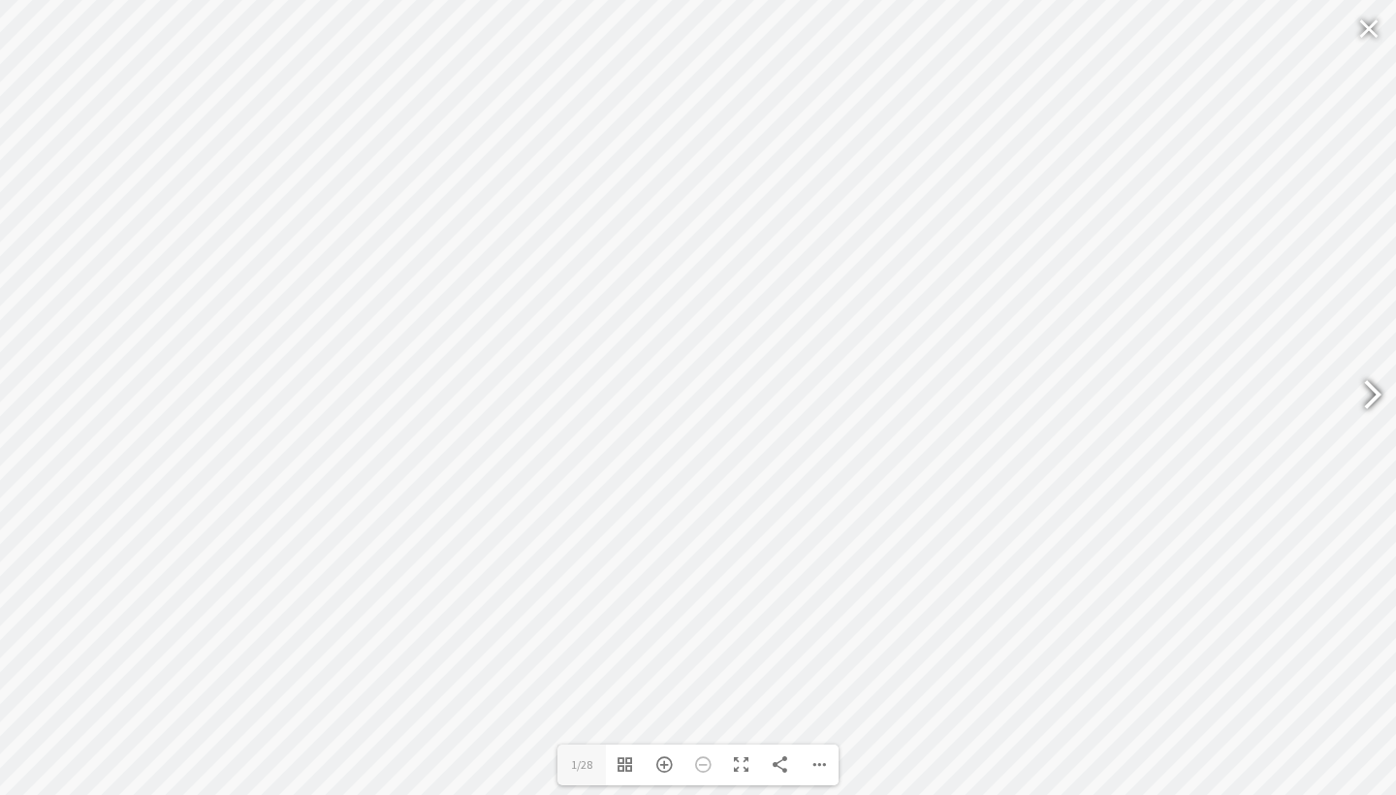
click at [1370, 397] on div at bounding box center [1363, 396] width 45 height 71
click at [1370, 398] on div at bounding box center [1363, 396] width 45 height 71
click at [1369, 397] on div at bounding box center [1363, 396] width 45 height 71
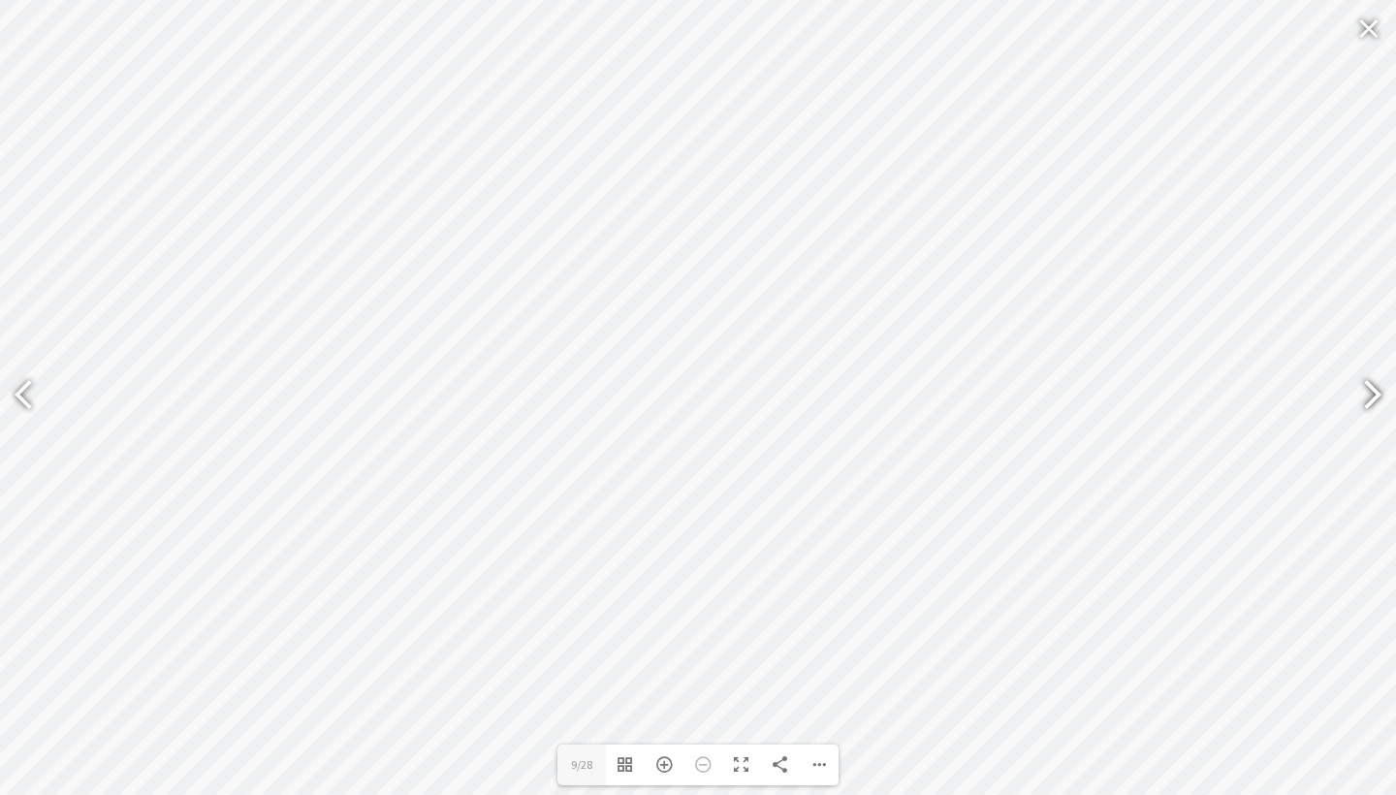
click at [1369, 397] on div at bounding box center [1363, 396] width 45 height 71
click at [1369, 396] on div at bounding box center [1363, 396] width 45 height 71
click at [22, 396] on div at bounding box center [32, 396] width 45 height 71
click at [1368, 392] on div at bounding box center [1363, 396] width 45 height 71
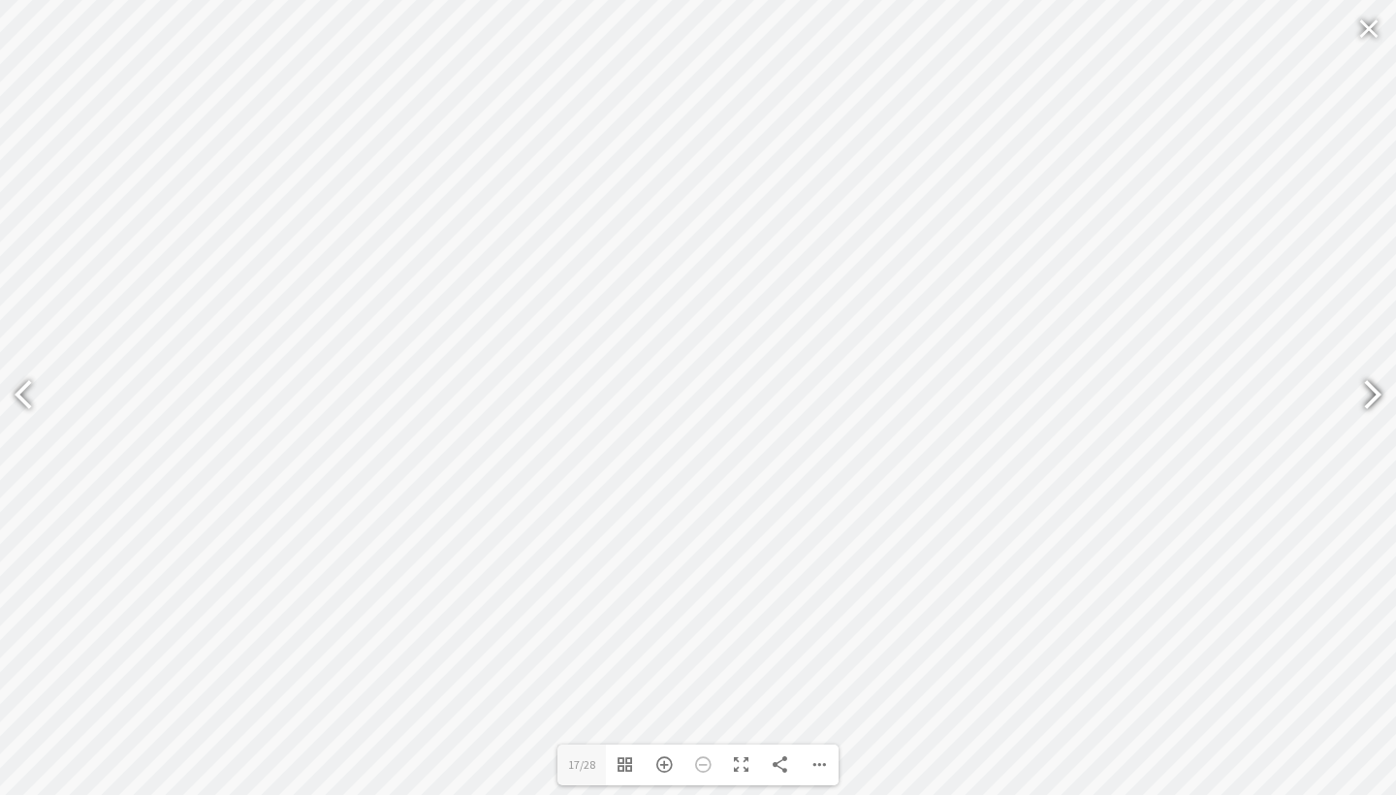
click at [1366, 392] on div at bounding box center [1363, 396] width 45 height 71
click at [1365, 392] on div at bounding box center [1363, 396] width 45 height 71
click at [1364, 392] on div at bounding box center [1363, 396] width 45 height 71
click at [1359, 392] on div at bounding box center [1363, 396] width 45 height 71
click at [1357, 392] on div at bounding box center [1363, 396] width 45 height 71
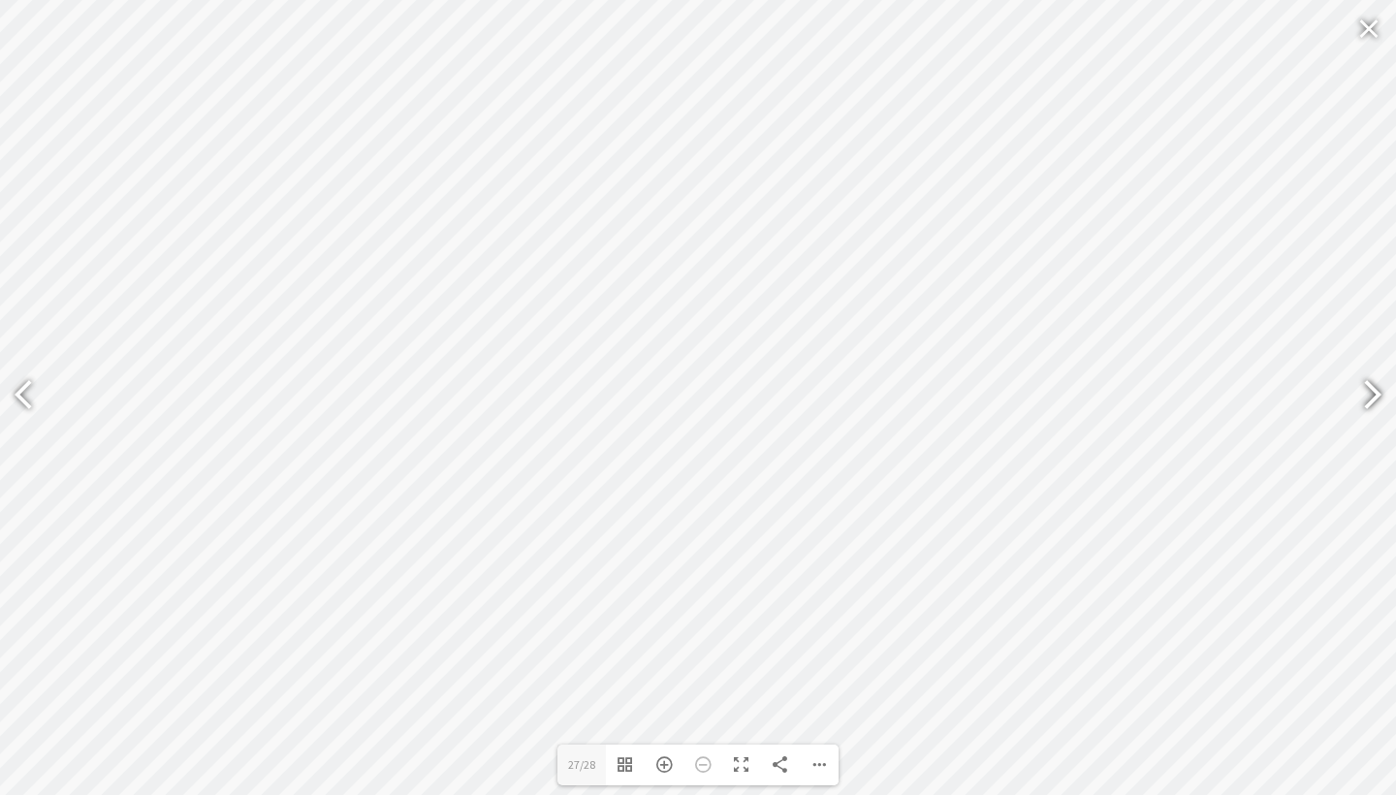
click at [1356, 392] on div at bounding box center [1363, 396] width 45 height 71
click at [24, 393] on div at bounding box center [32, 396] width 45 height 71
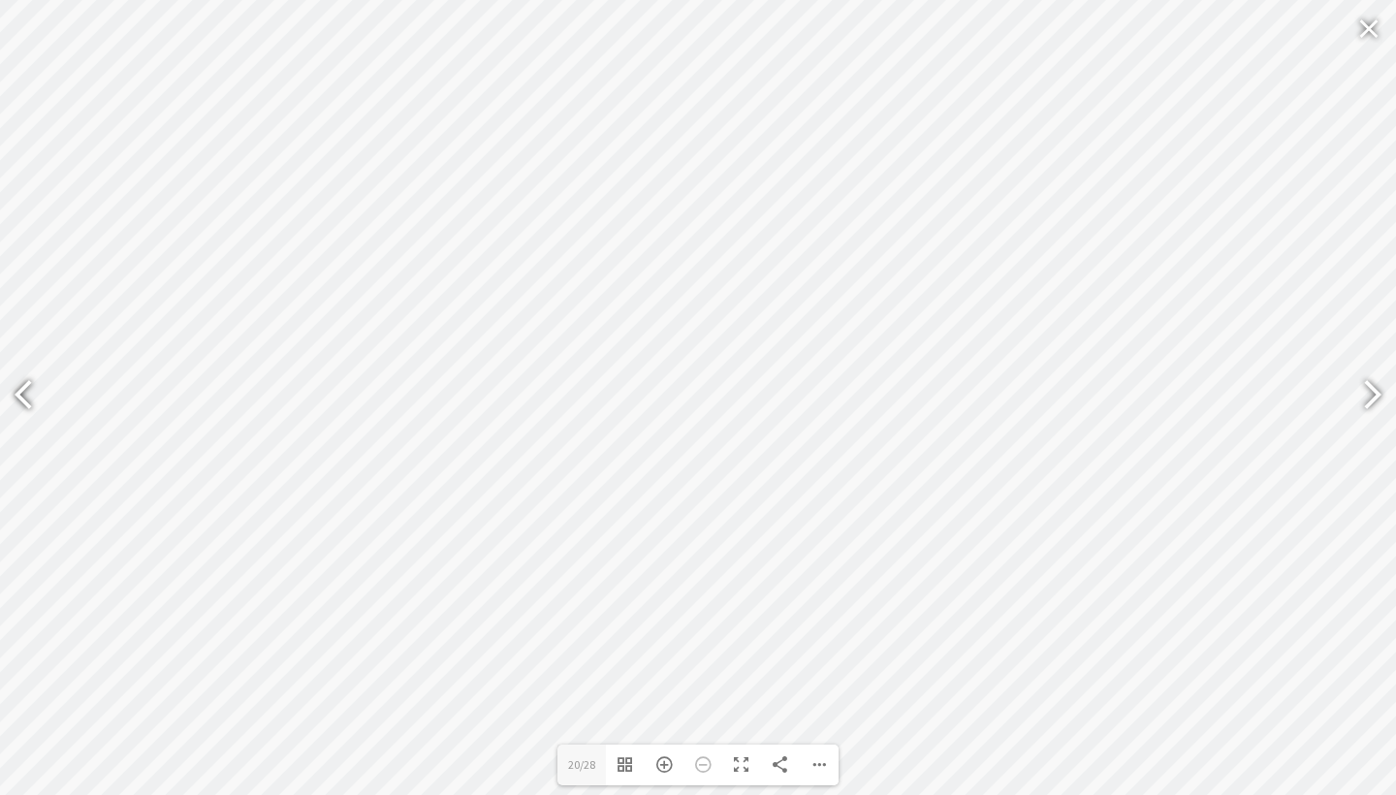
click at [24, 393] on div at bounding box center [32, 396] width 45 height 71
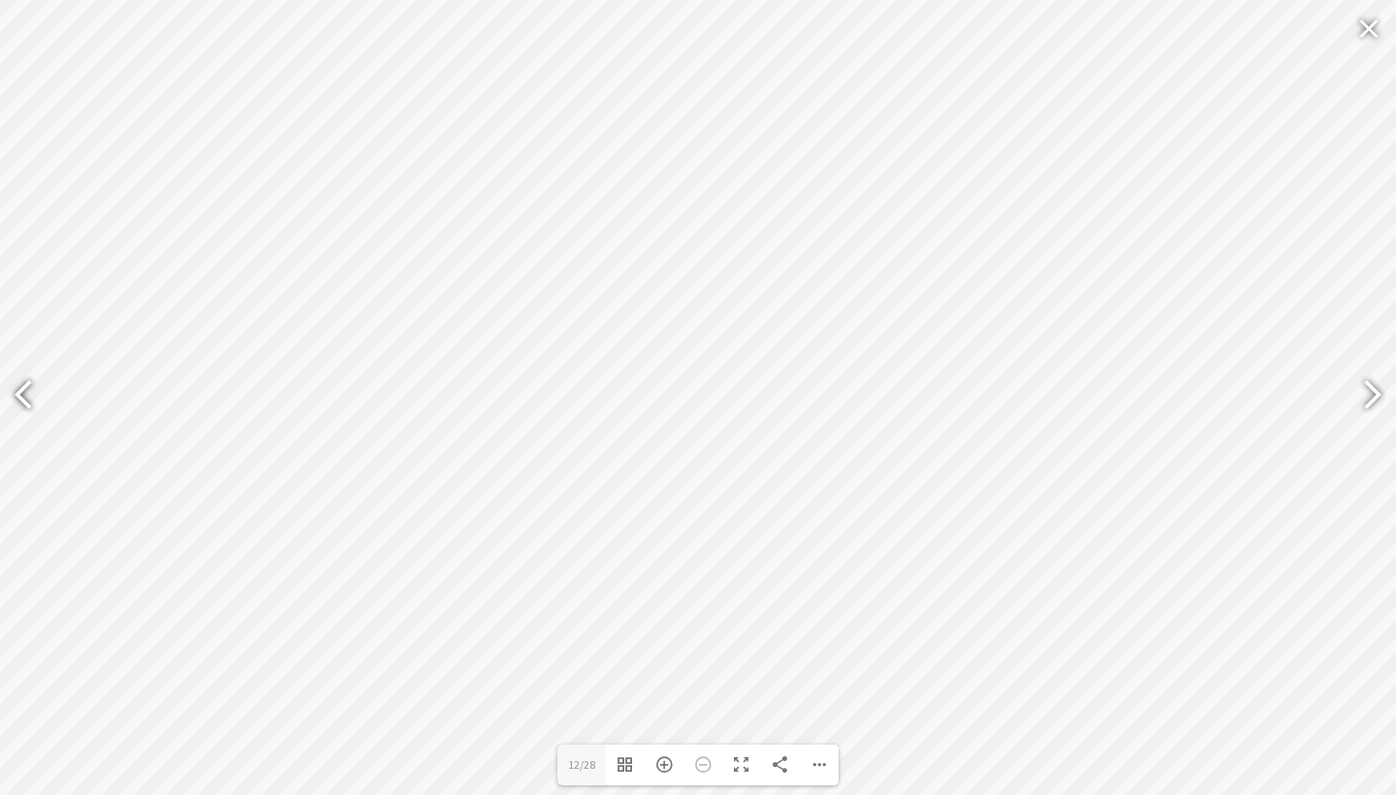
click at [24, 393] on div at bounding box center [32, 396] width 45 height 71
click at [23, 394] on div at bounding box center [32, 396] width 45 height 71
click at [1374, 395] on div at bounding box center [1363, 396] width 45 height 71
click at [22, 395] on div at bounding box center [32, 396] width 45 height 71
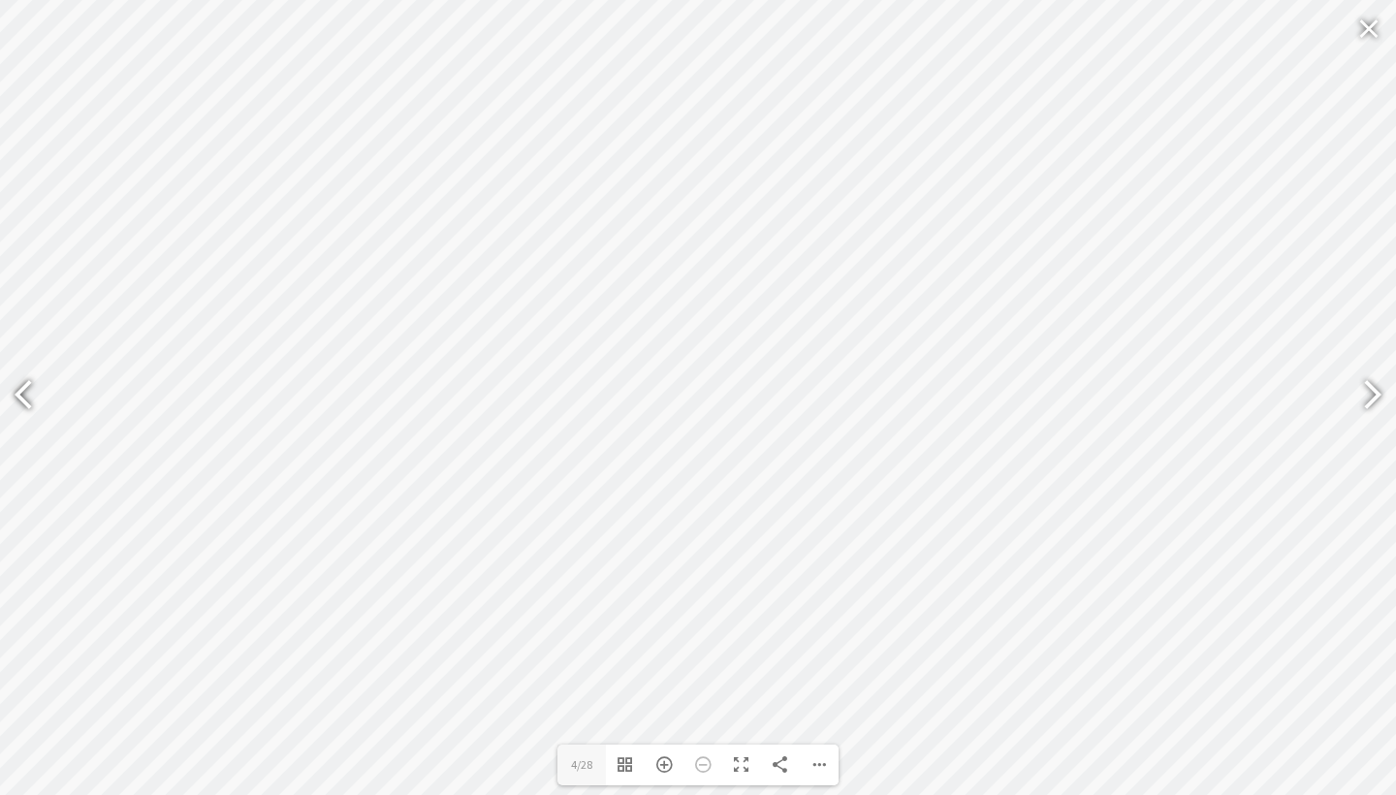
click at [20, 395] on div at bounding box center [32, 396] width 45 height 71
type input "2"
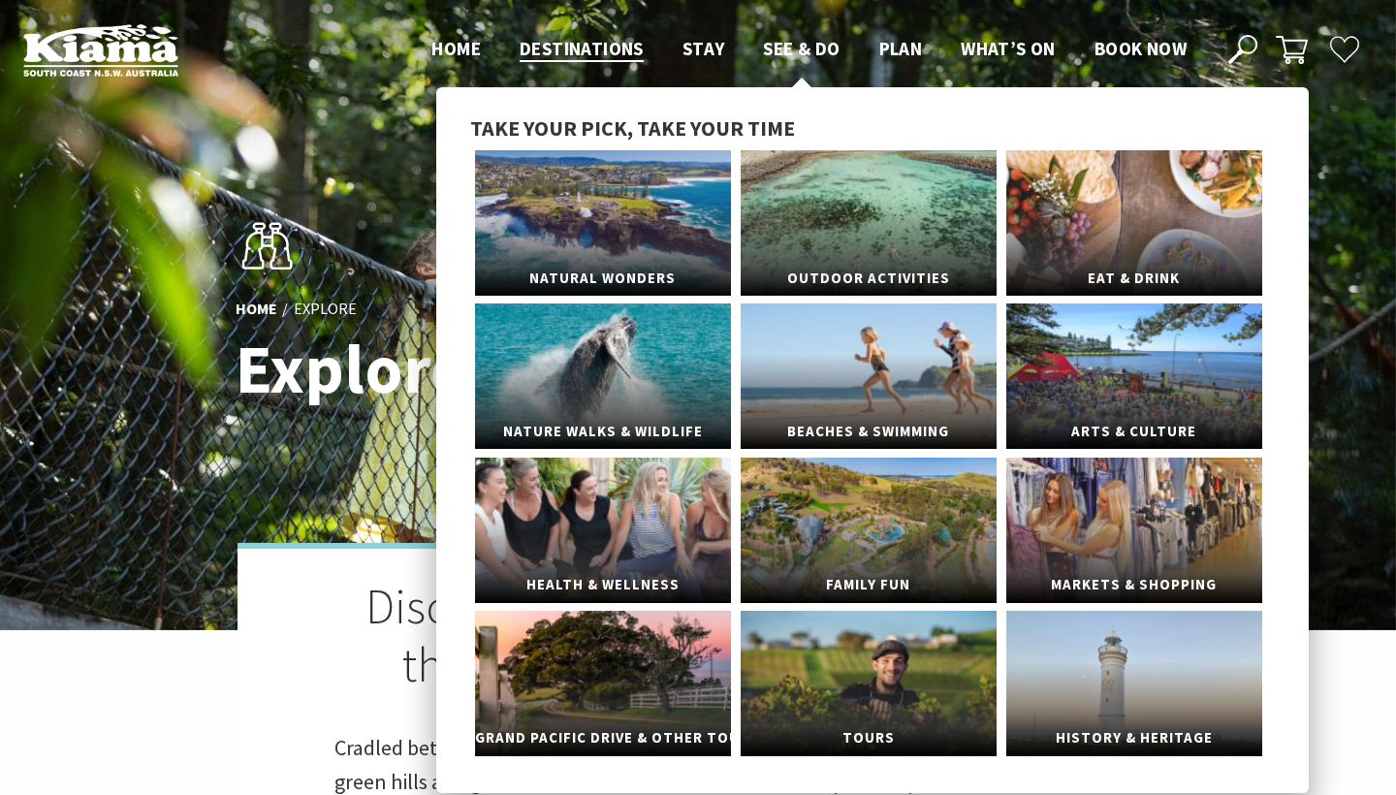
click at [812, 45] on span "See & Do" at bounding box center [801, 48] width 77 height 23
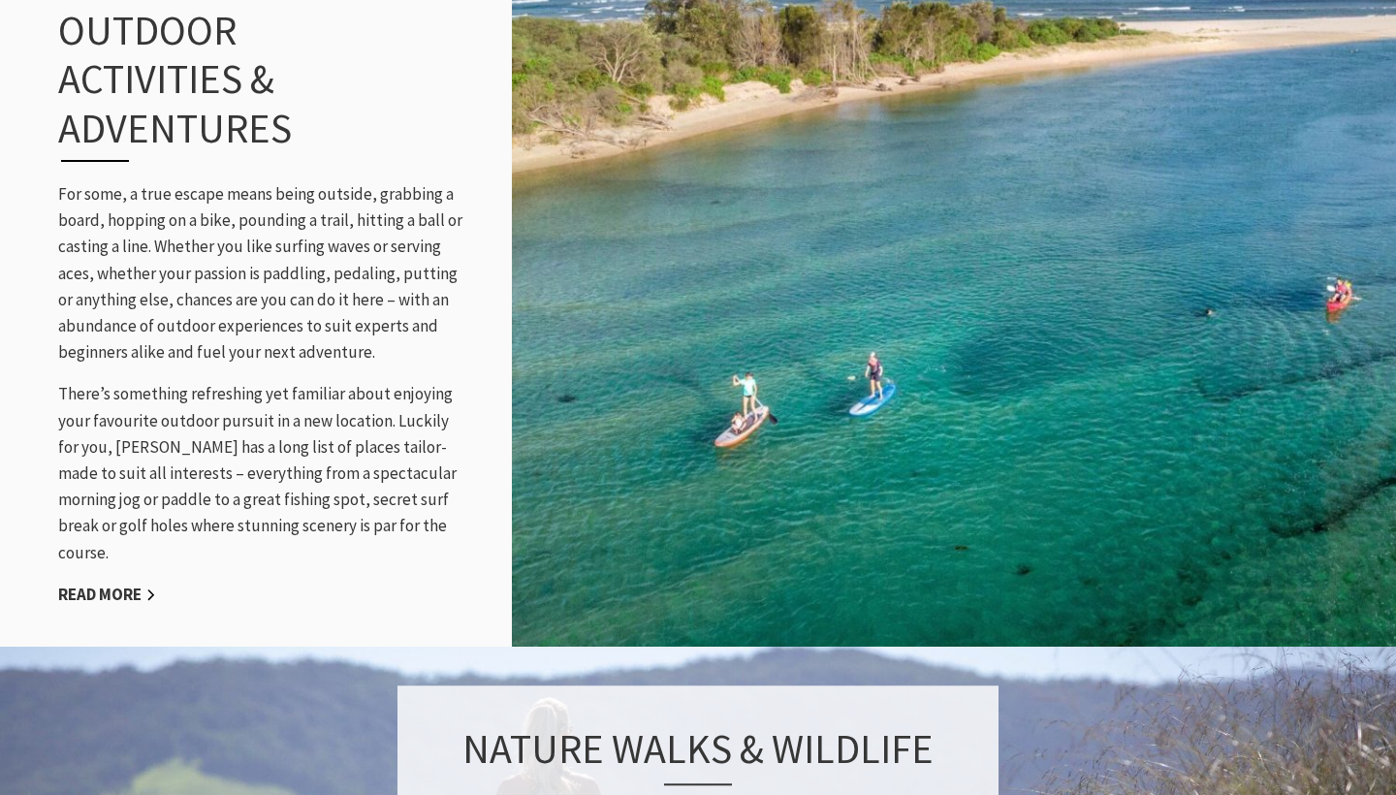
scroll to position [2050, 0]
click at [102, 582] on link "Read More" at bounding box center [107, 593] width 98 height 22
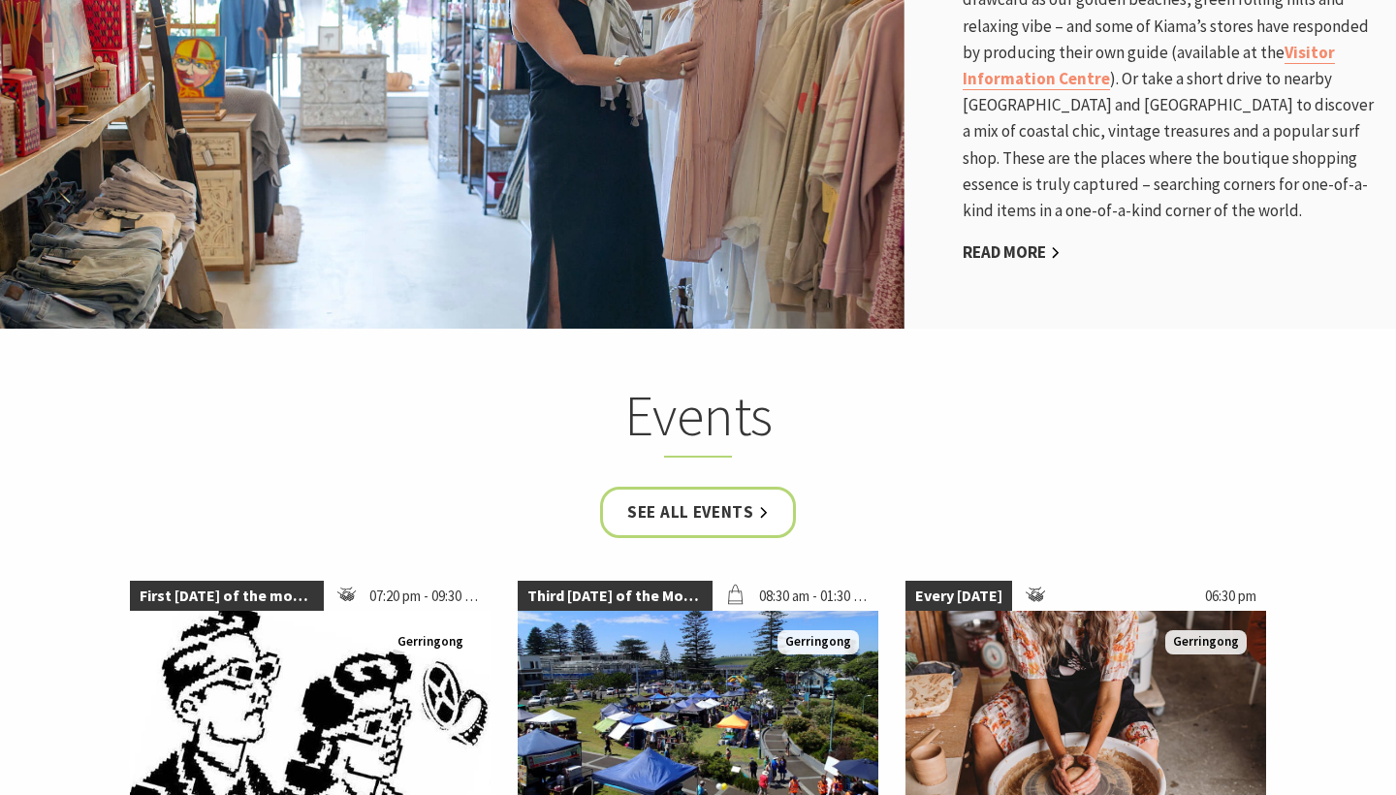
scroll to position [3439, 0]
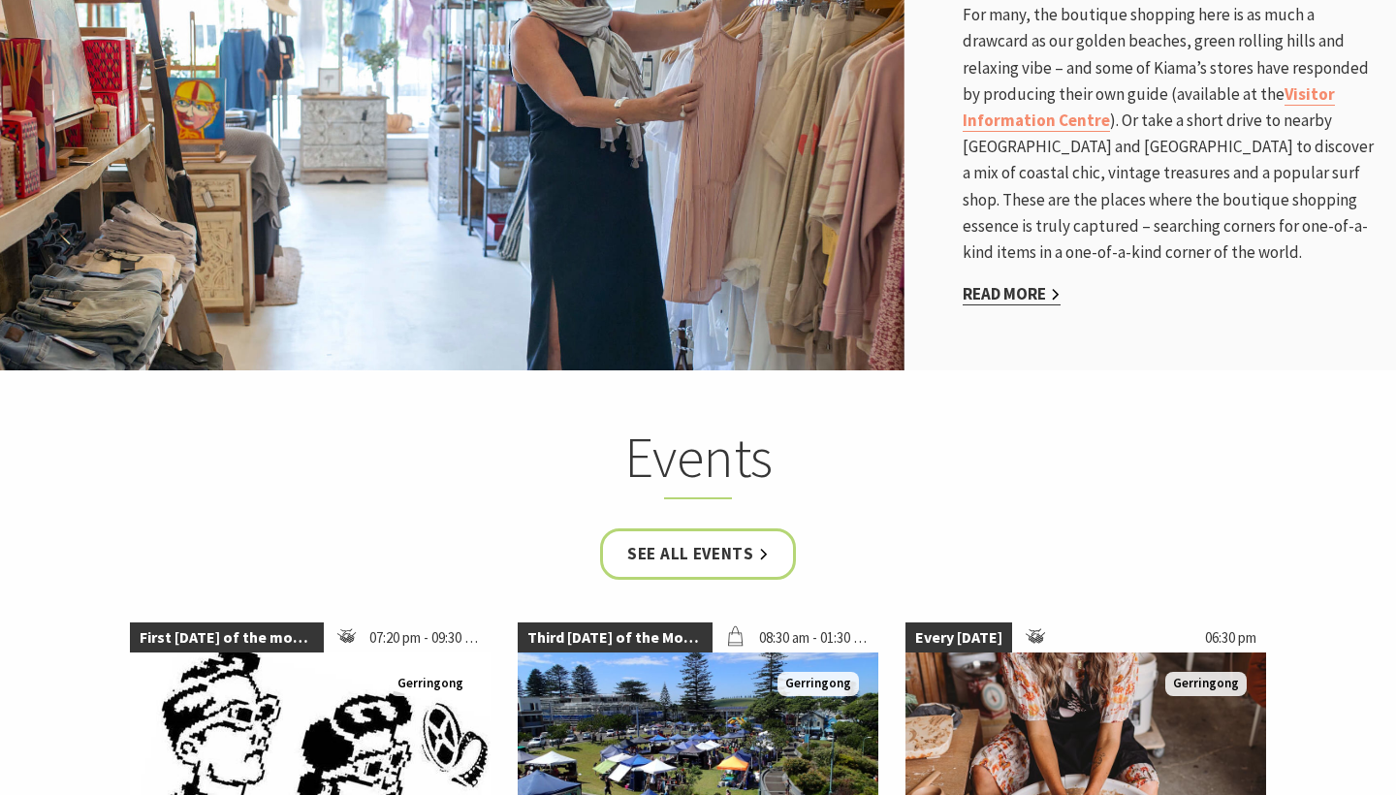
click at [1047, 283] on link "Read More" at bounding box center [1011, 294] width 98 height 22
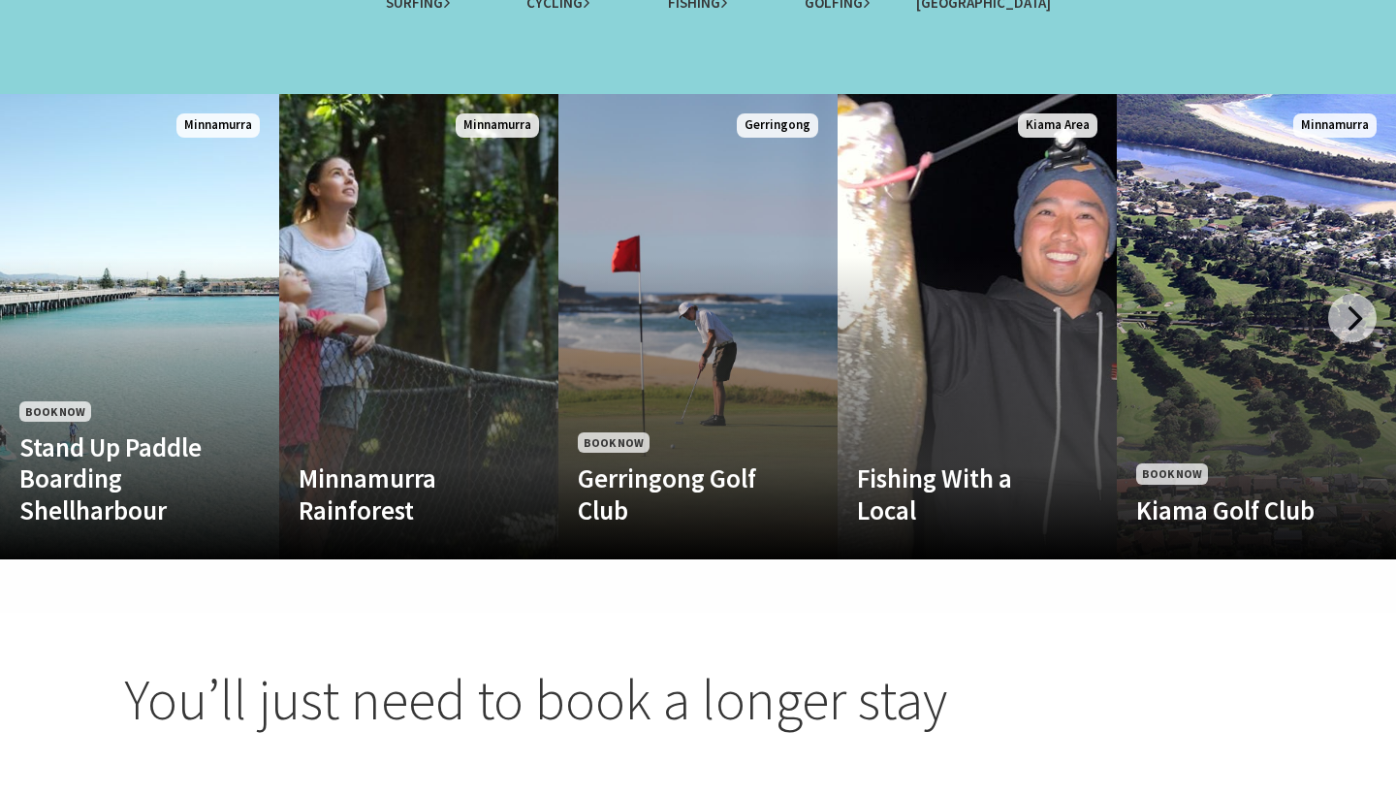
scroll to position [1953, 0]
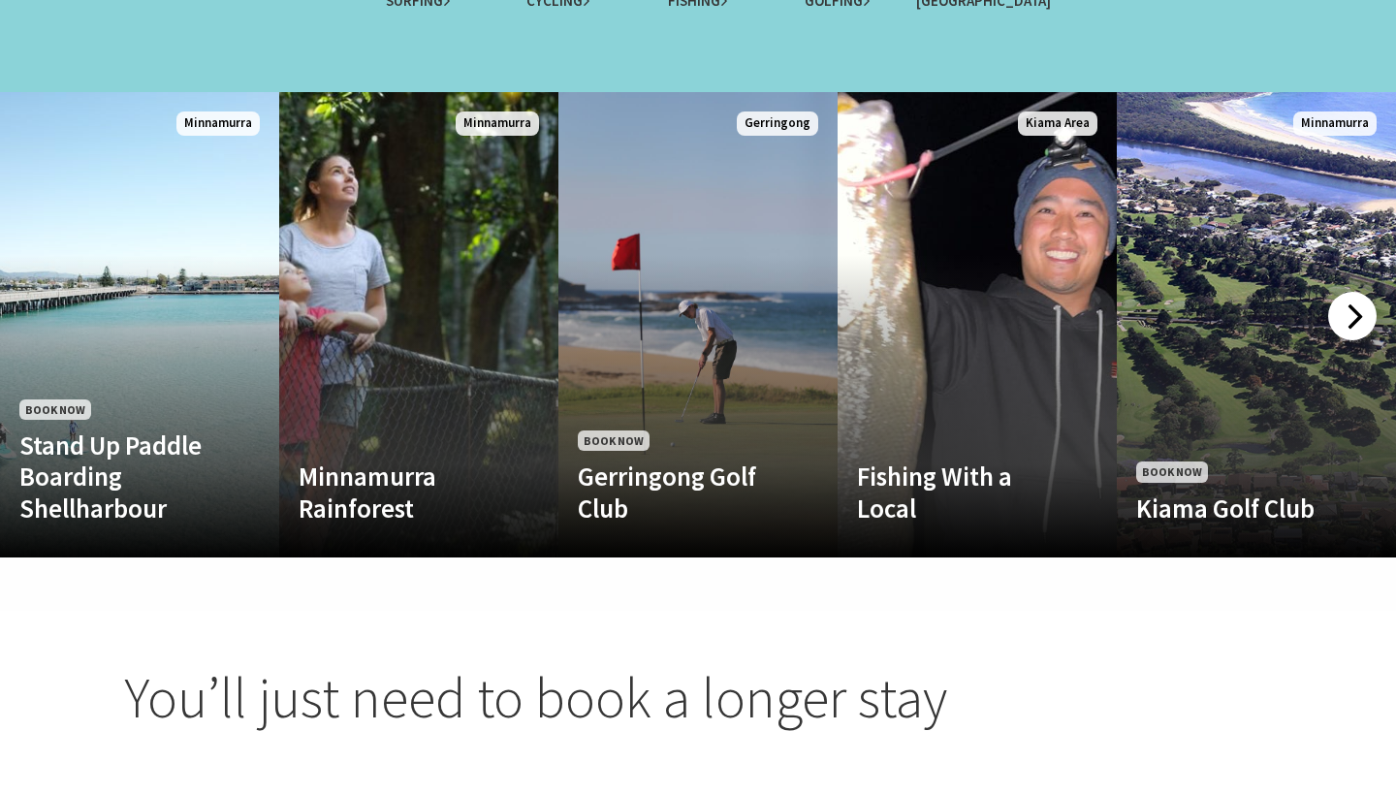
click at [1357, 298] on div at bounding box center [1352, 316] width 48 height 48
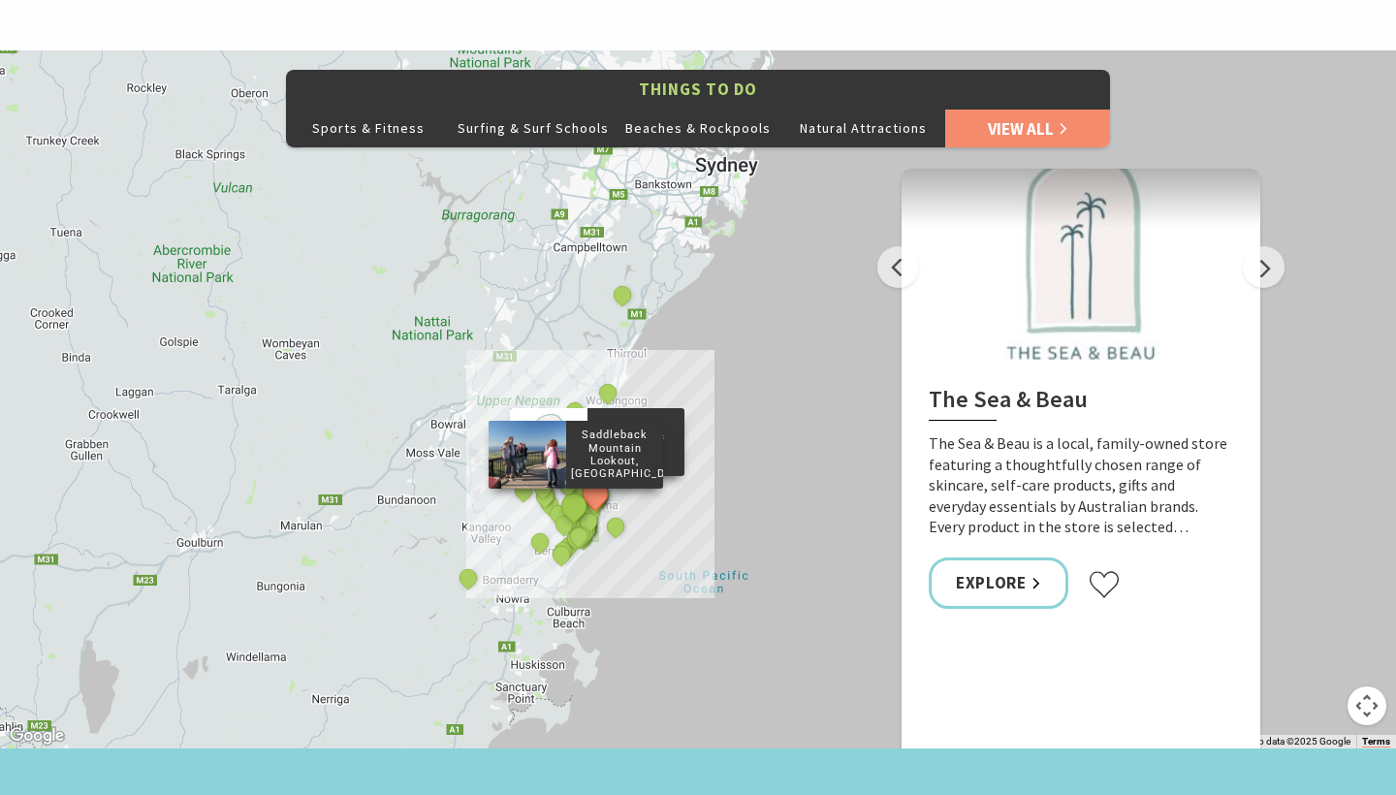
scroll to position [724, 0]
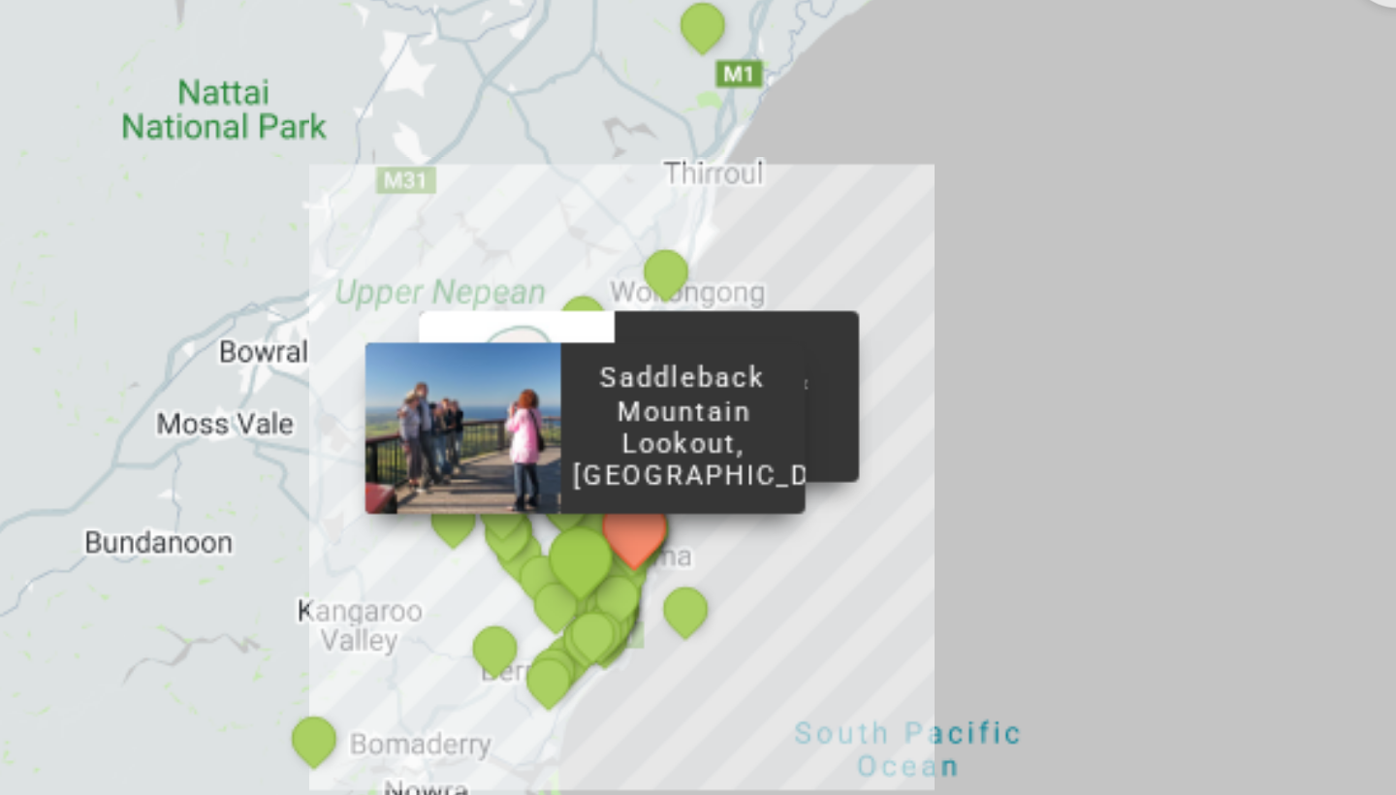
click at [556, 683] on button "See detail about Saddleback Mountain Lookout, Kiama" at bounding box center [574, 701] width 36 height 36
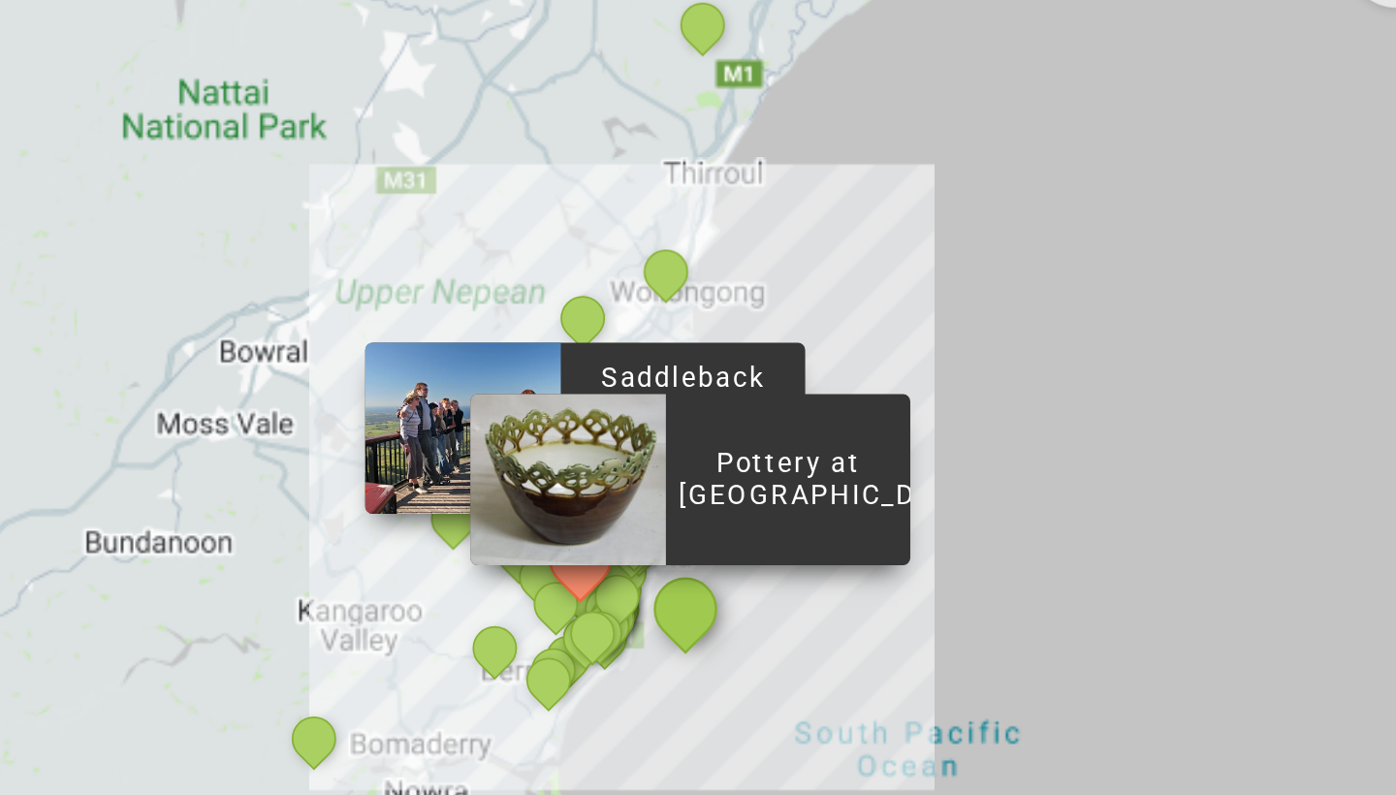
click at [598, 704] on button "See detail about Pottery at Old Toolijooa School" at bounding box center [616, 722] width 36 height 36
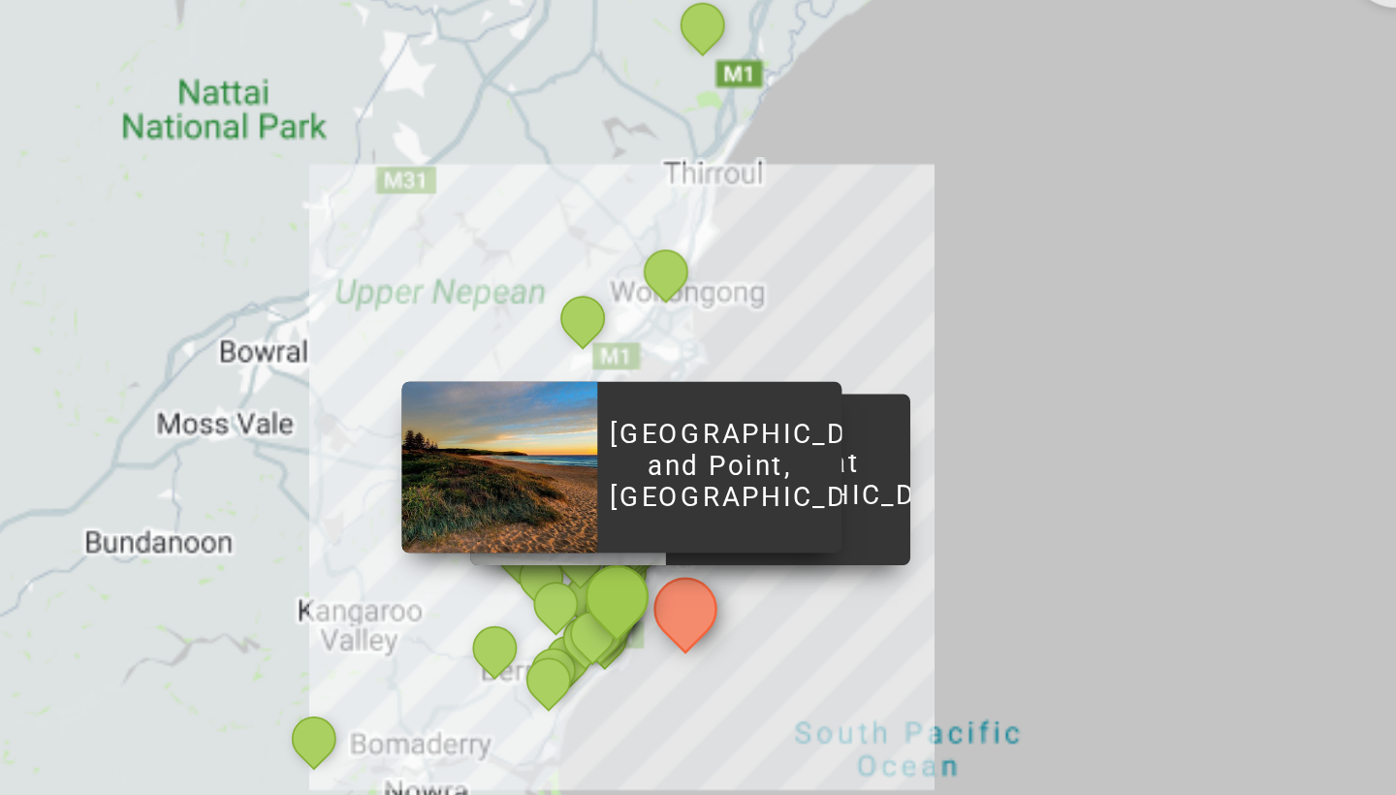
click at [571, 699] on button "See detail about Werri Beach and Point, Gerringong" at bounding box center [589, 717] width 36 height 36
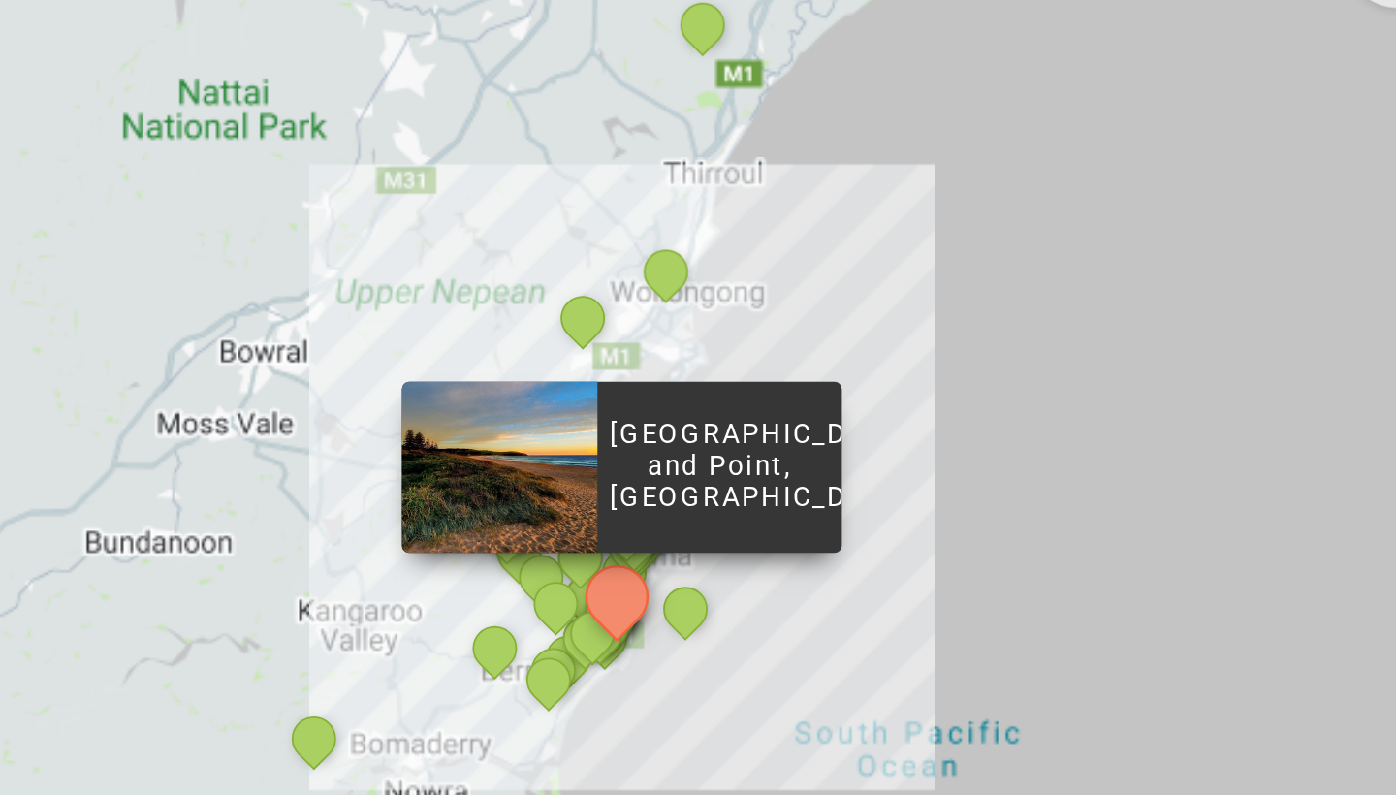
click at [576, 704] on div "[GEOGRAPHIC_DATA] and Point, [GEOGRAPHIC_DATA]" at bounding box center [590, 718] width 29 height 29
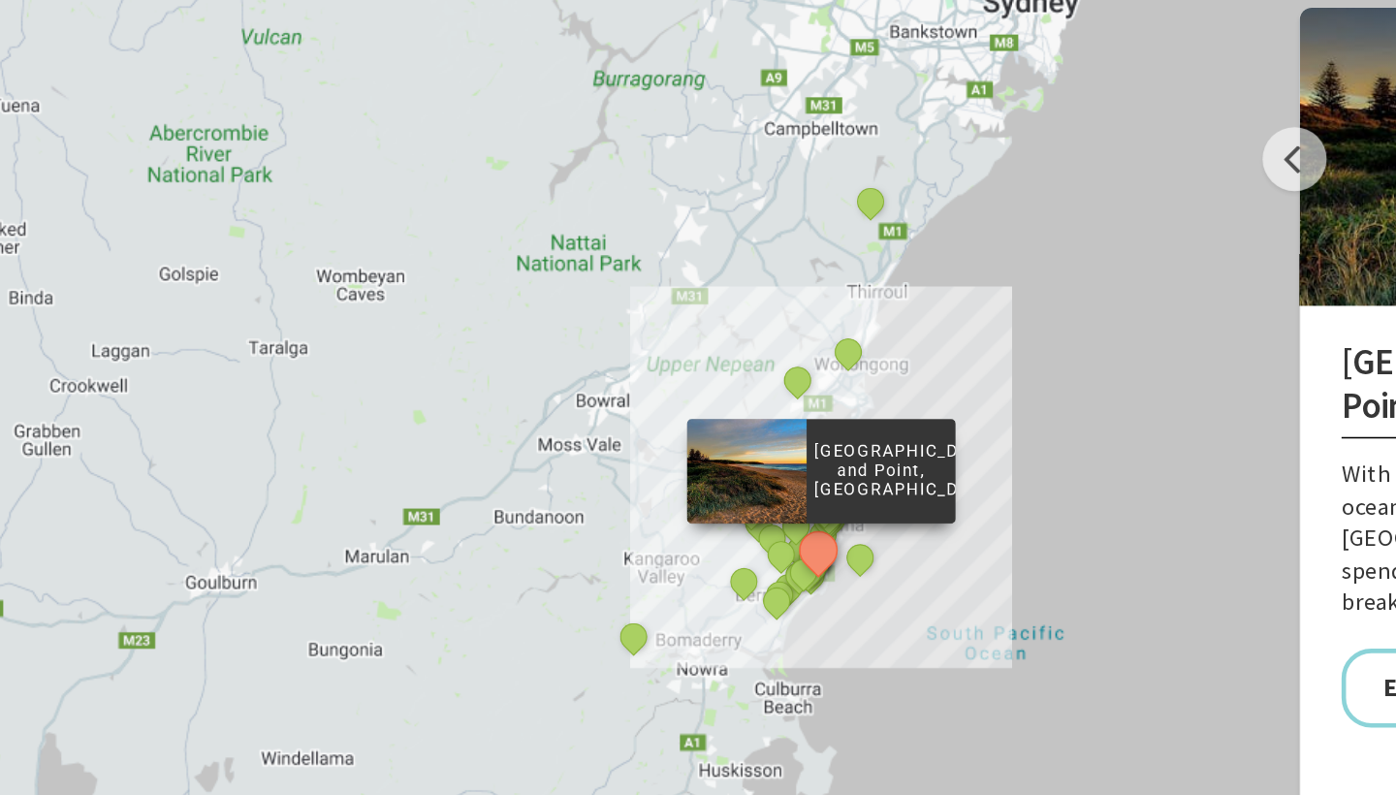
scroll to position [912, 0]
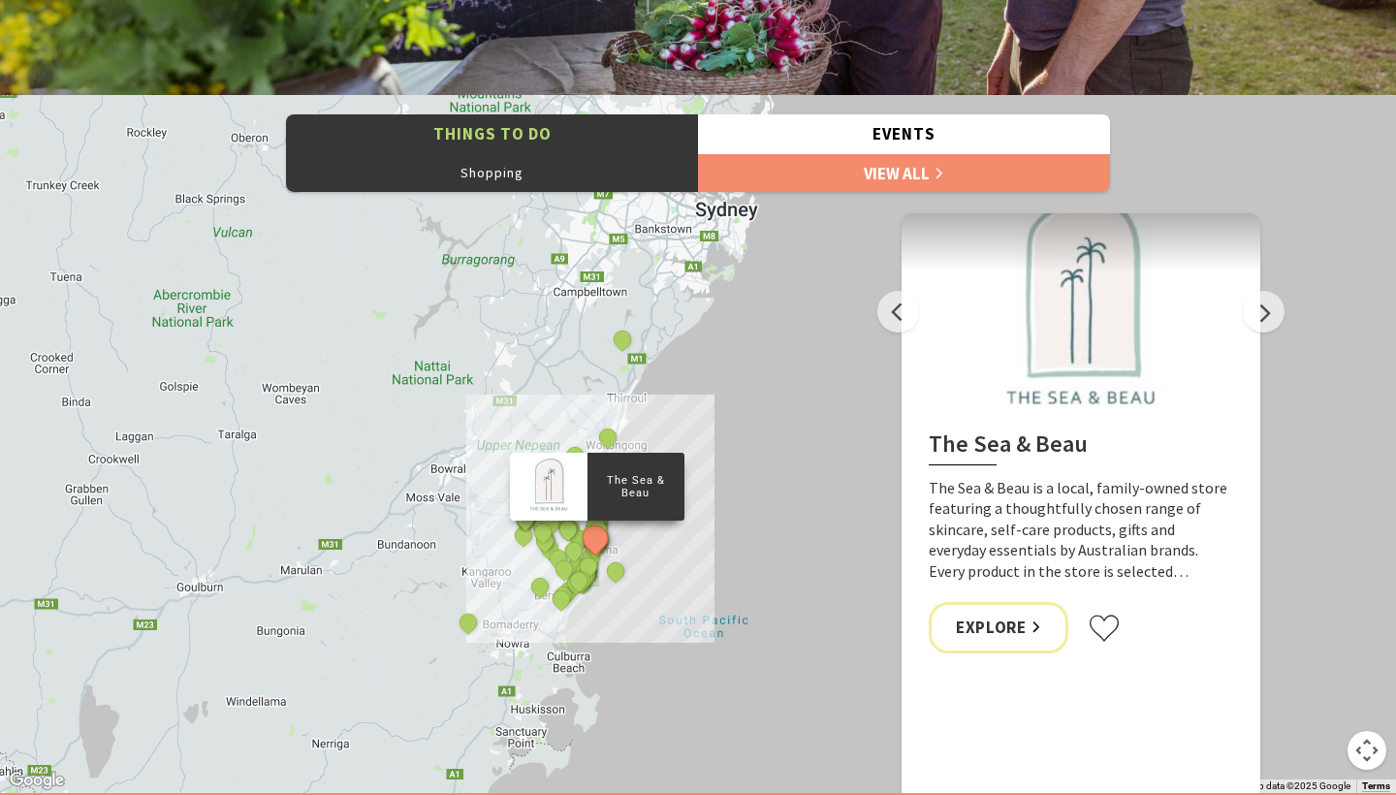
scroll to position [1888, 0]
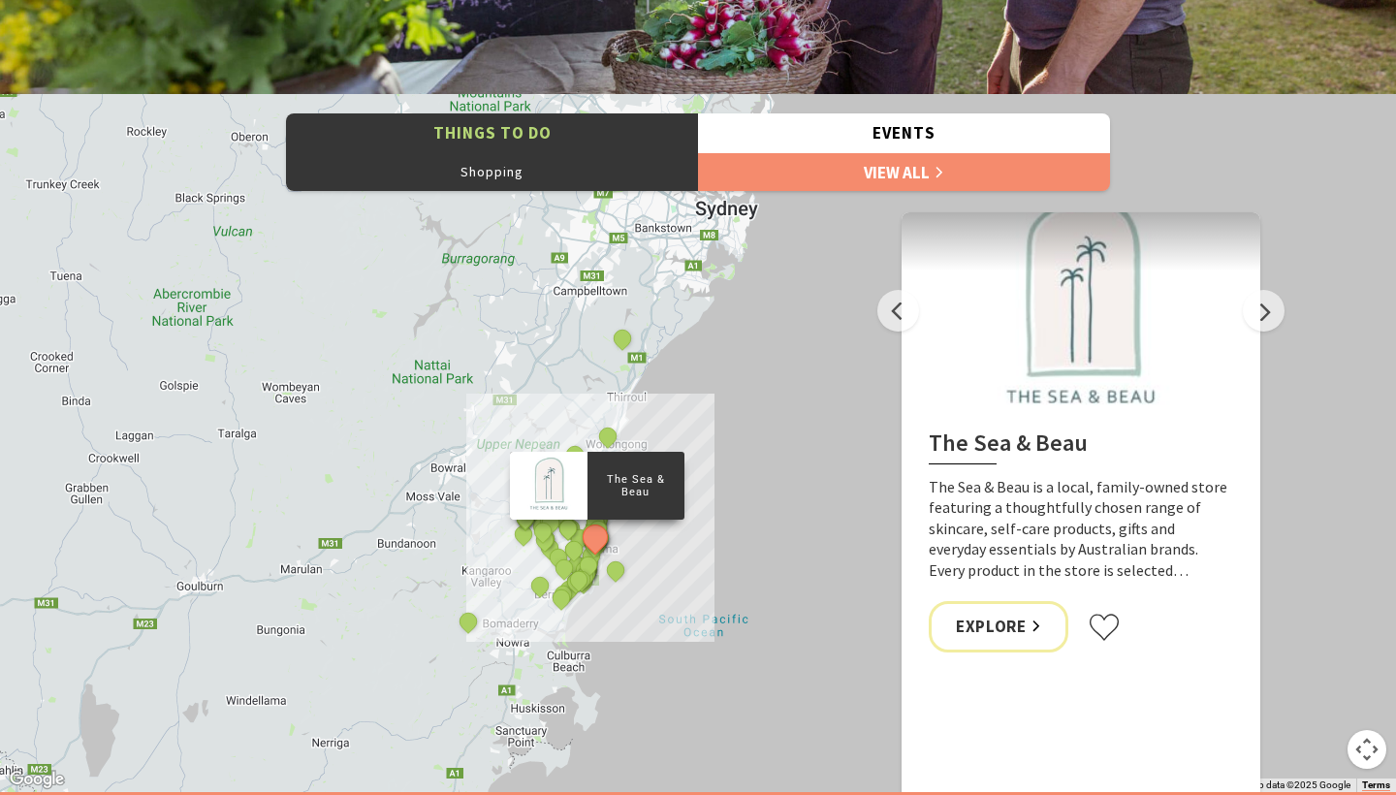
click at [890, 298] on button "Previous" at bounding box center [898, 311] width 42 height 42
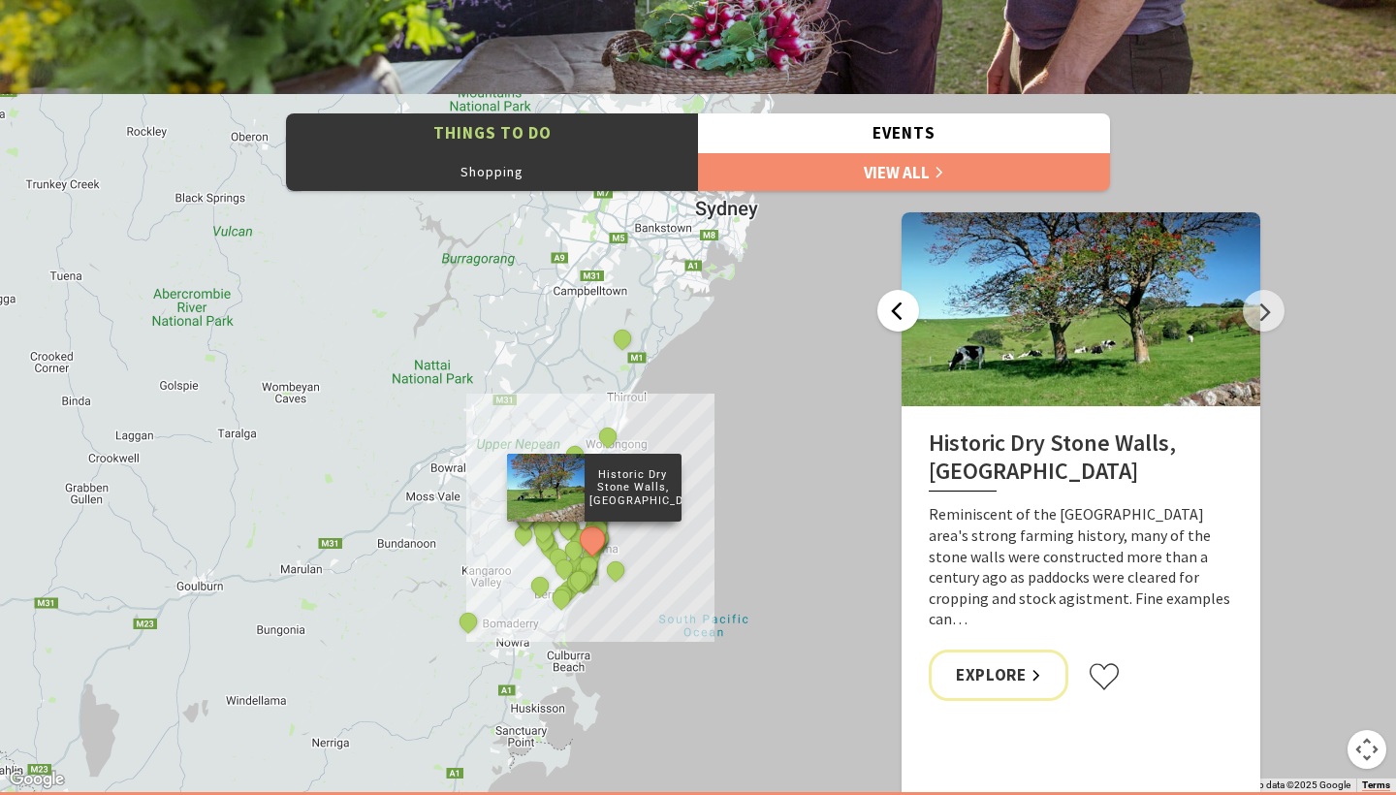
click at [890, 299] on button "Previous" at bounding box center [898, 311] width 42 height 42
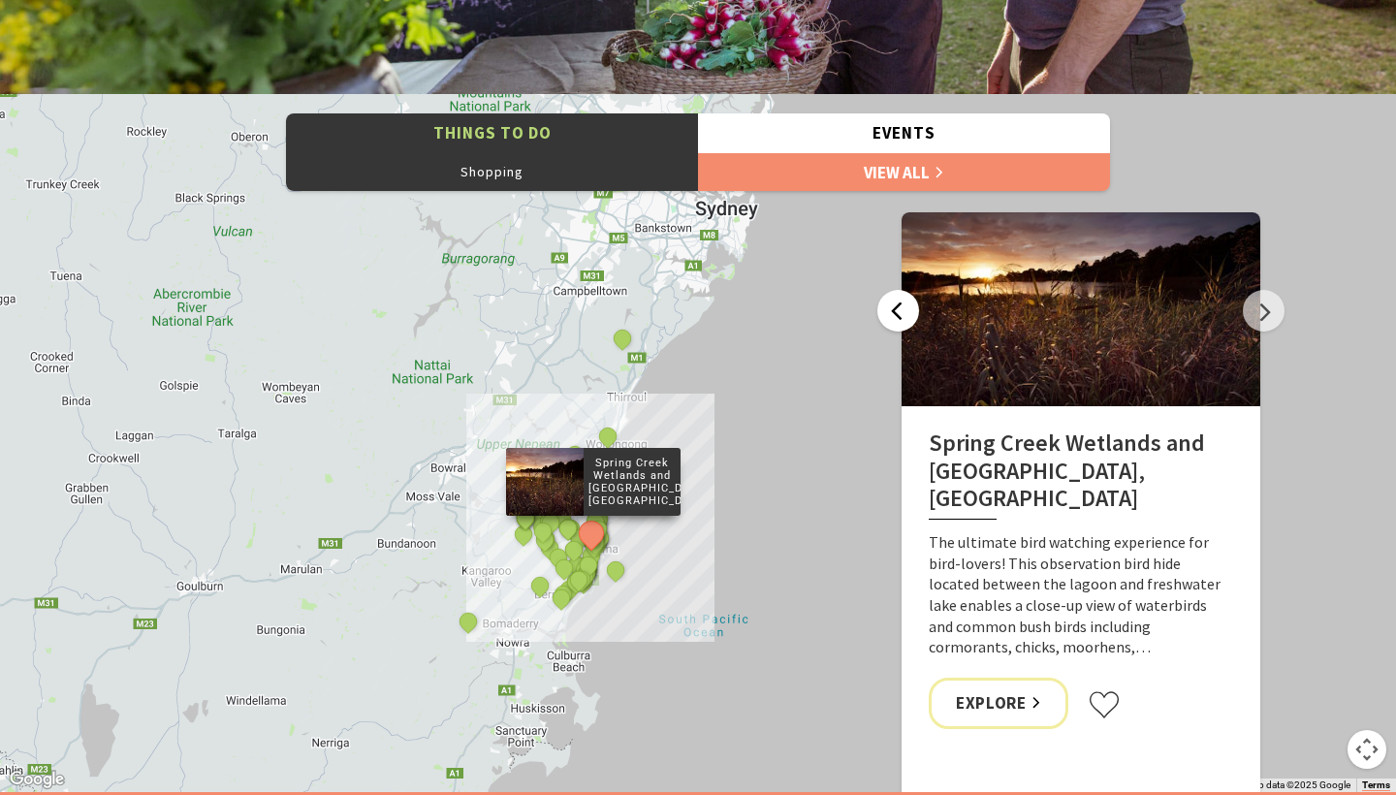
click at [890, 299] on button "Previous" at bounding box center [898, 311] width 42 height 42
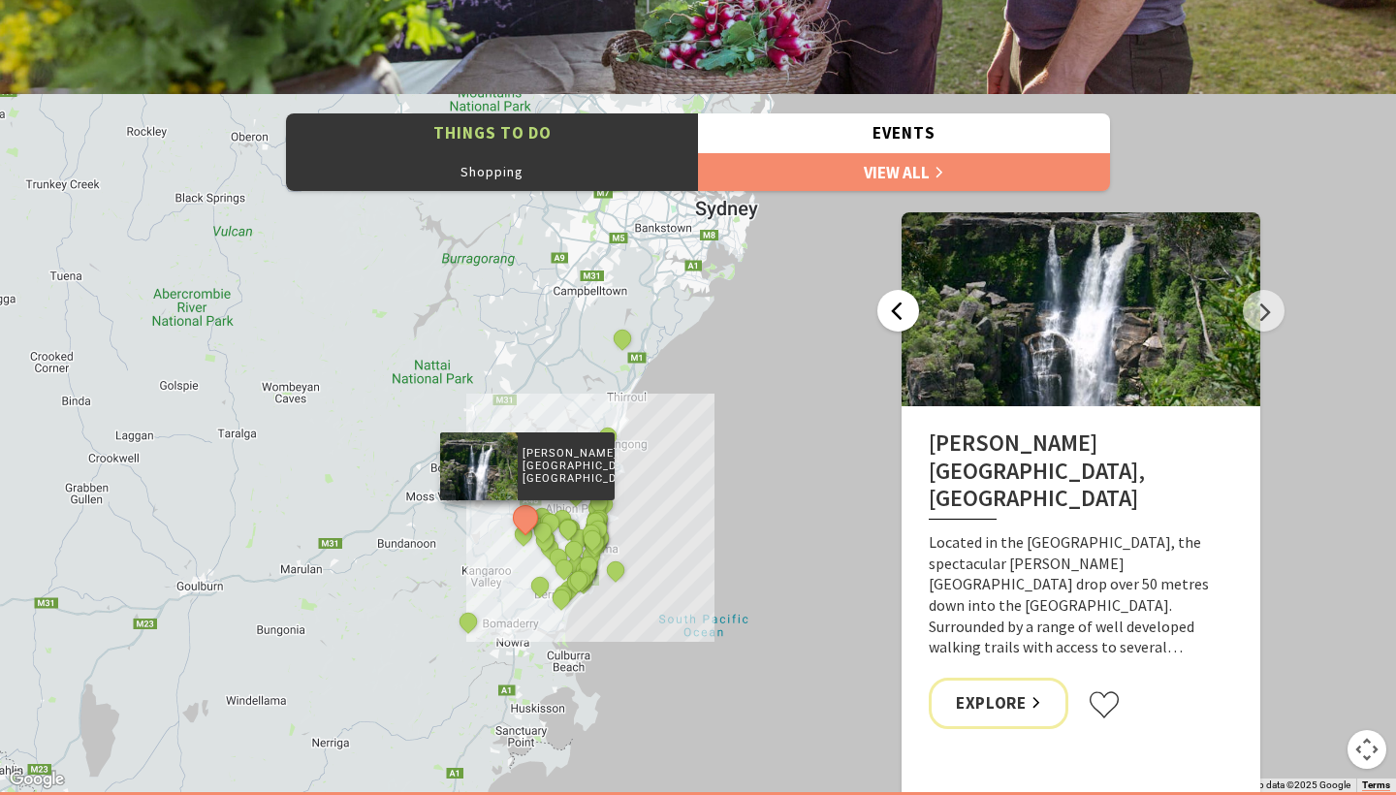
click at [890, 300] on button "Previous" at bounding box center [898, 311] width 42 height 42
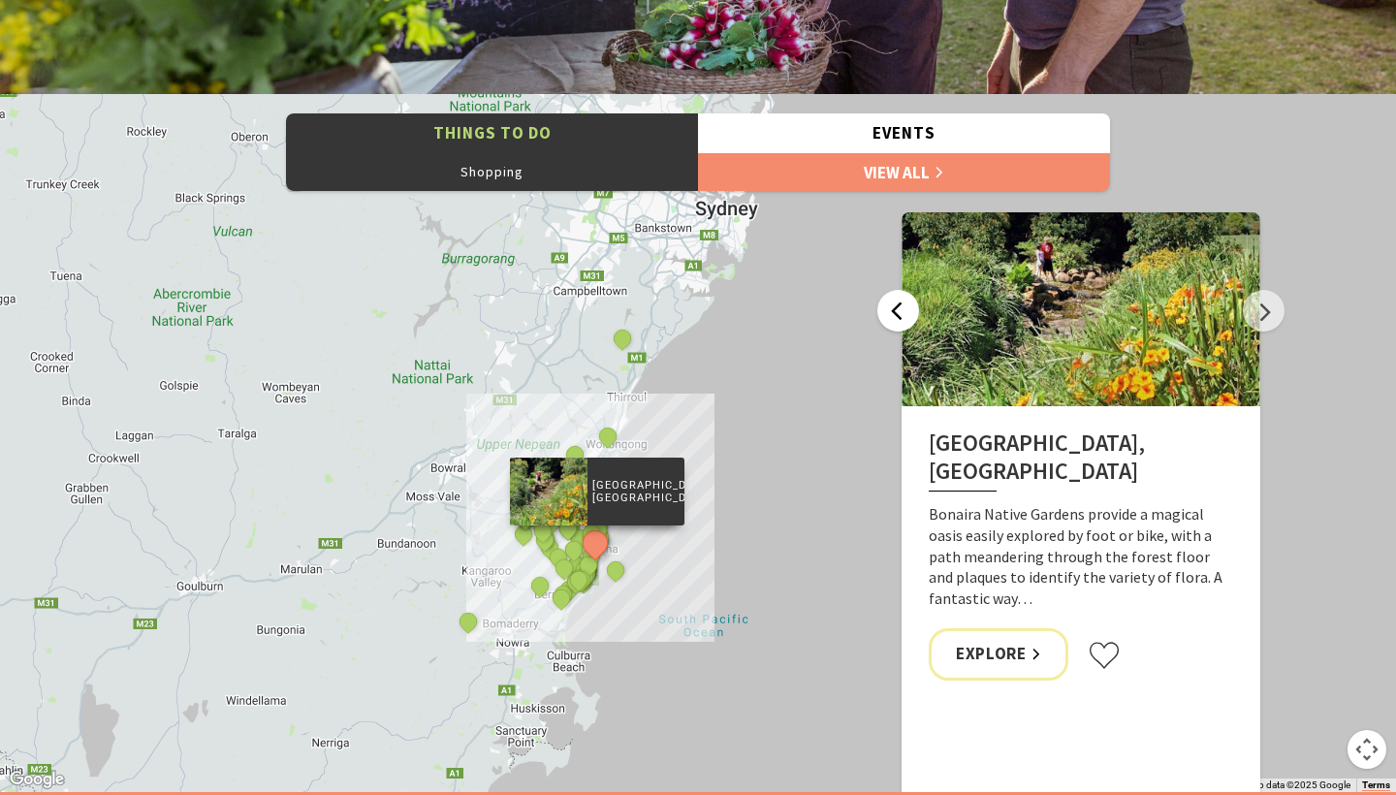
click at [890, 301] on button "Previous" at bounding box center [898, 311] width 42 height 42
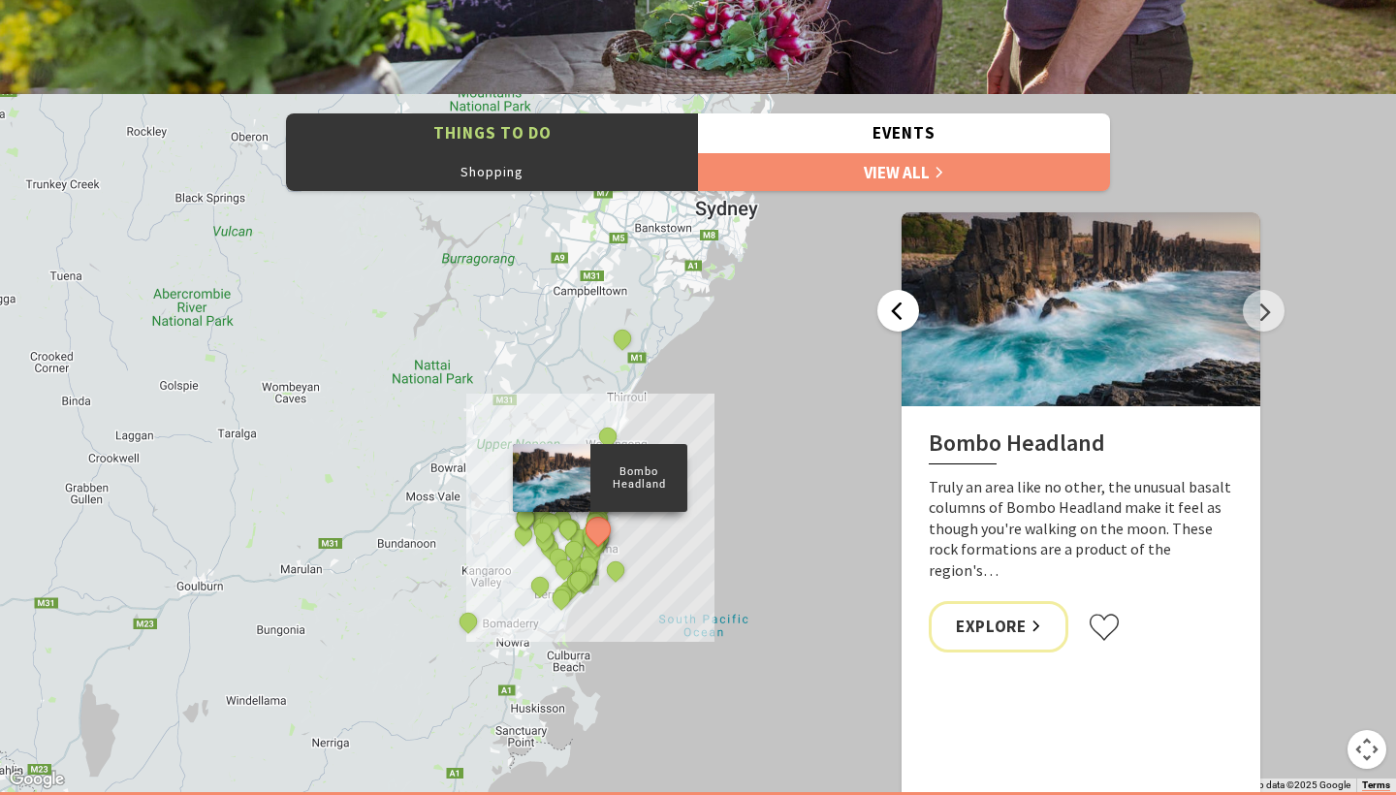
click at [891, 301] on button "Previous" at bounding box center [898, 311] width 42 height 42
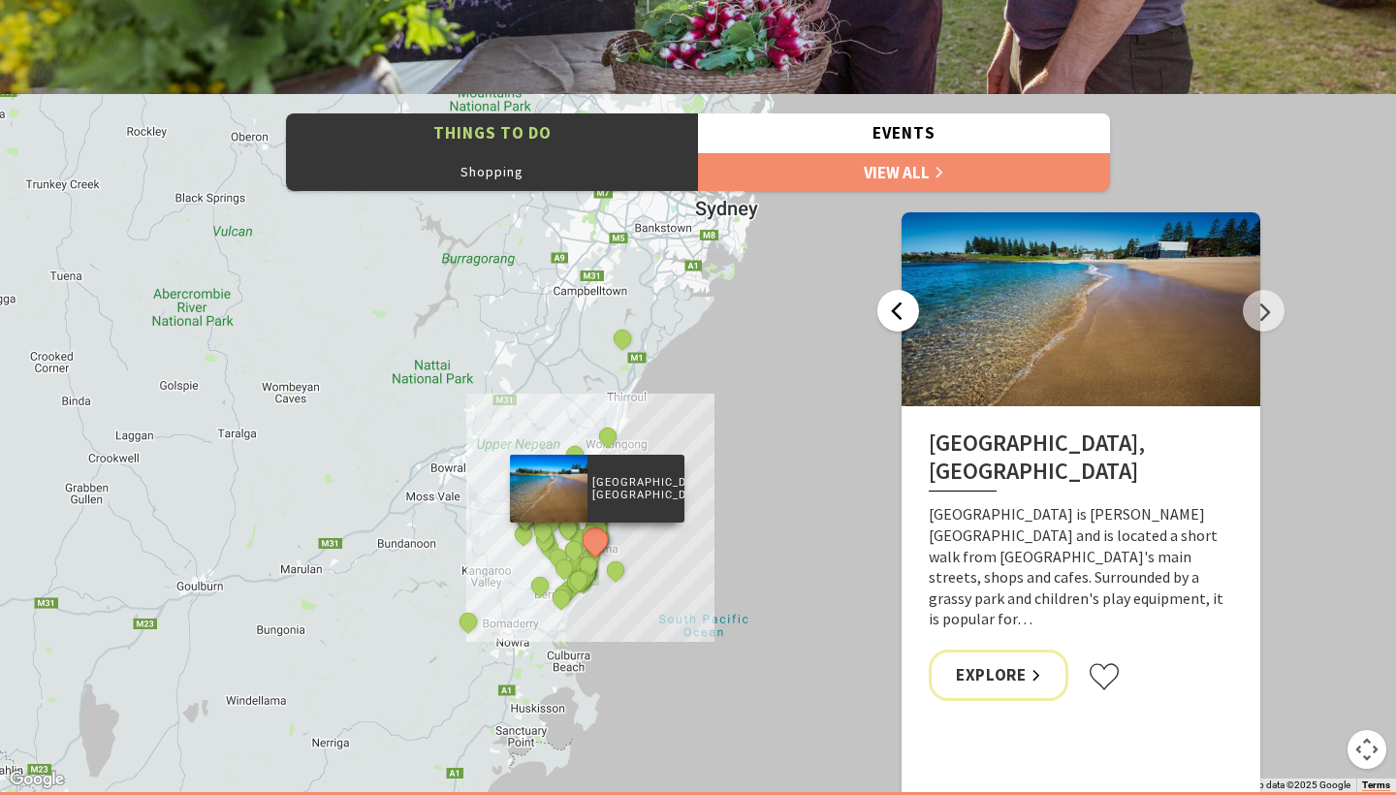
click at [891, 303] on button "Previous" at bounding box center [898, 311] width 42 height 42
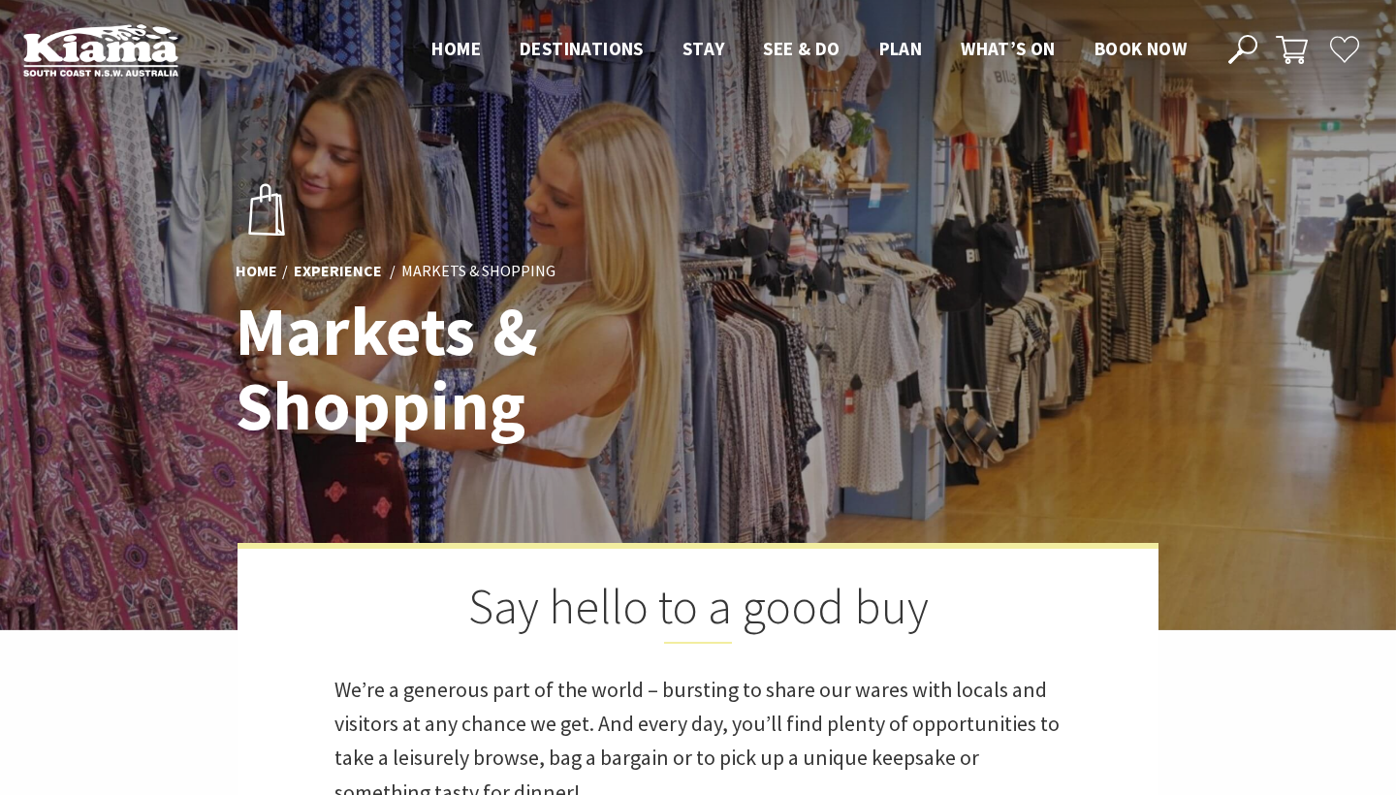
scroll to position [0, 0]
